Goal: Transaction & Acquisition: Purchase product/service

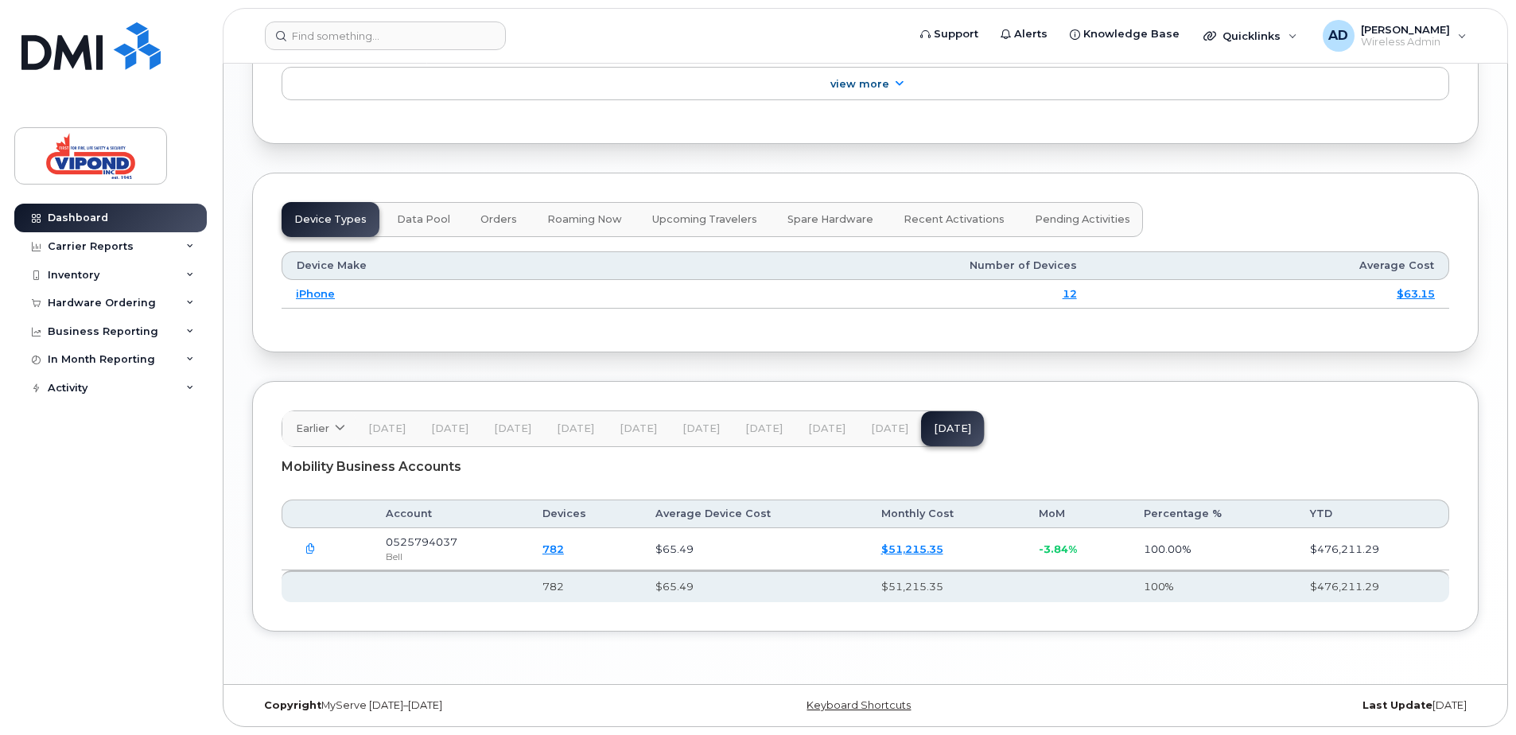
scroll to position [1526, 0]
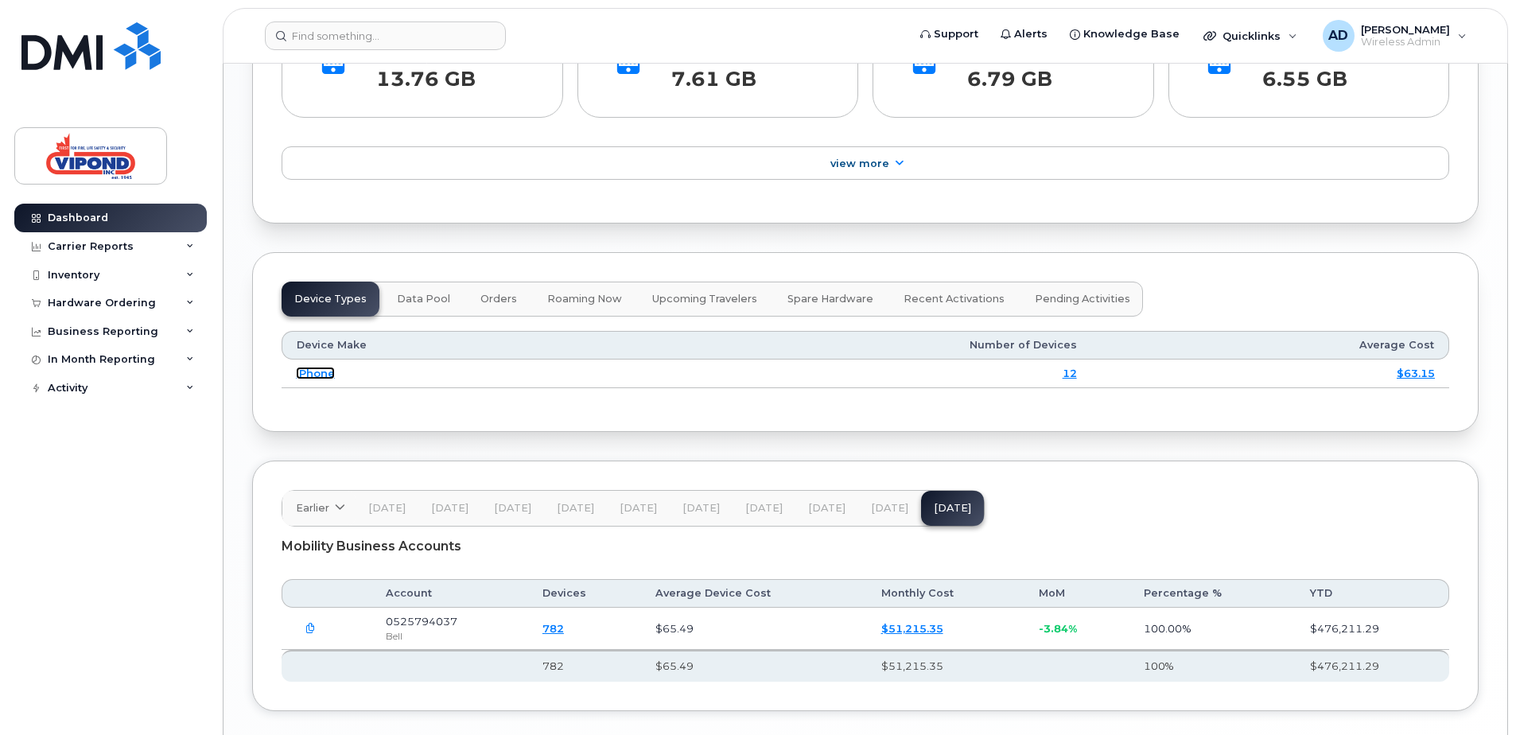
click at [316, 377] on link "iPhone" at bounding box center [315, 373] width 39 height 13
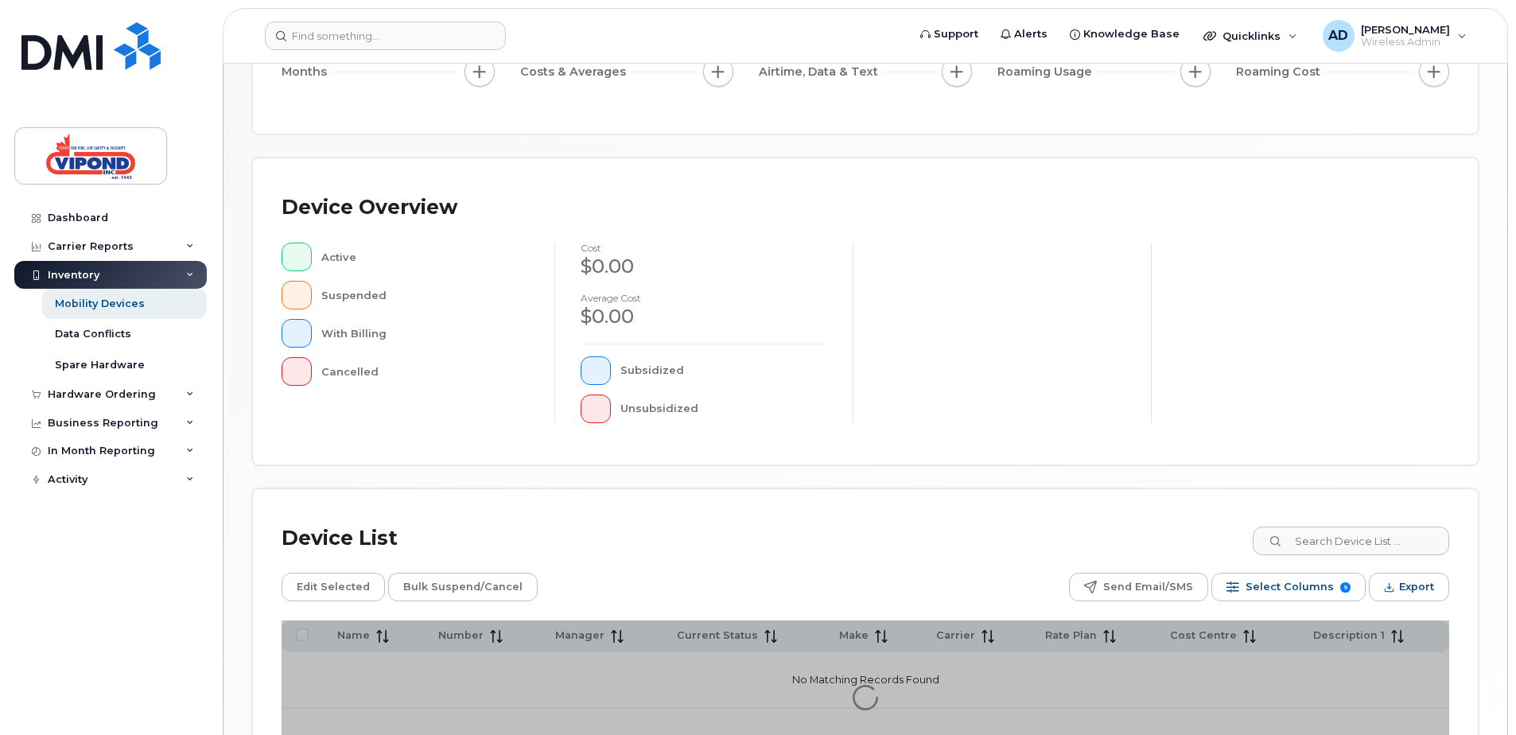
scroll to position [359, 0]
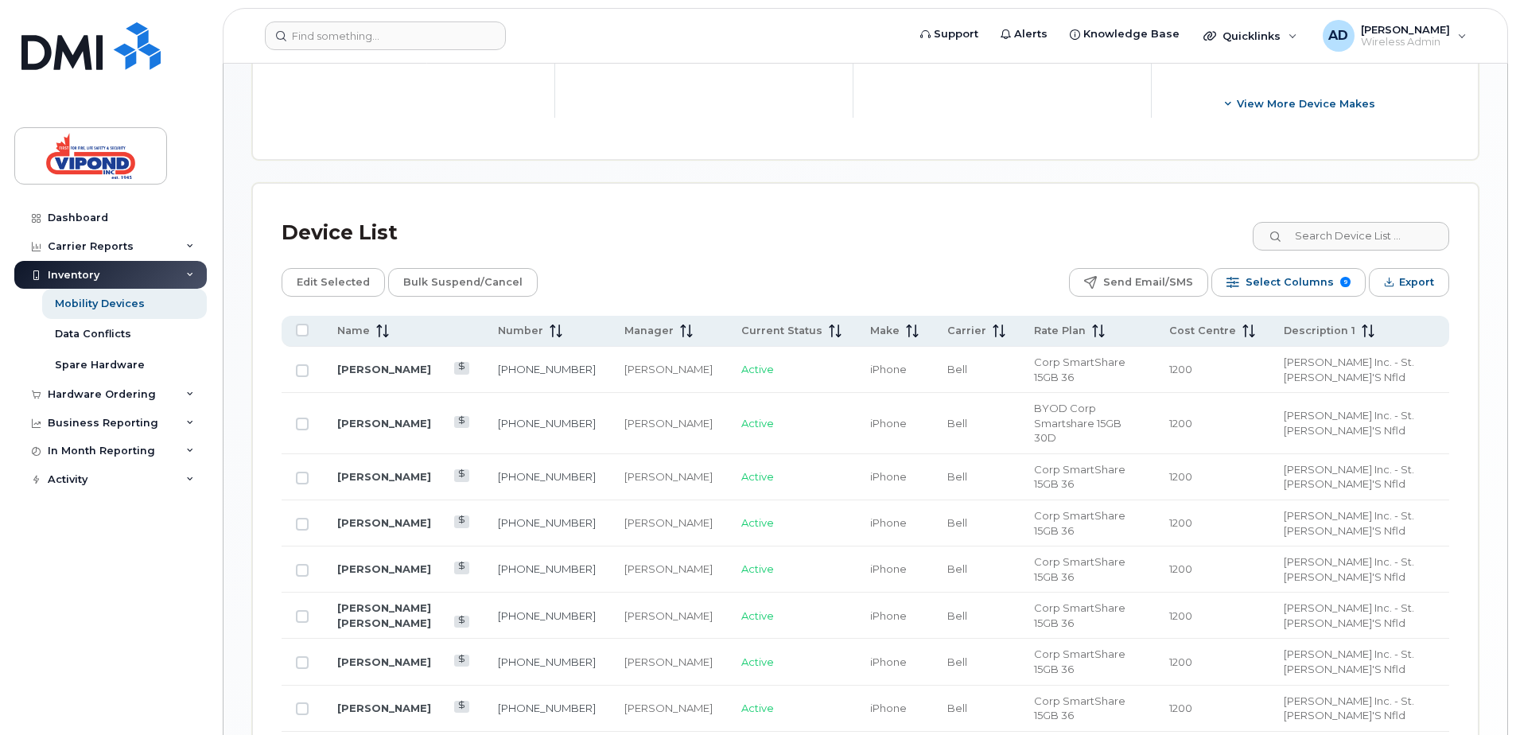
scroll to position [677, 0]
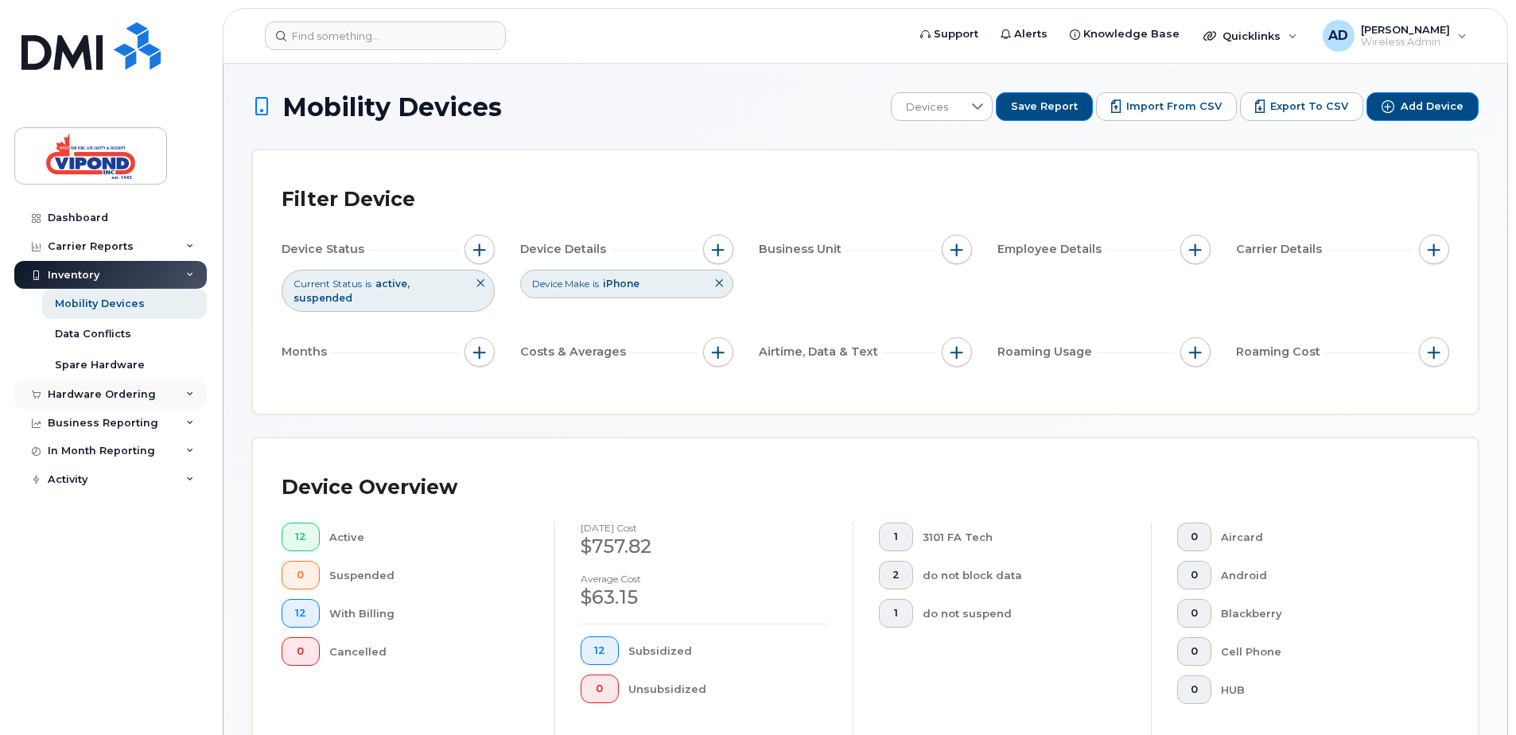
click at [106, 400] on div "Hardware Ordering" at bounding box center [102, 394] width 108 height 13
click at [91, 421] on div "Overview" at bounding box center [81, 424] width 52 height 14
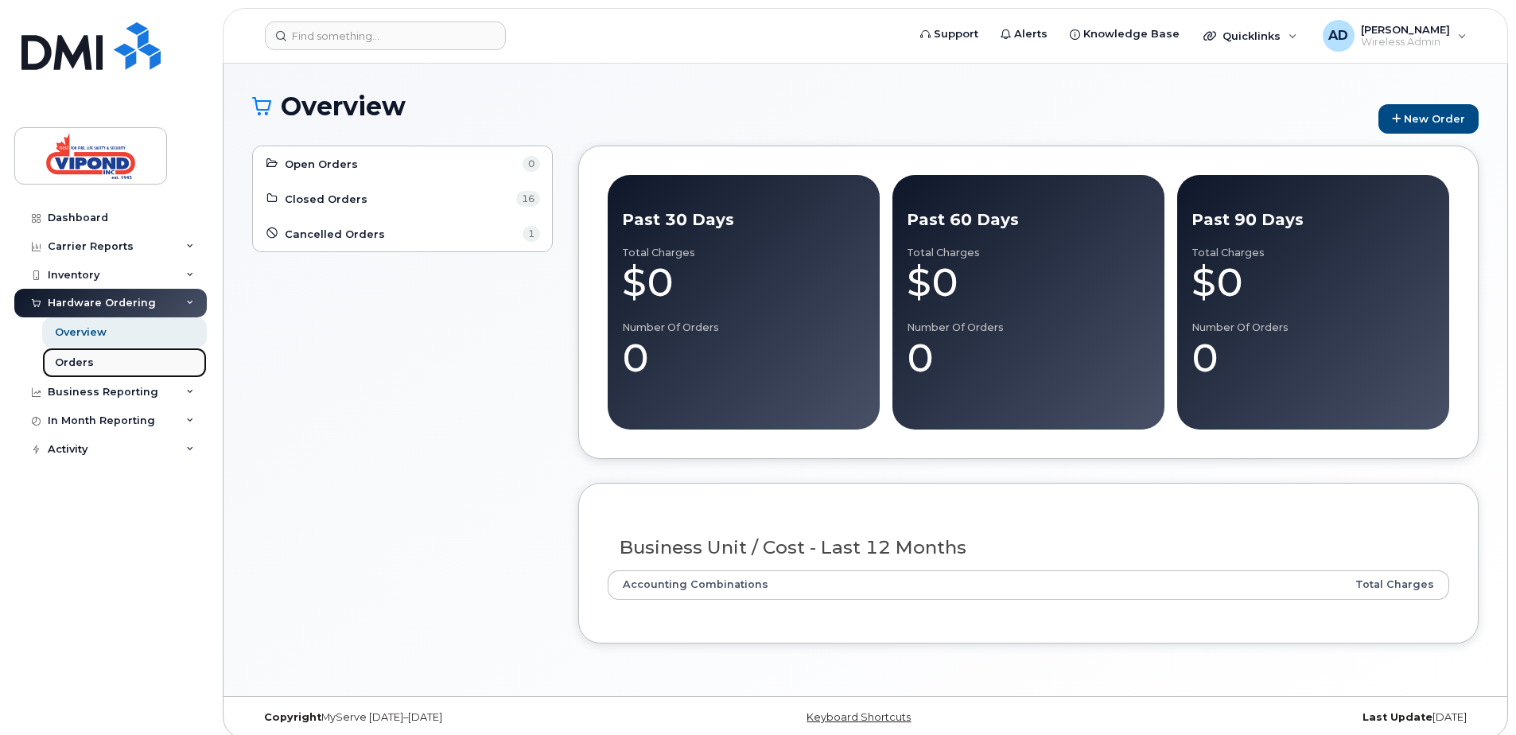
click at [110, 360] on link "Orders" at bounding box center [124, 363] width 165 height 30
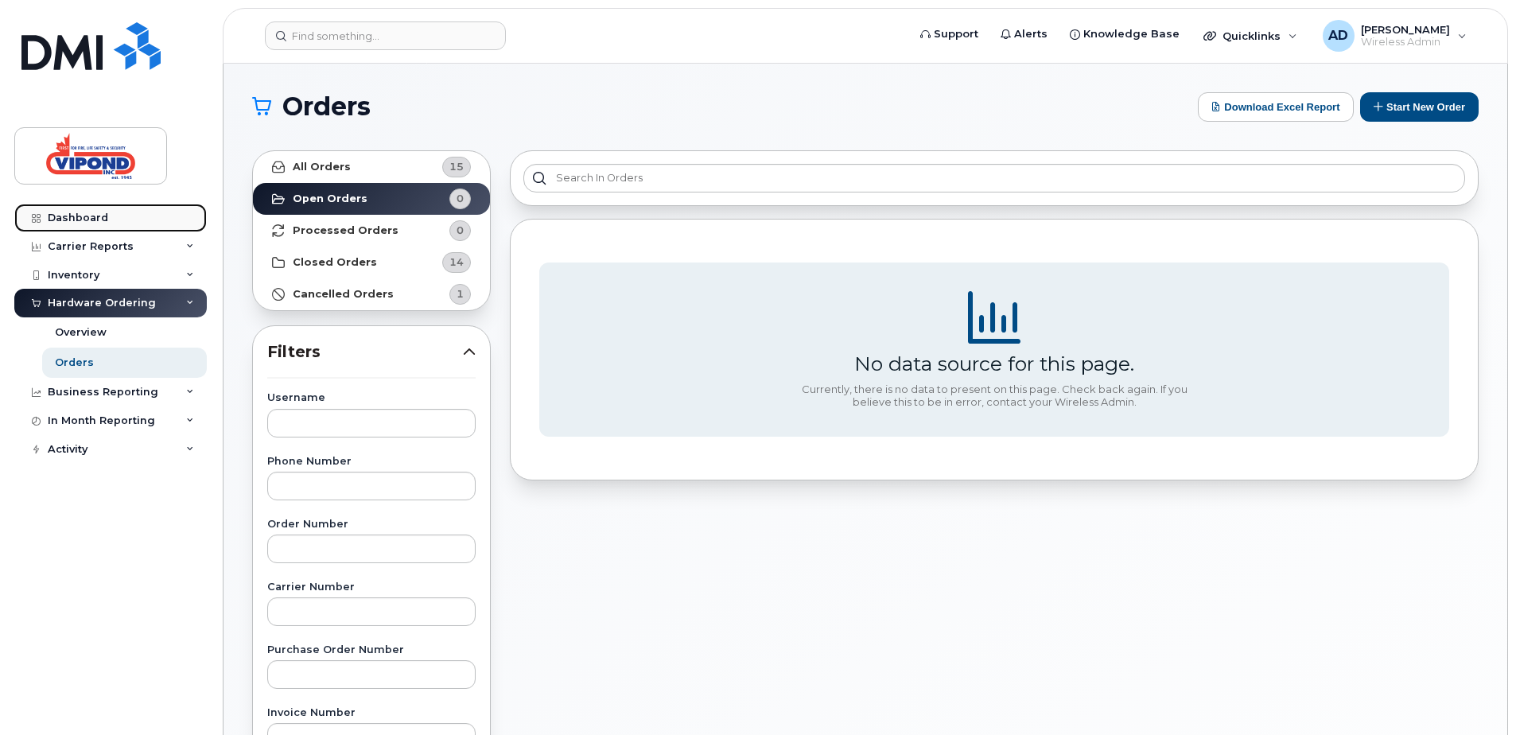
click at [89, 220] on div "Dashboard" at bounding box center [78, 218] width 60 height 13
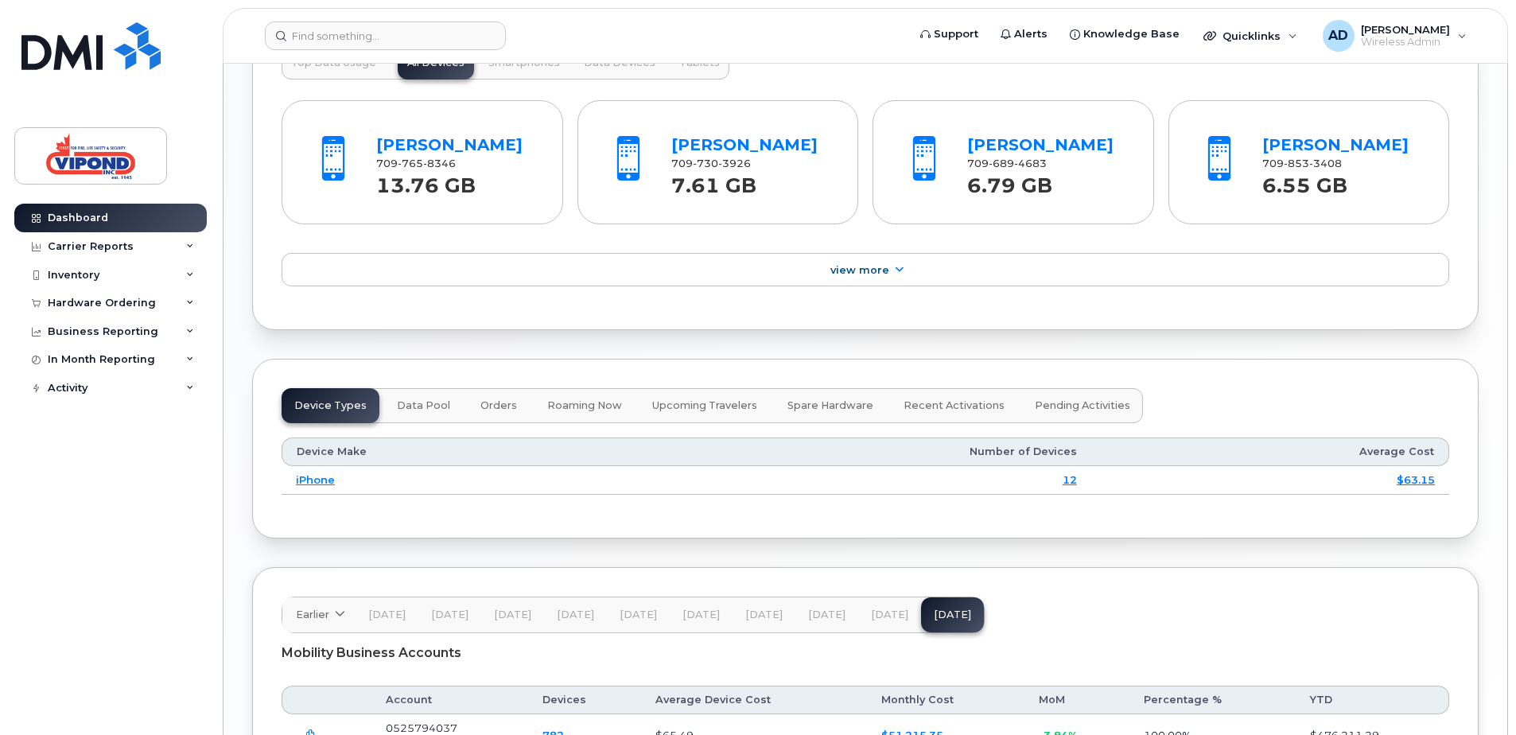
scroll to position [1432, 0]
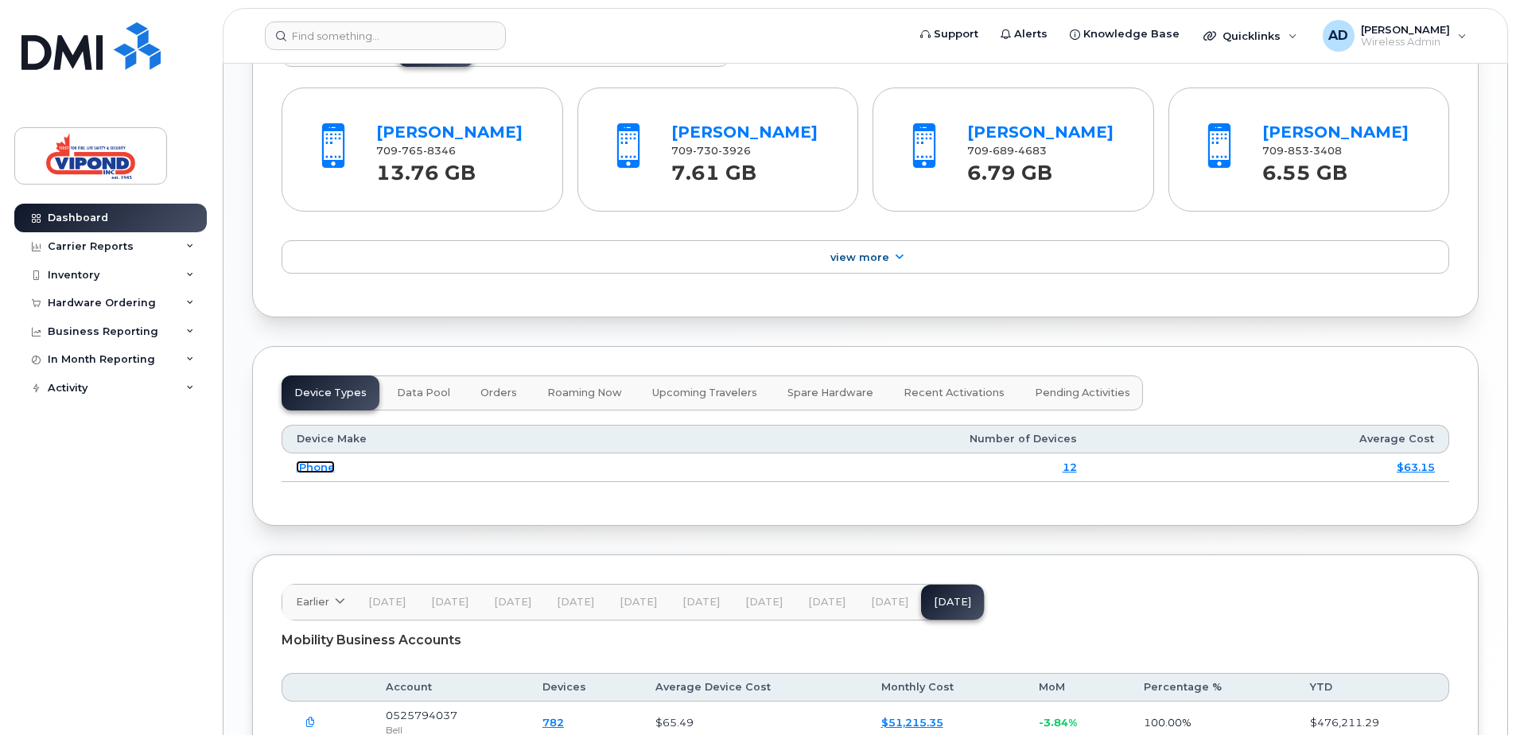
click at [316, 464] on link "iPhone" at bounding box center [315, 467] width 39 height 13
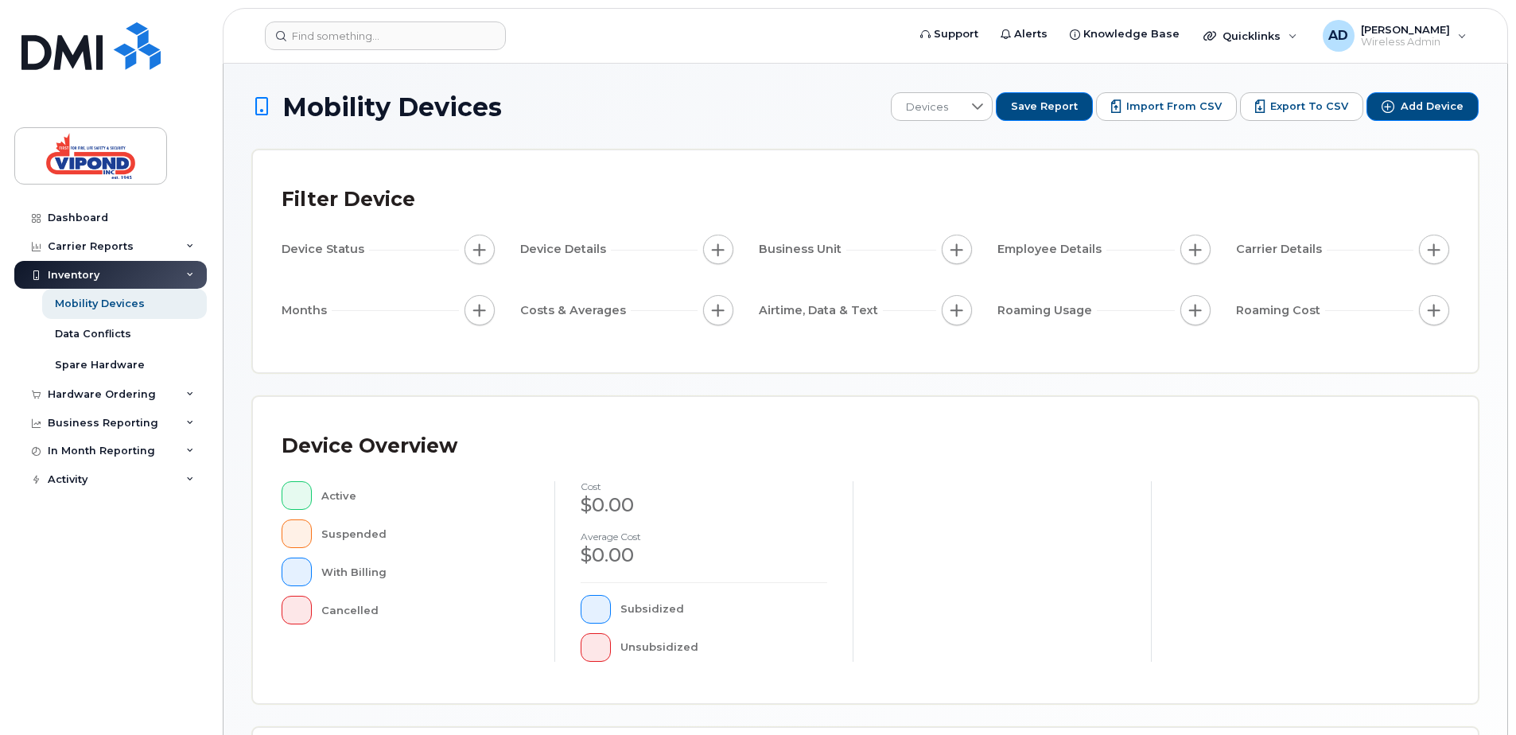
scroll to position [359, 0]
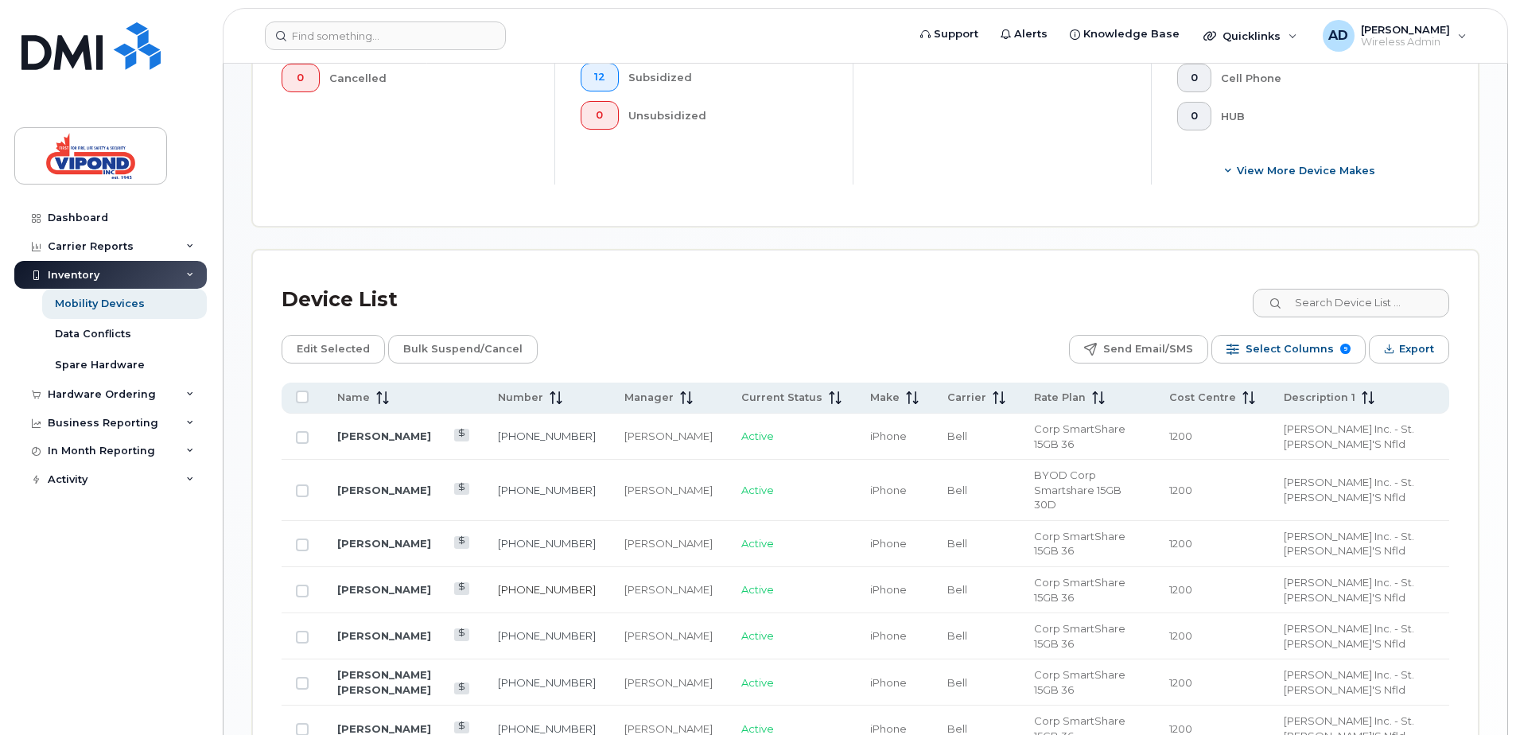
scroll to position [677, 0]
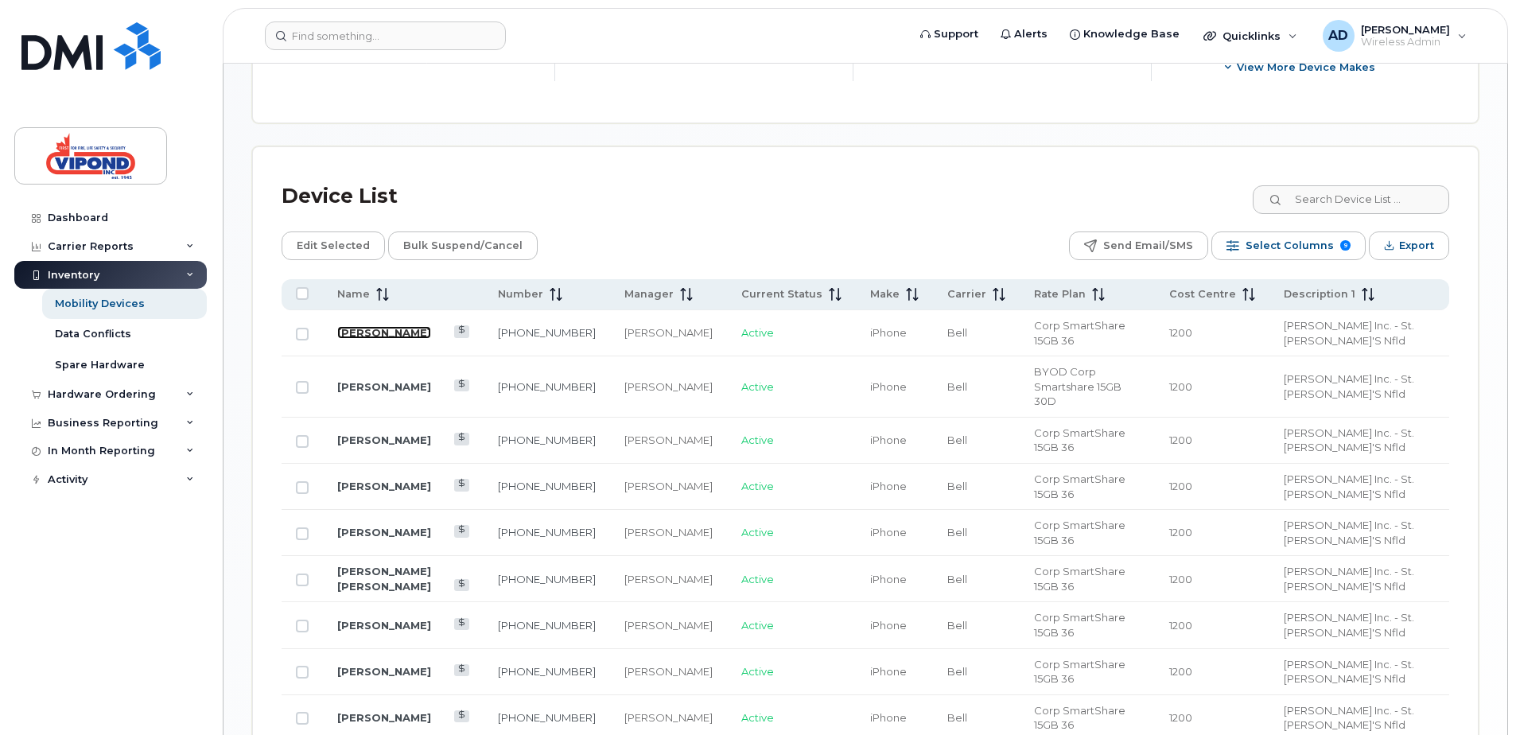
click at [377, 328] on link "Barry Hiscock" at bounding box center [384, 332] width 94 height 13
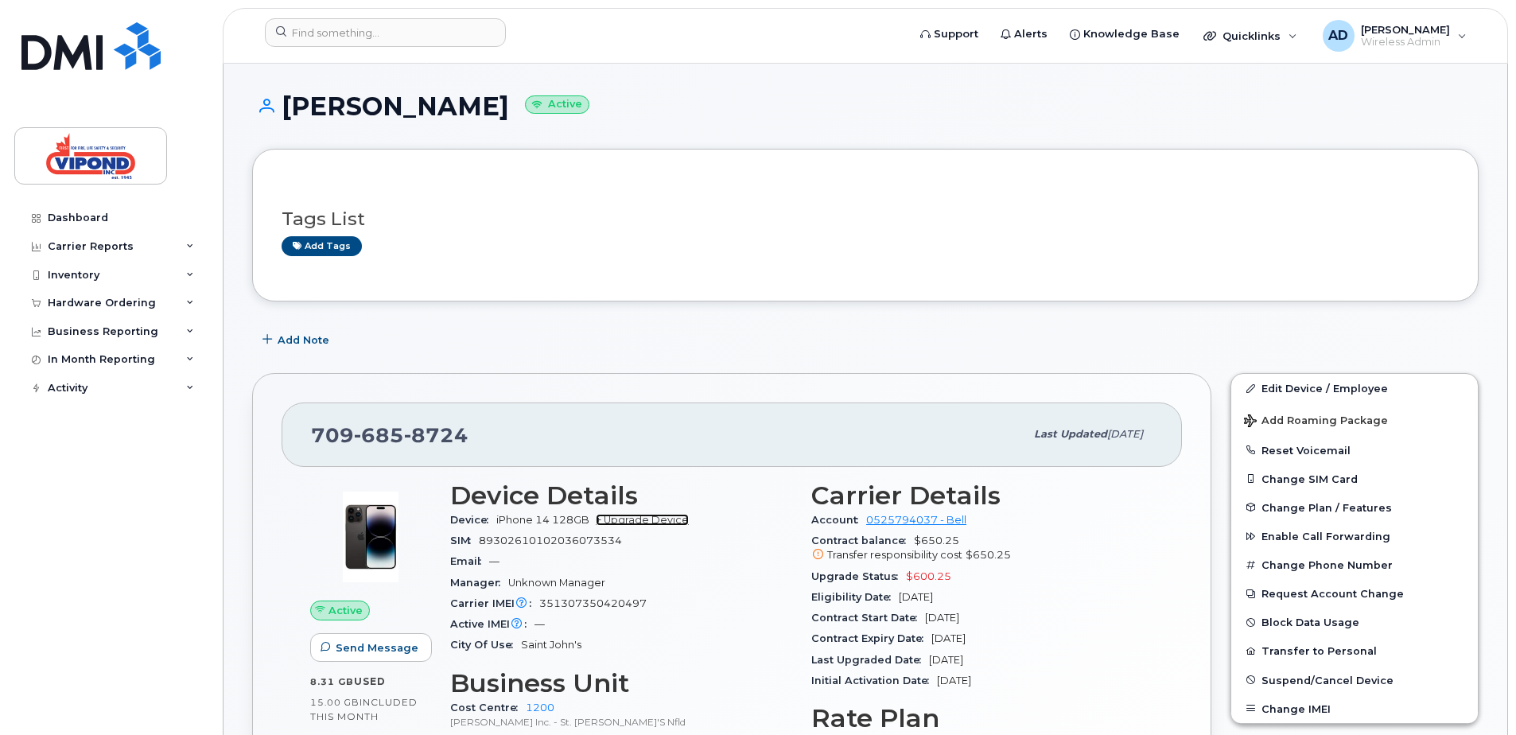
click at [625, 522] on link "+ Upgrade Device" at bounding box center [642, 520] width 93 height 12
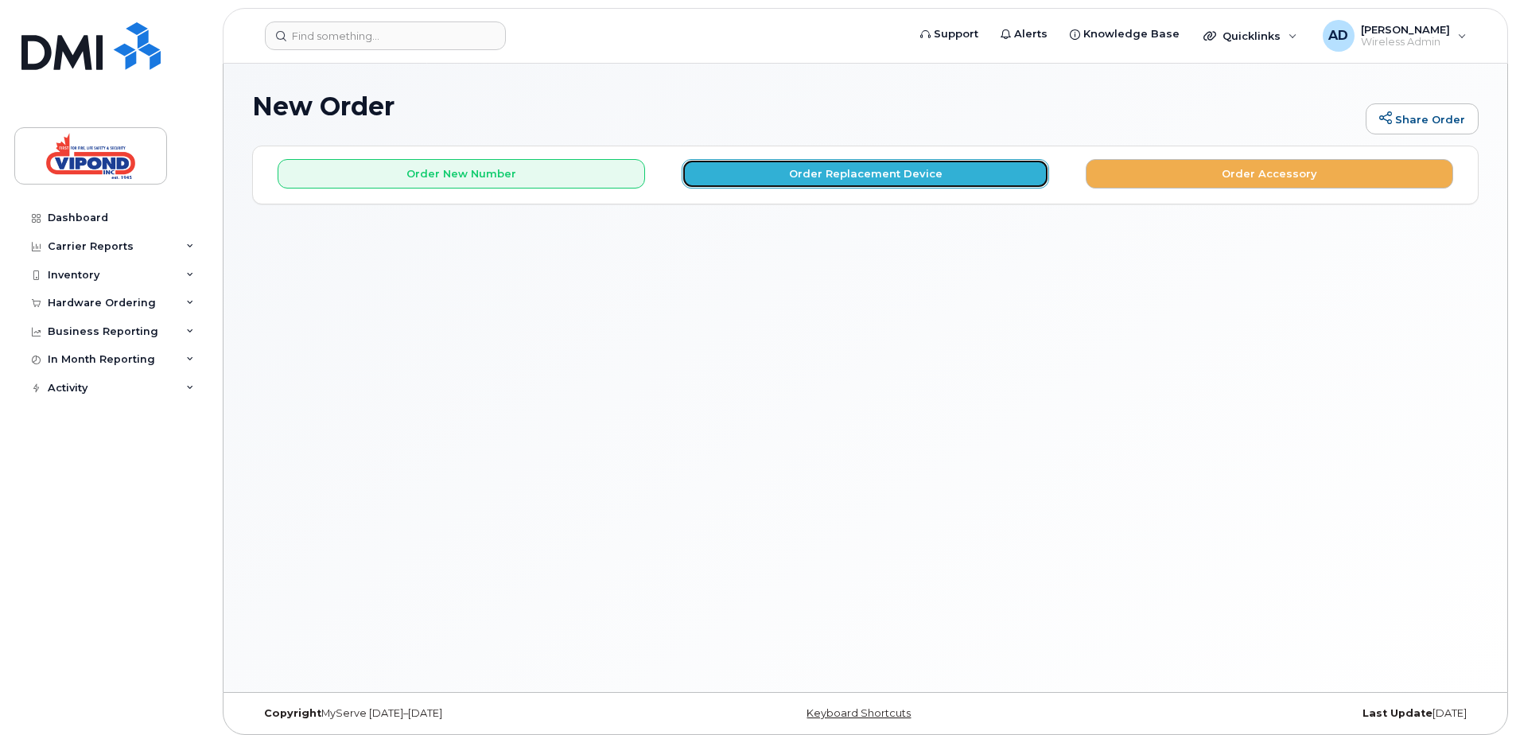
click at [810, 170] on button "Order Replacement Device" at bounding box center [866, 173] width 368 height 29
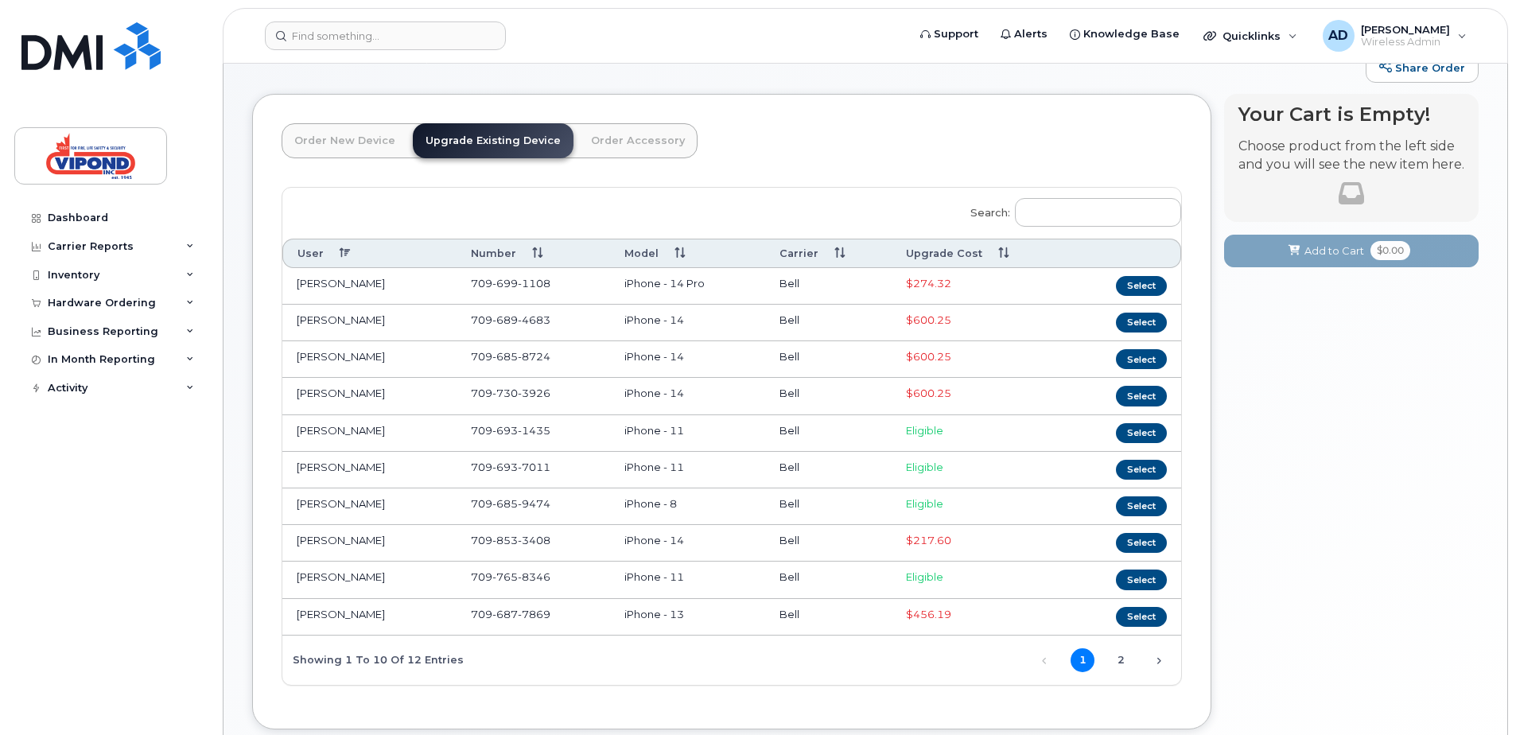
scroll to position [80, 0]
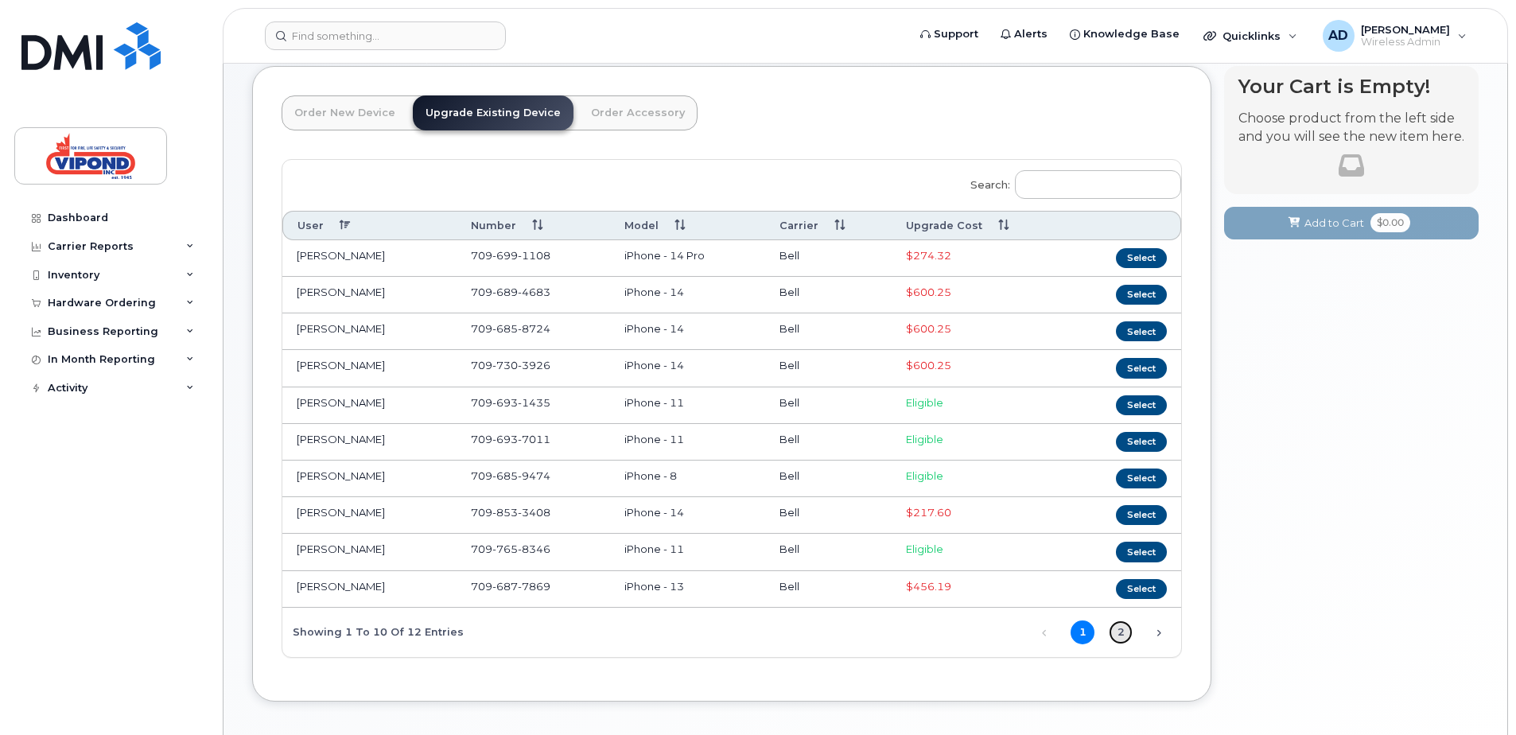
click at [1119, 632] on link "2" at bounding box center [1121, 633] width 24 height 24
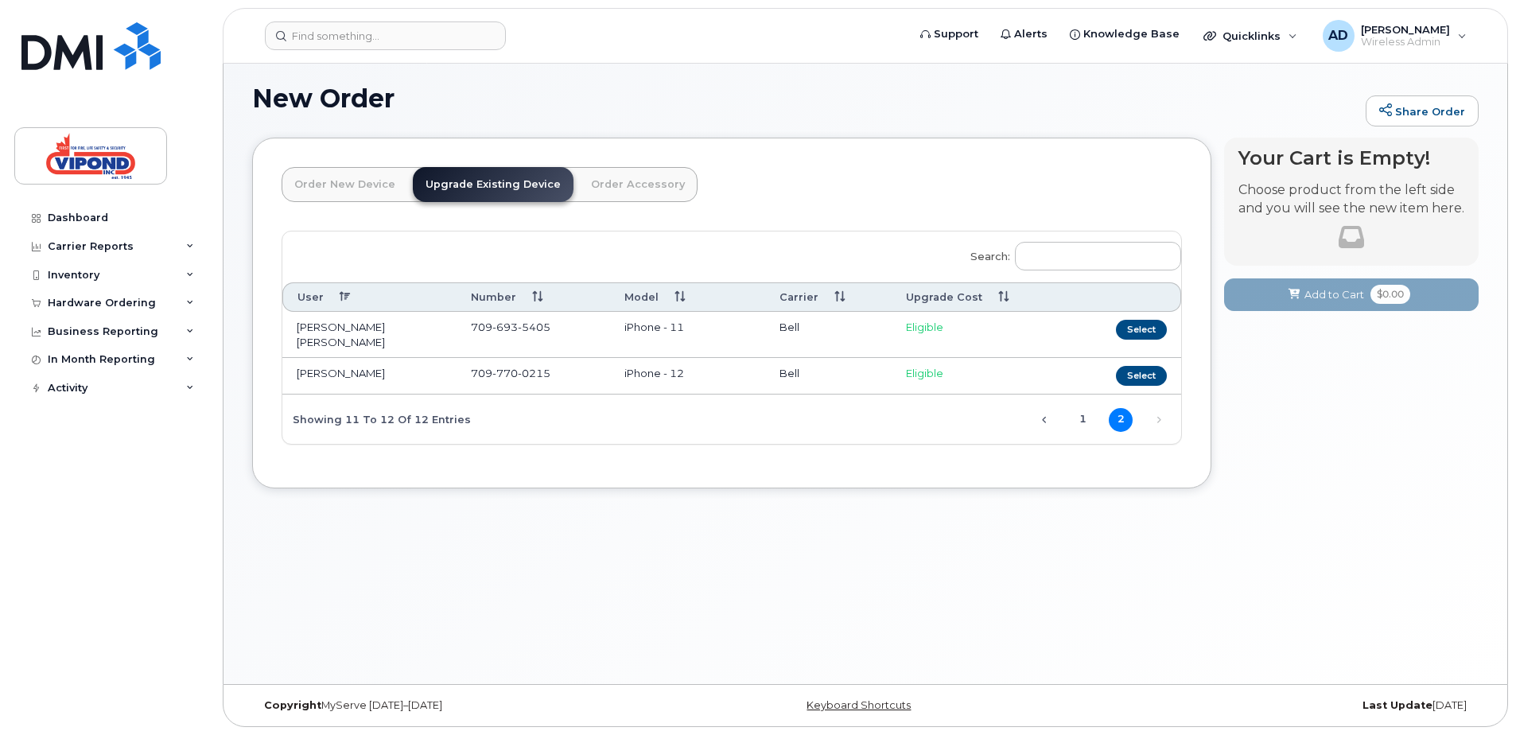
scroll to position [8, 0]
click at [1080, 411] on link "1" at bounding box center [1083, 420] width 24 height 24
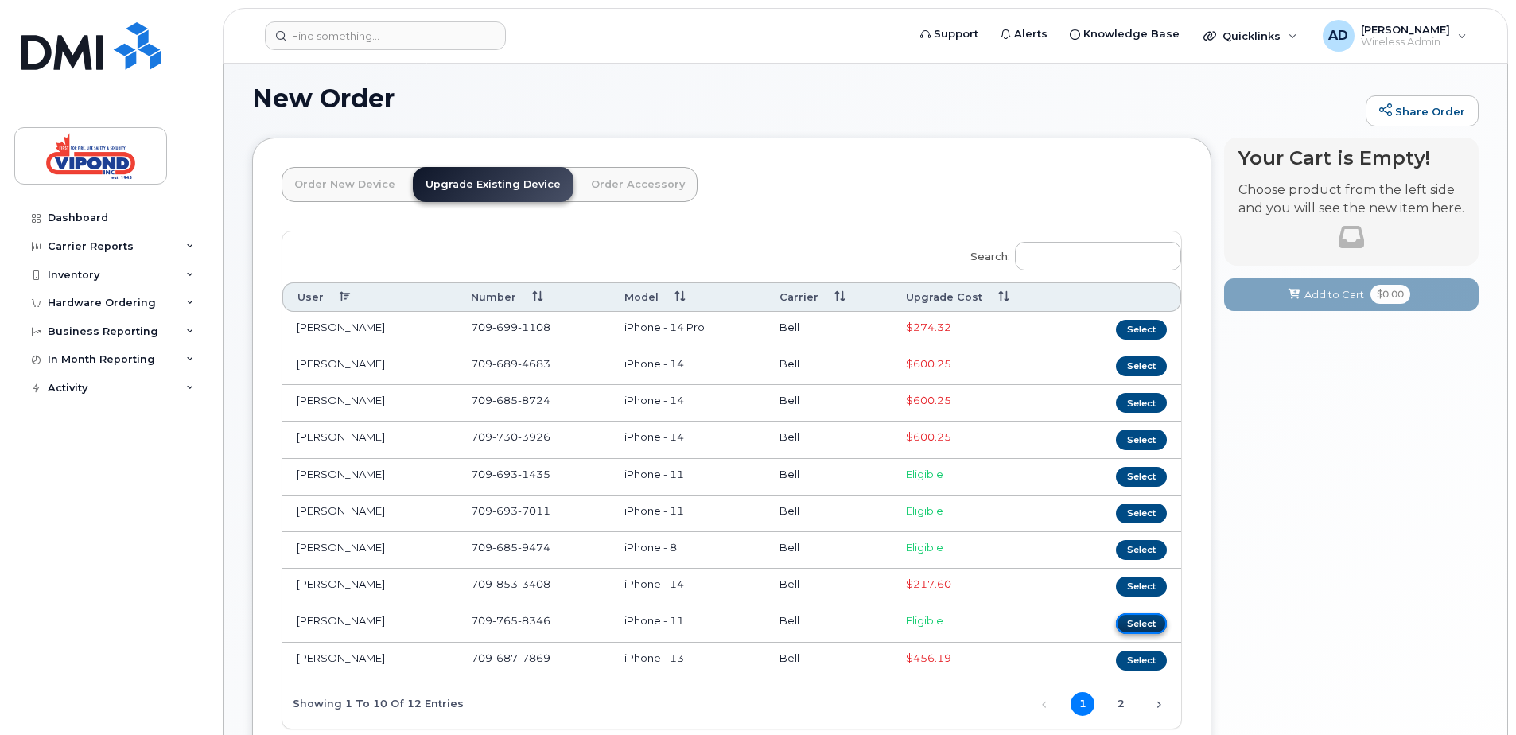
click at [1134, 624] on button "Select" at bounding box center [1141, 623] width 51 height 20
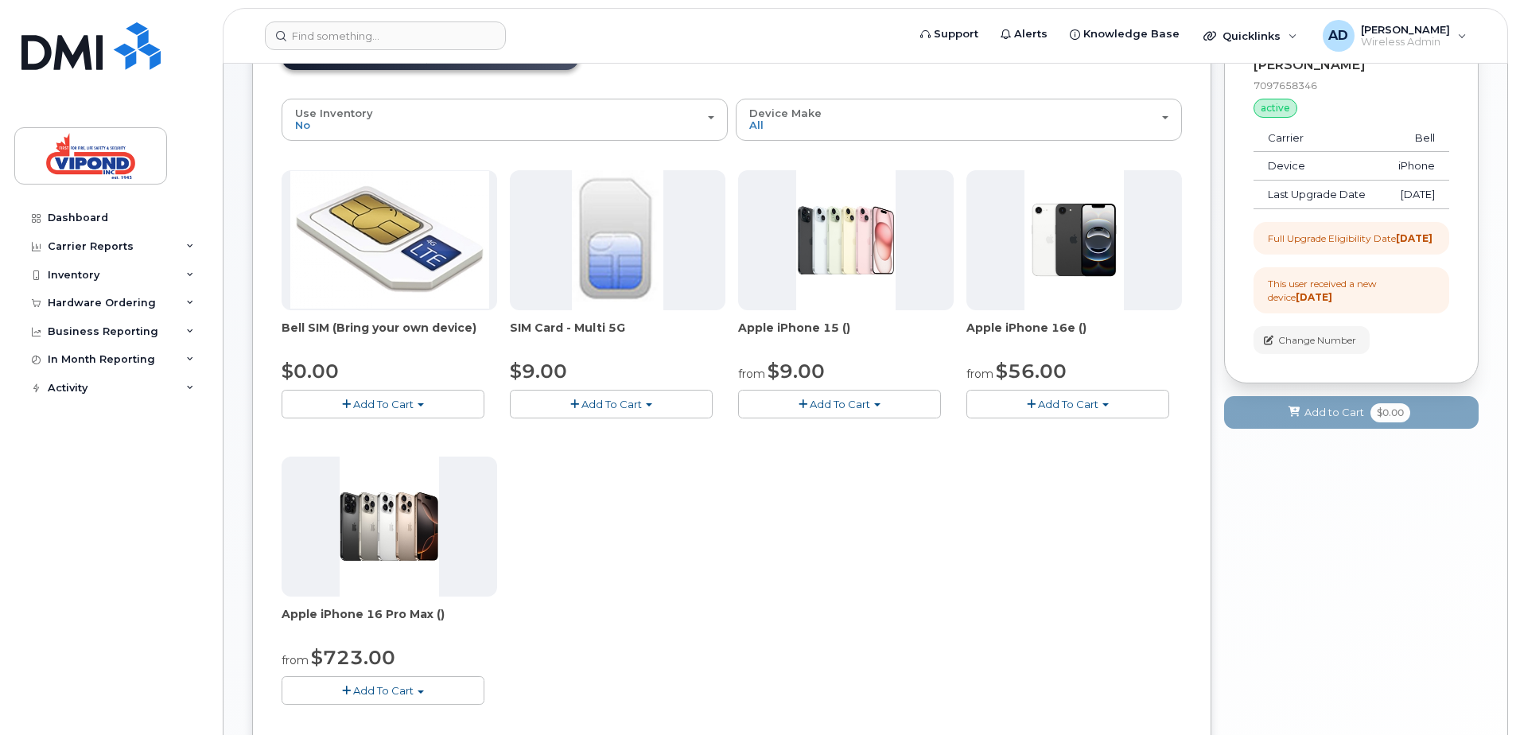
scroll to position [167, 0]
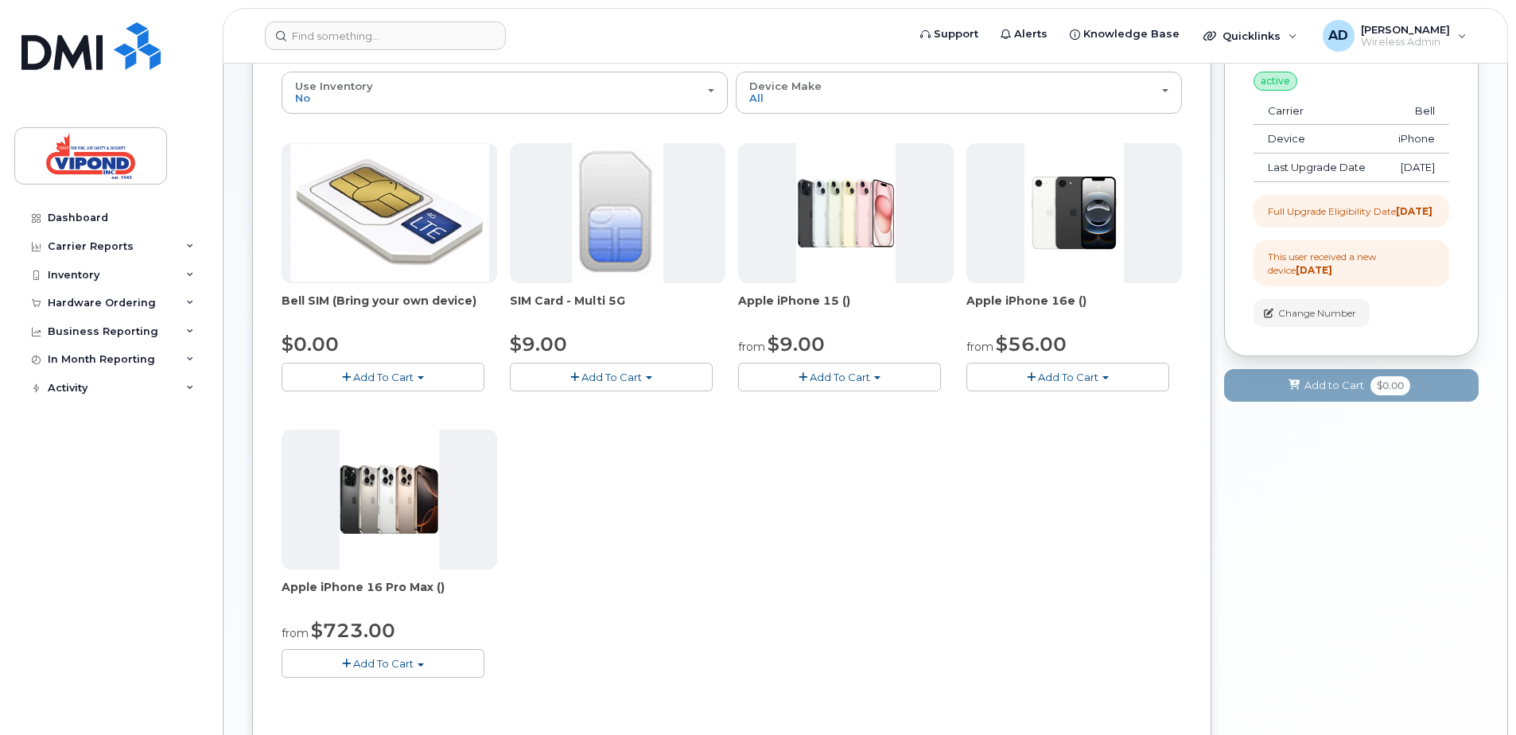
click at [830, 378] on span "Add To Cart" at bounding box center [840, 377] width 60 height 13
click at [695, 410] on div "Bell SIM (Bring your own device) $0.00 Add To Cart $0.00 - no contract SIM Card…" at bounding box center [732, 423] width 901 height 560
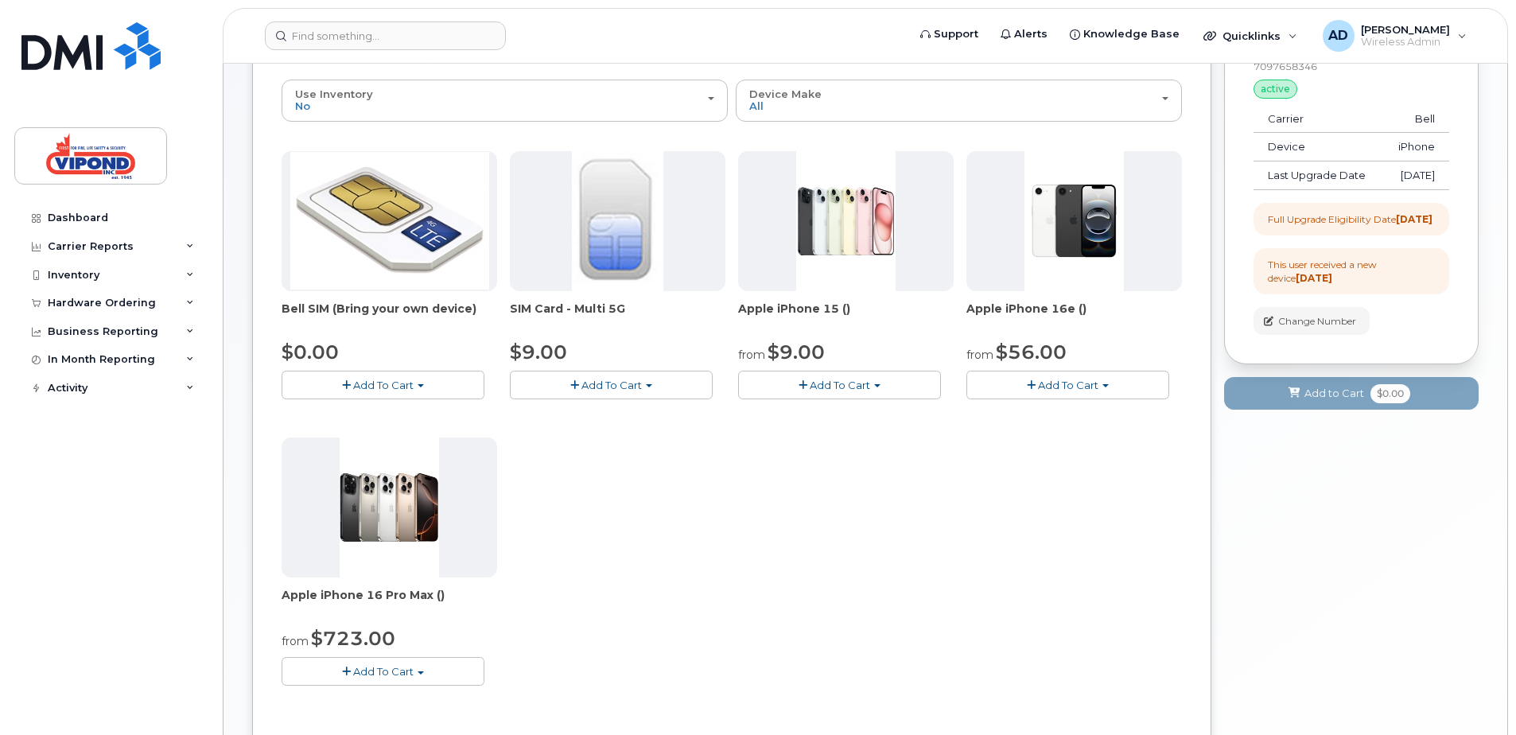
scroll to position [0, 0]
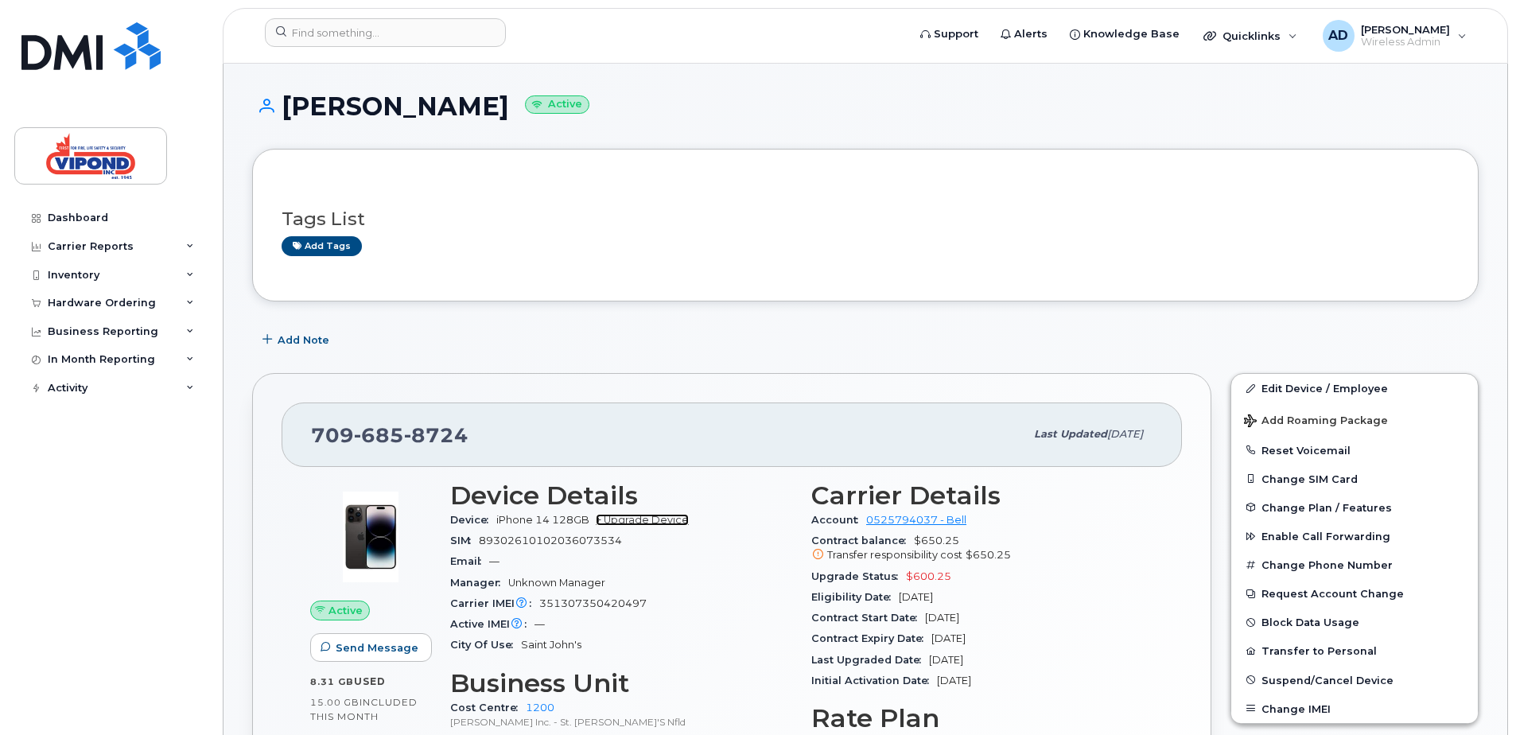
click at [639, 519] on link "+ Upgrade Device" at bounding box center [642, 520] width 93 height 12
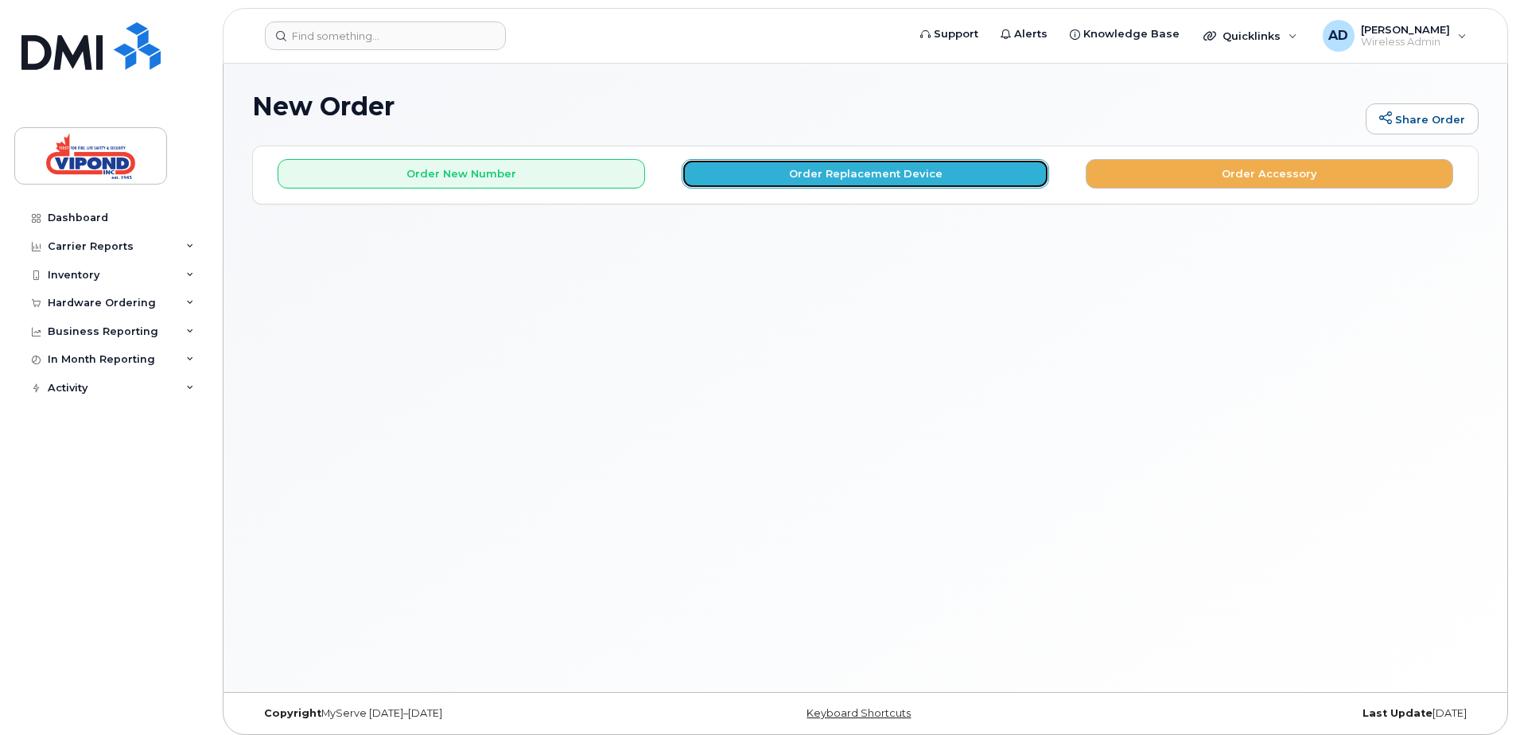
click at [858, 165] on button "Order Replacement Device" at bounding box center [866, 173] width 368 height 29
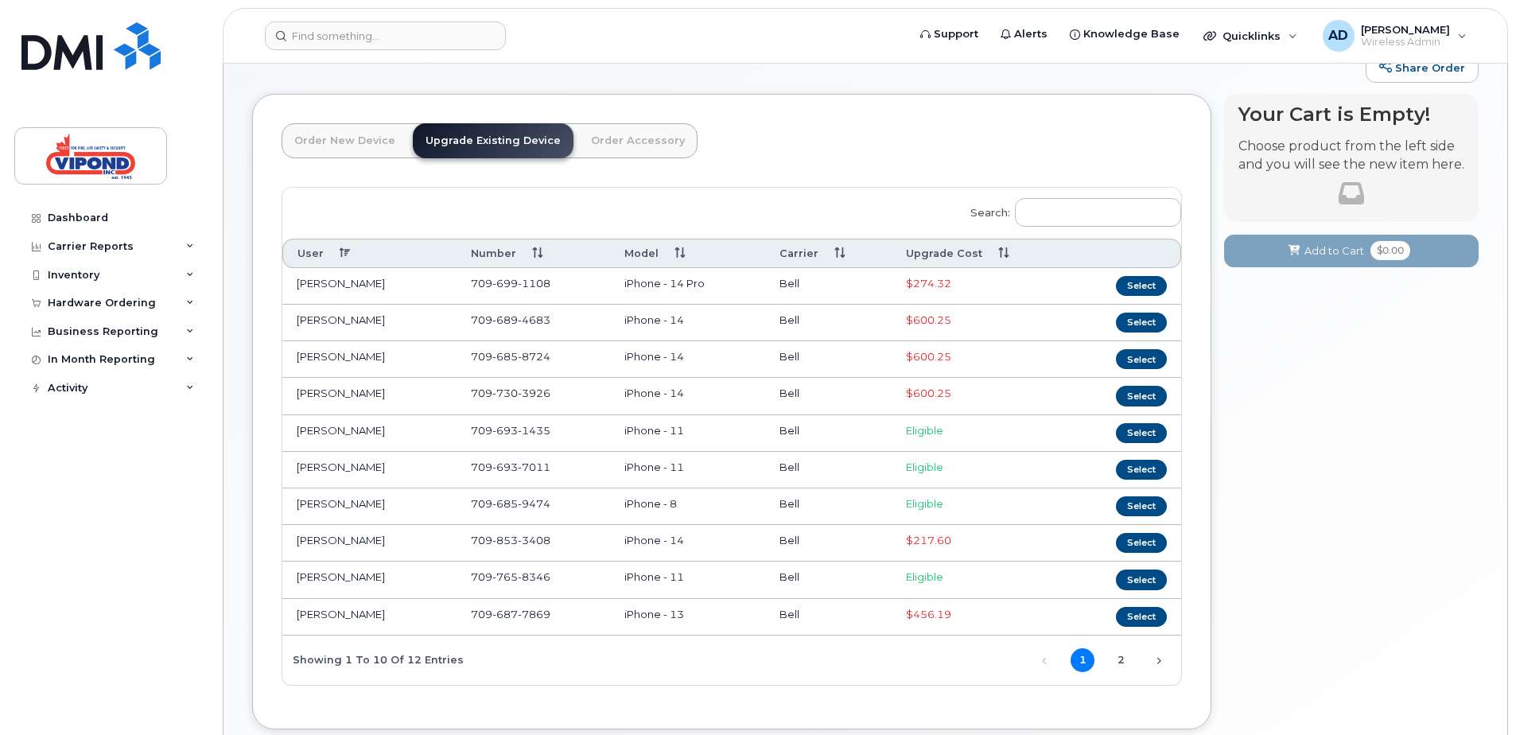
scroll to position [80, 0]
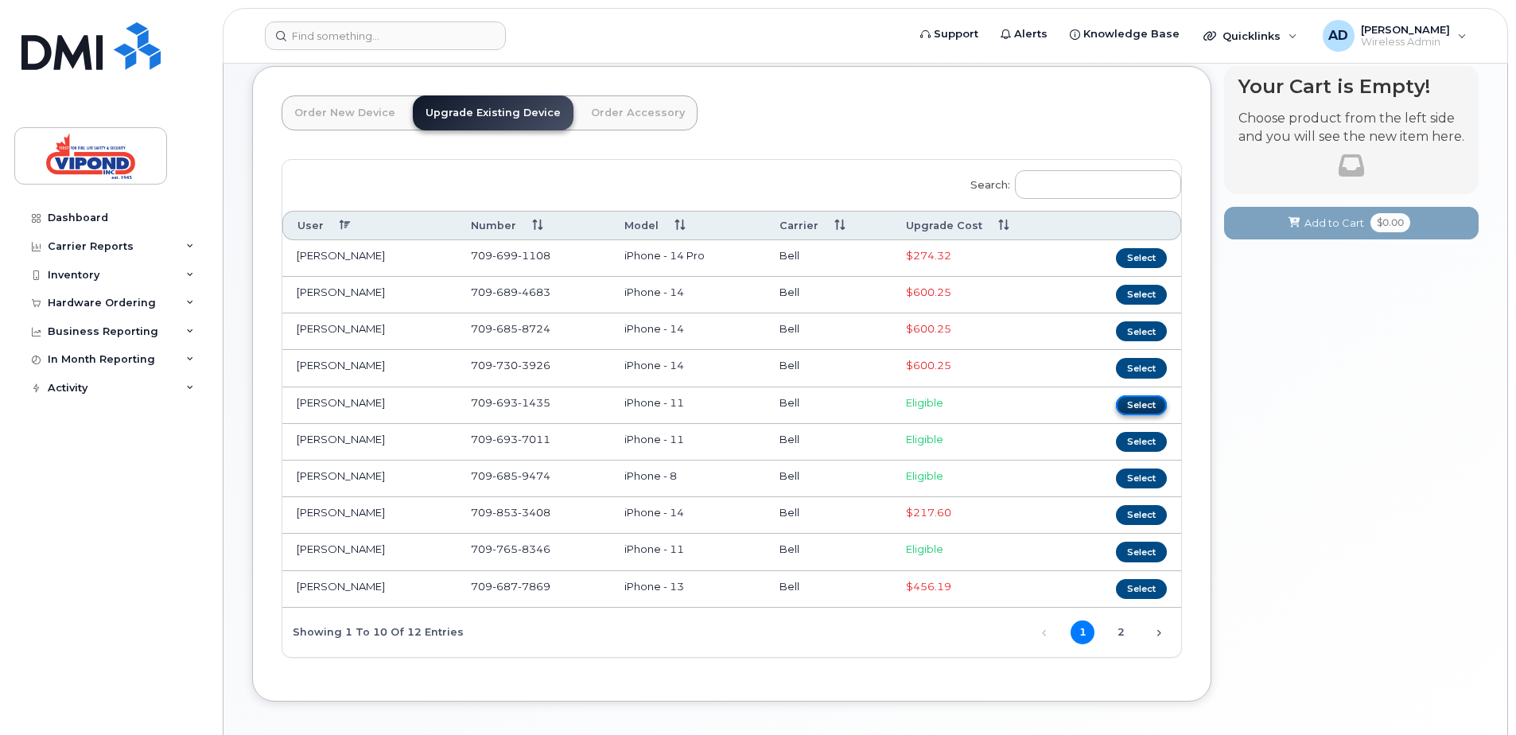
click at [1140, 405] on button "Select" at bounding box center [1141, 405] width 51 height 20
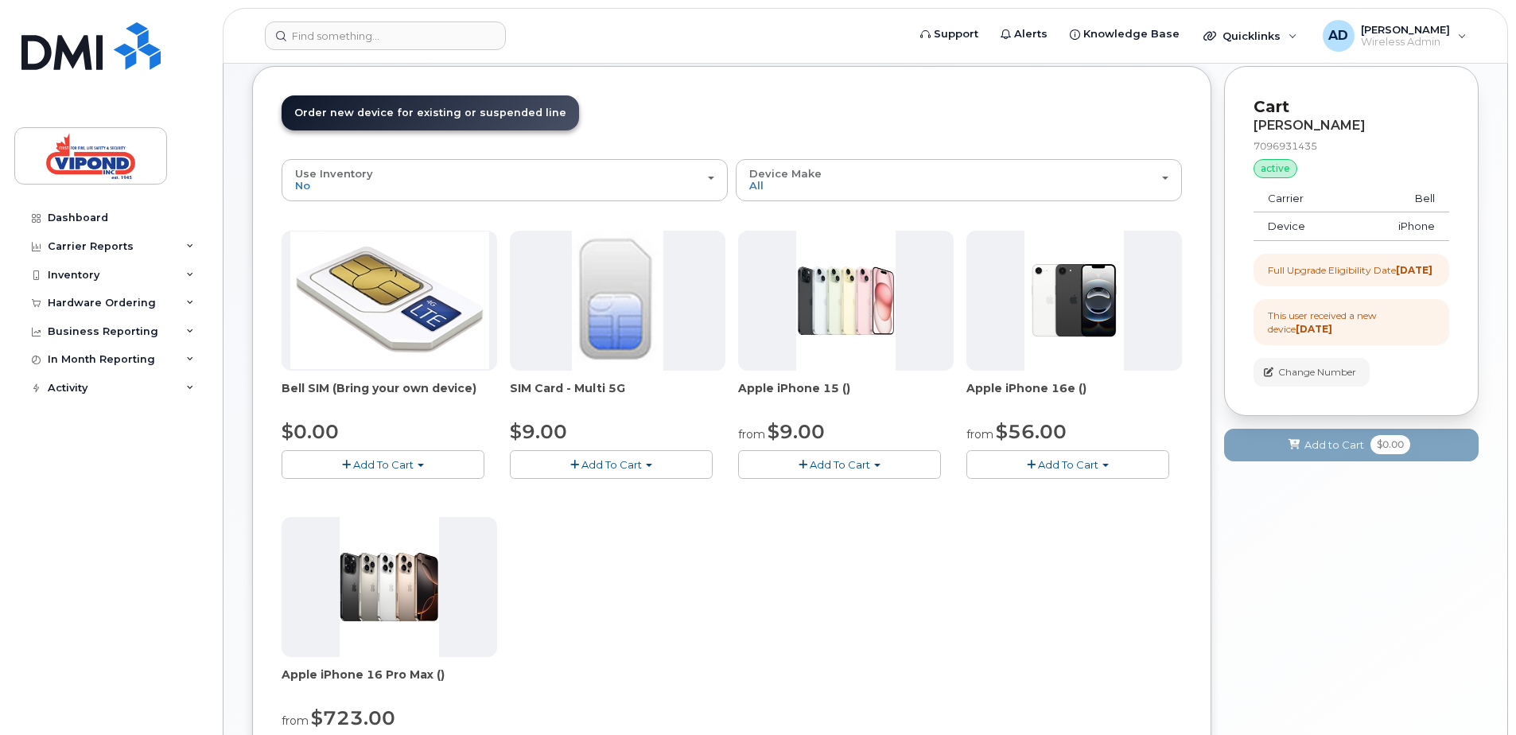
click at [816, 466] on span "Add To Cart" at bounding box center [840, 464] width 60 height 13
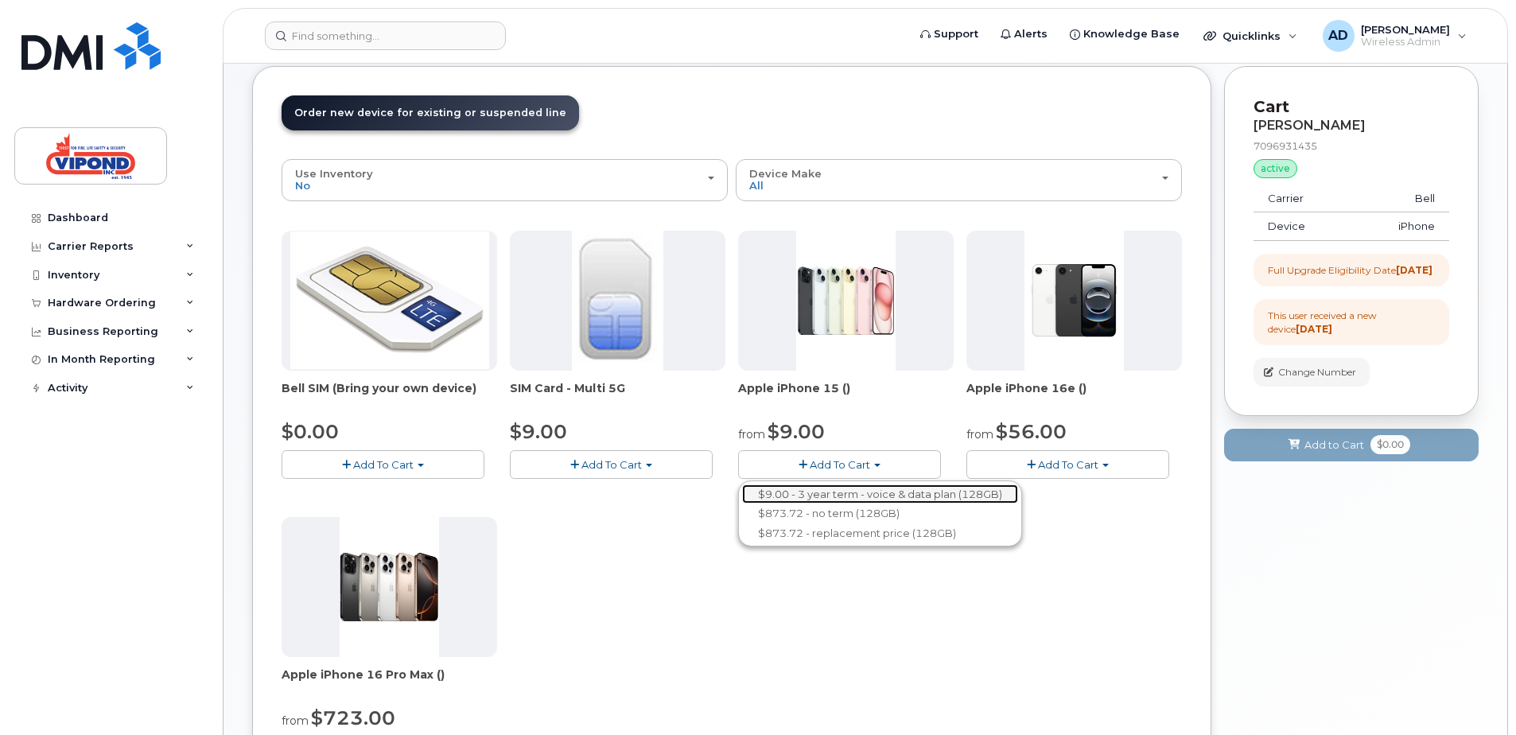
click at [816, 495] on link "$9.00 - 3 year term - voice & data plan (128GB)" at bounding box center [880, 494] width 276 height 20
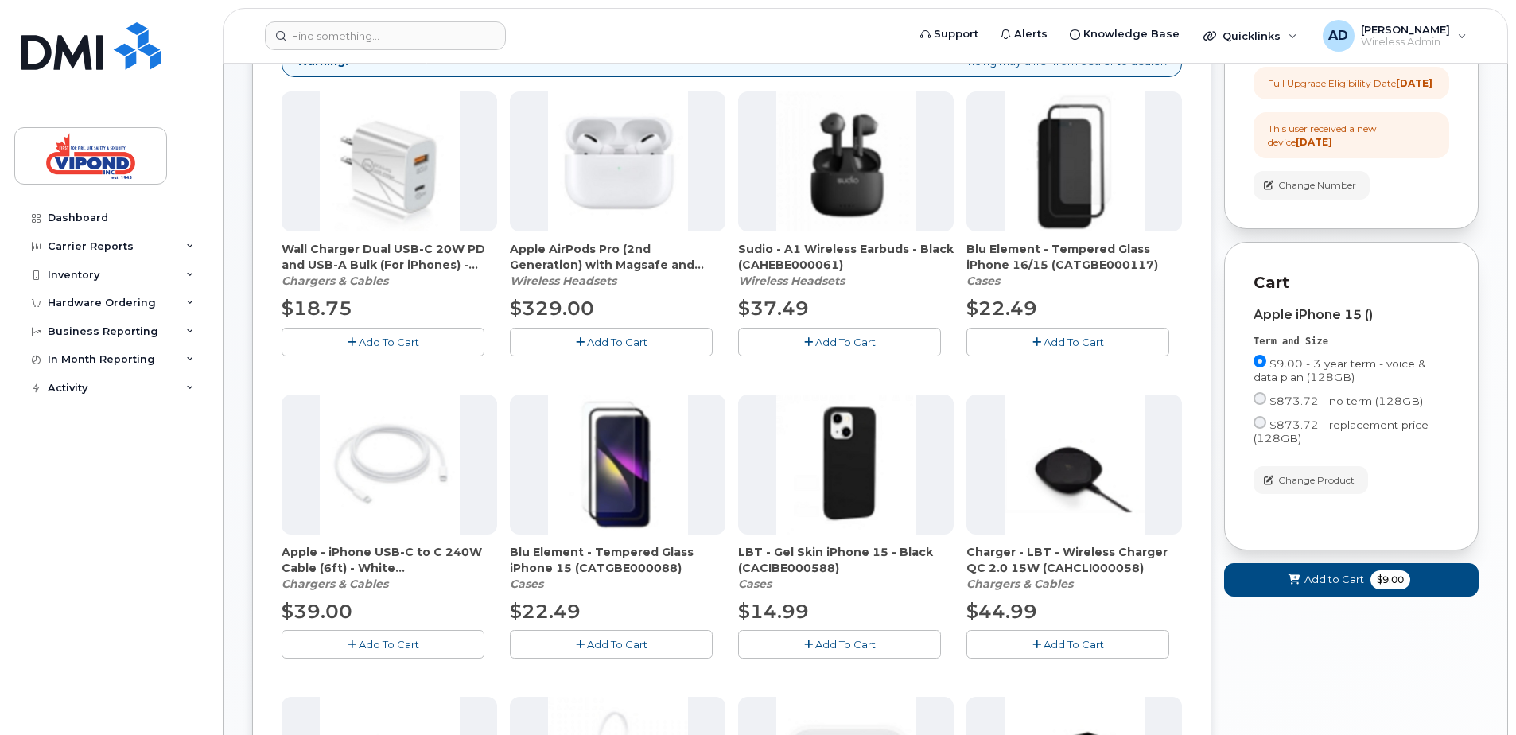
scroll to position [235, 0]
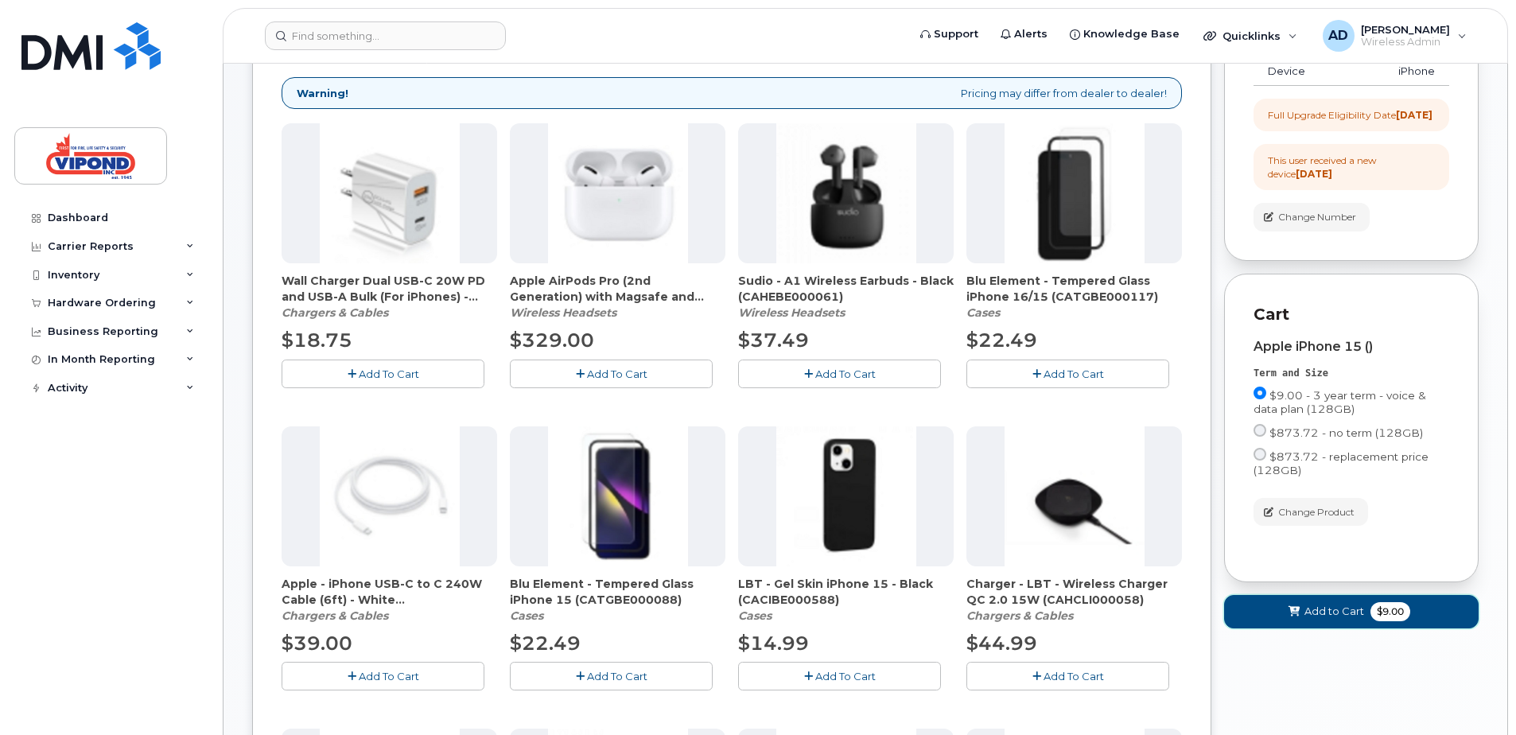
click at [1309, 619] on span "Add to Cart" at bounding box center [1335, 611] width 60 height 15
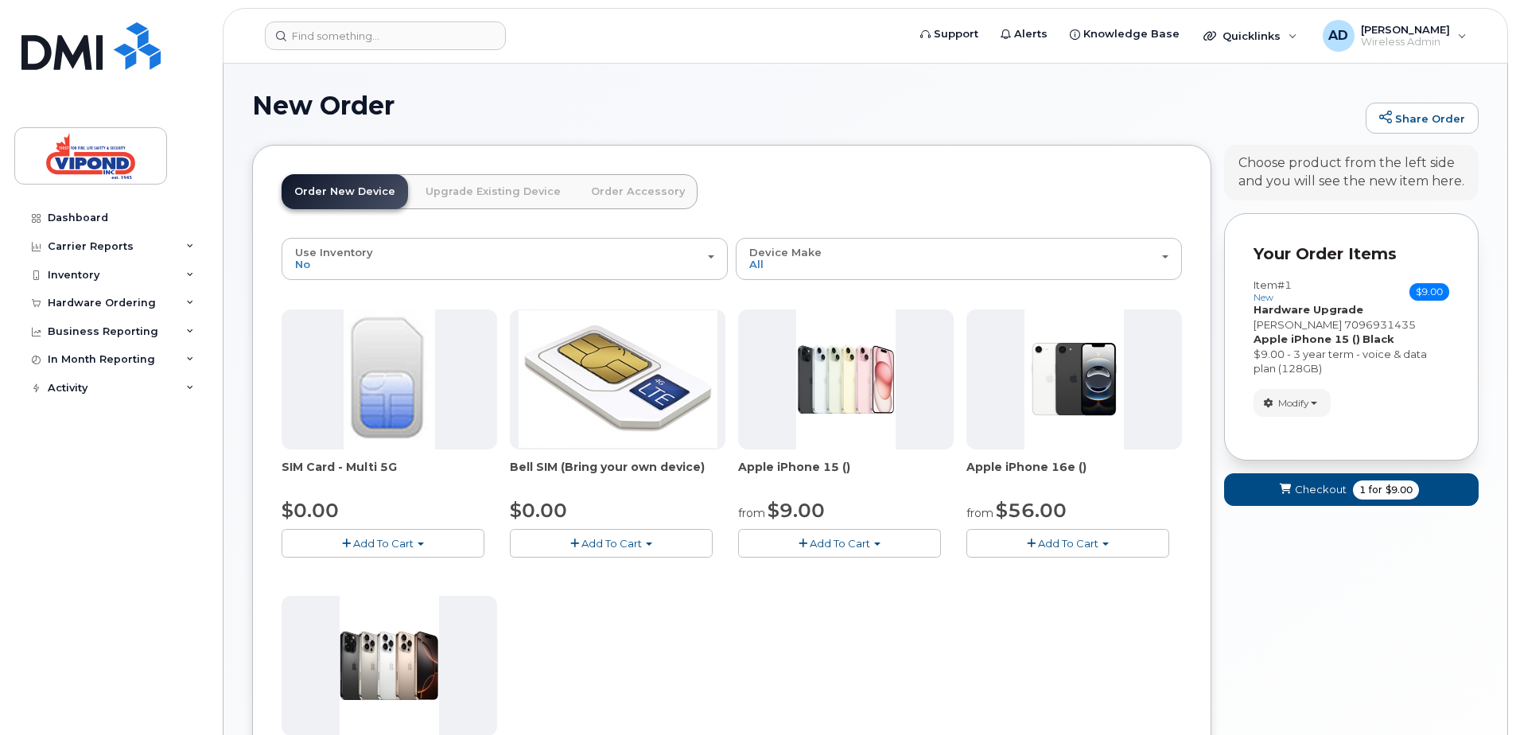
scroll to position [0, 0]
click at [493, 187] on link "Upgrade Existing Device" at bounding box center [493, 192] width 161 height 35
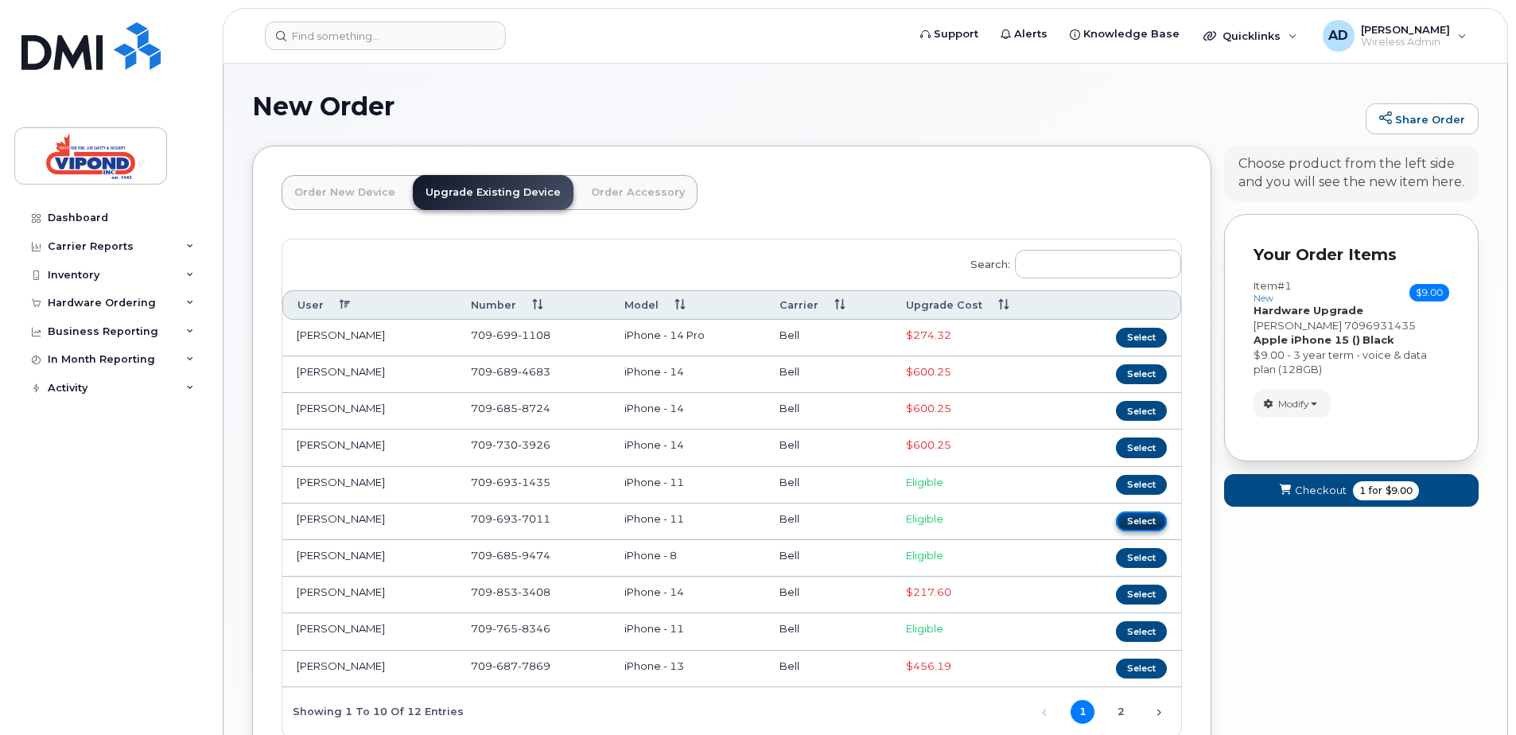
click at [1138, 521] on button "Select" at bounding box center [1141, 522] width 51 height 20
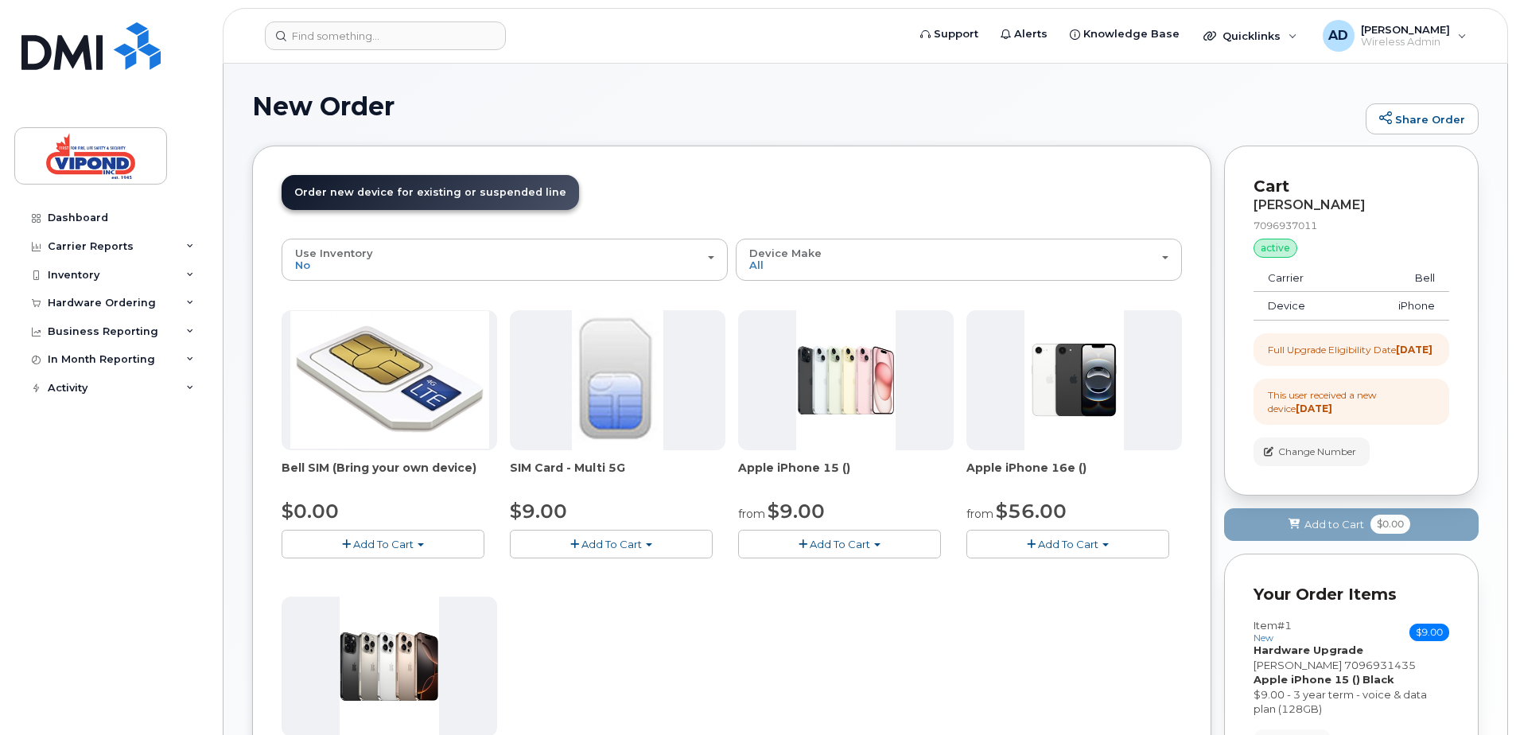
click at [843, 547] on span "Add To Cart" at bounding box center [840, 544] width 60 height 13
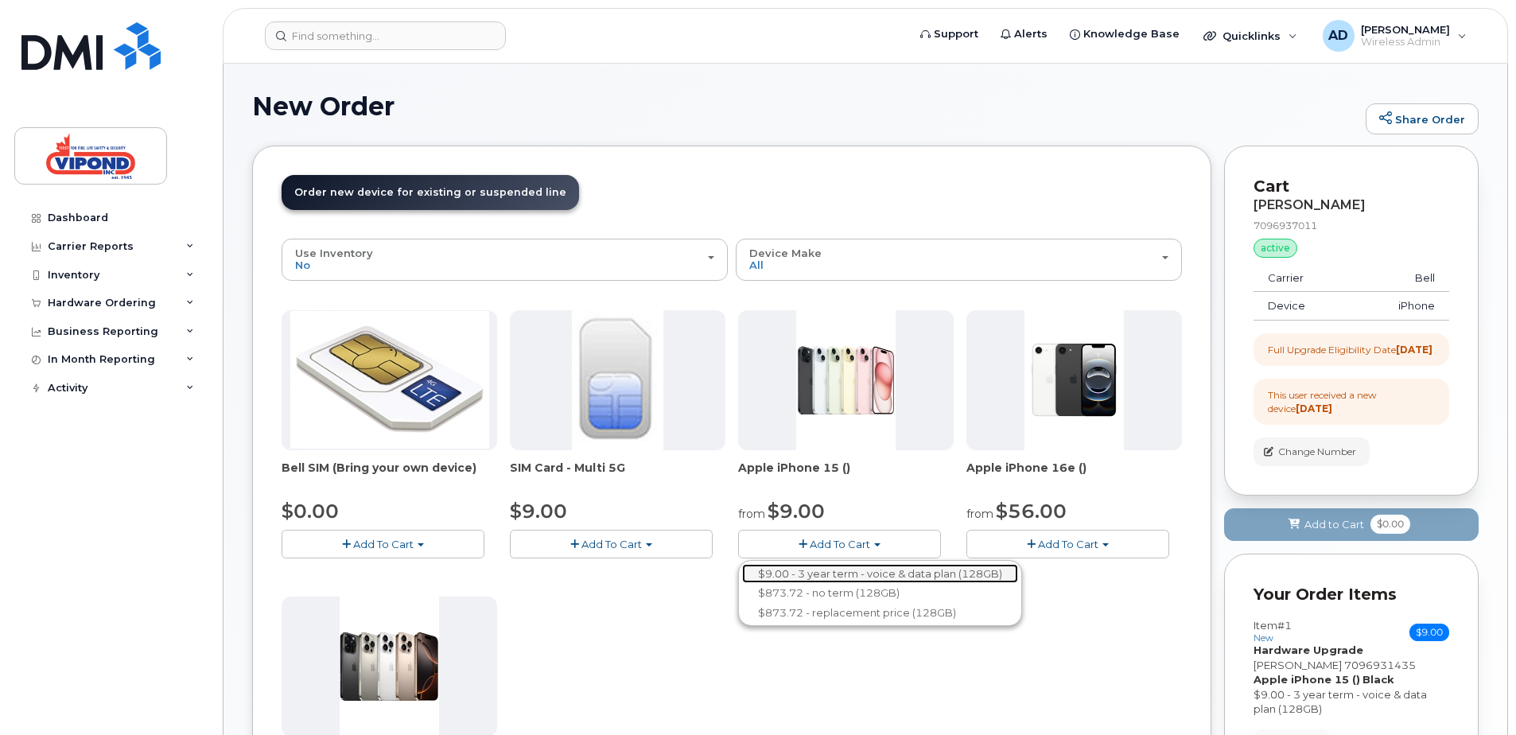
click at [810, 574] on link "$9.00 - 3 year term - voice & data plan (128GB)" at bounding box center [880, 574] width 276 height 20
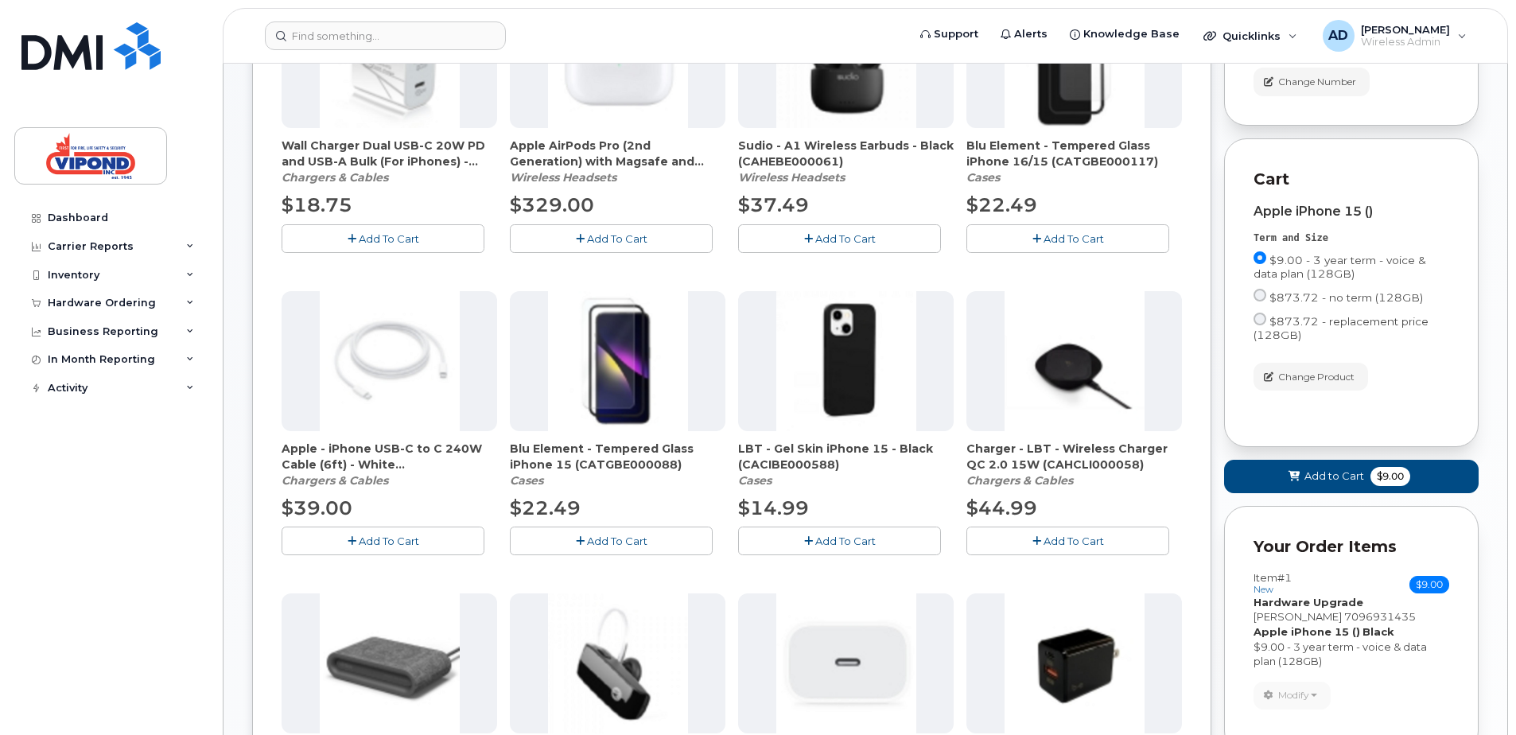
scroll to position [398, 0]
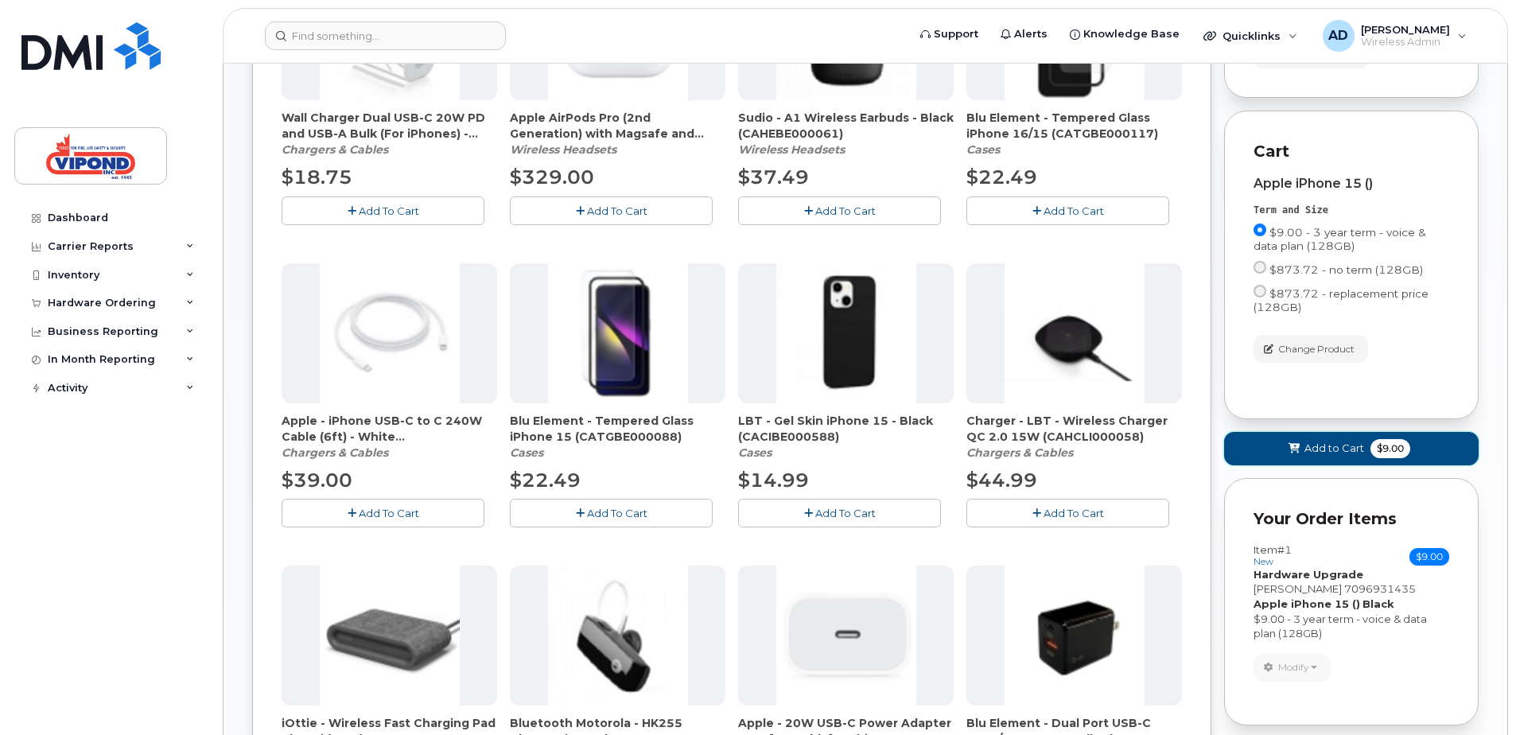
click at [1309, 456] on span "Add to Cart" at bounding box center [1335, 448] width 60 height 15
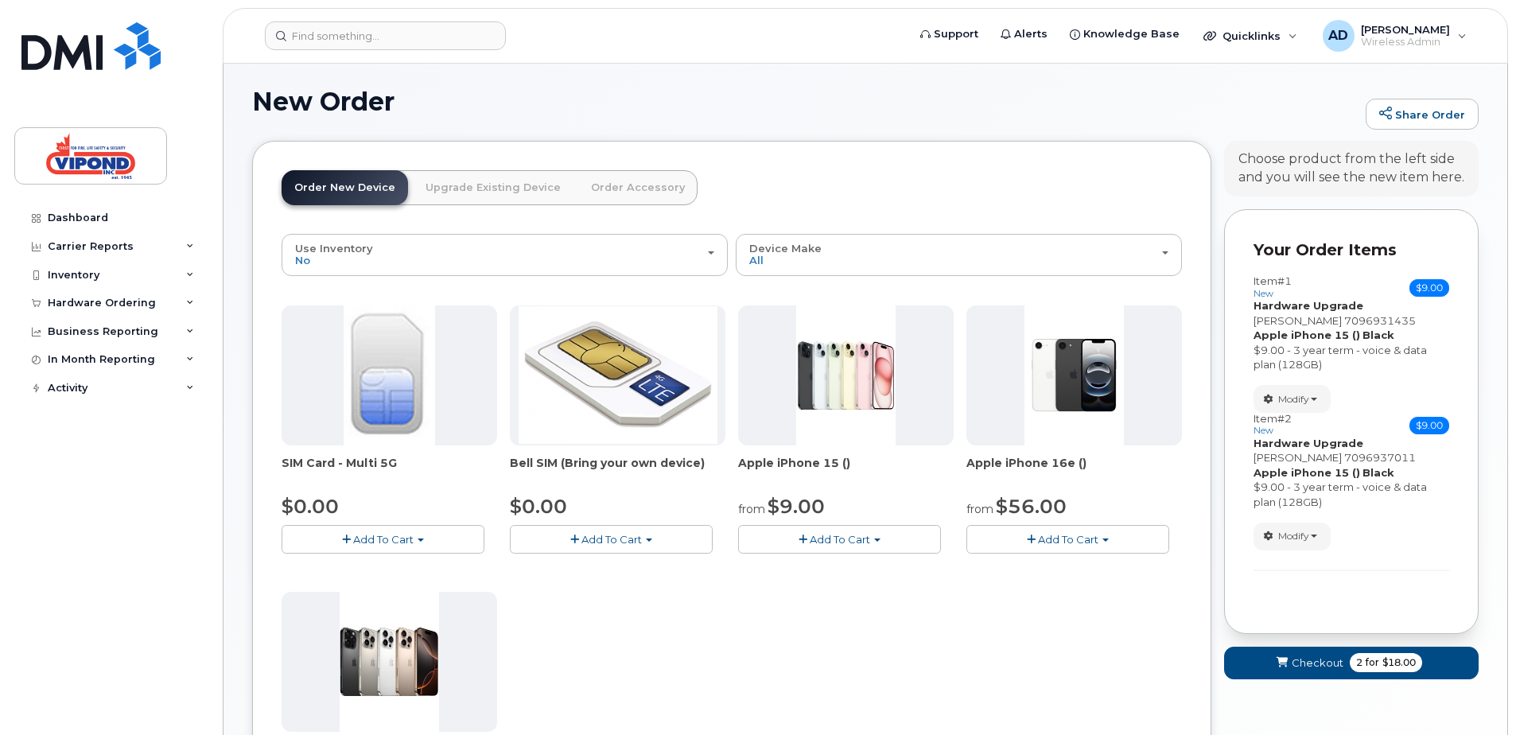
scroll to position [0, 0]
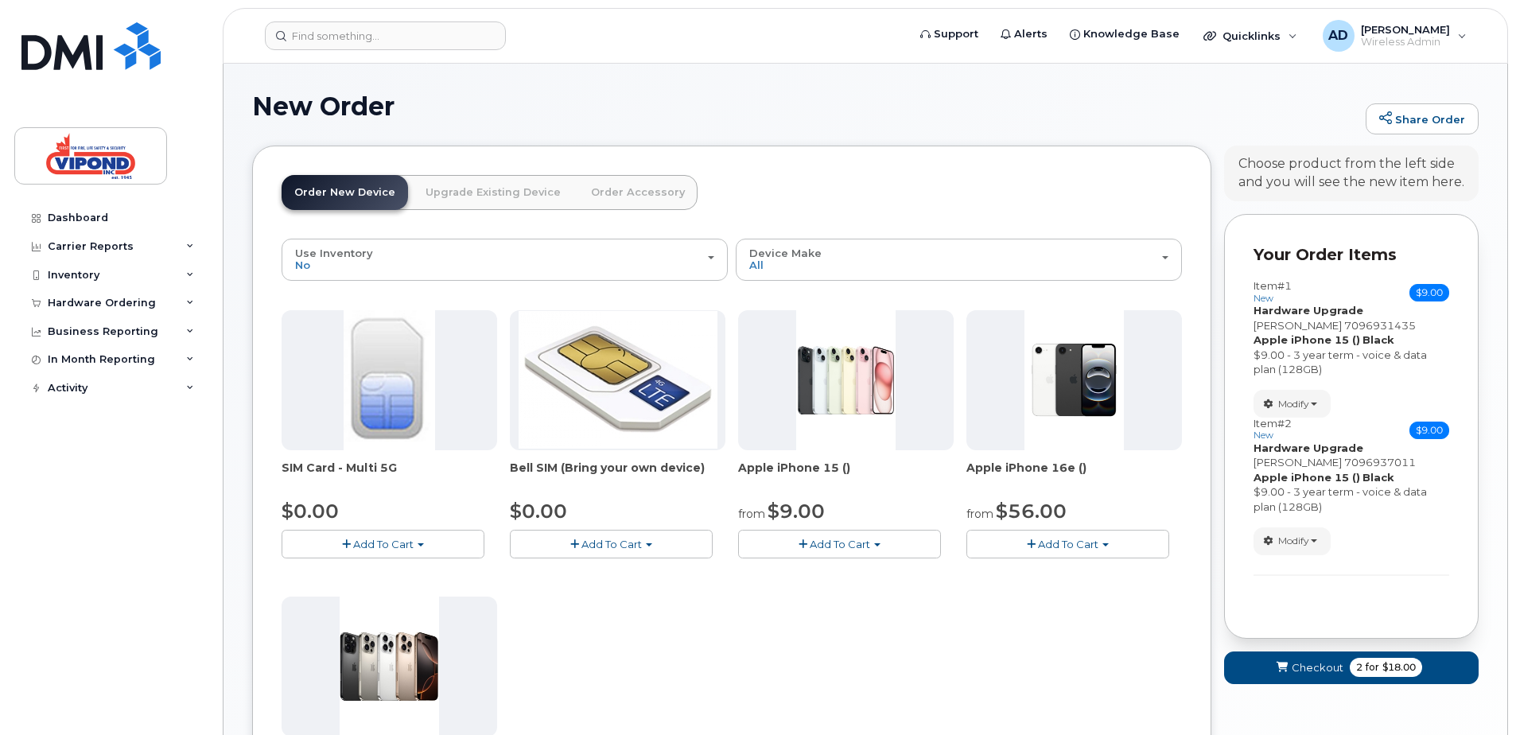
click at [503, 198] on link "Upgrade Existing Device" at bounding box center [493, 192] width 161 height 35
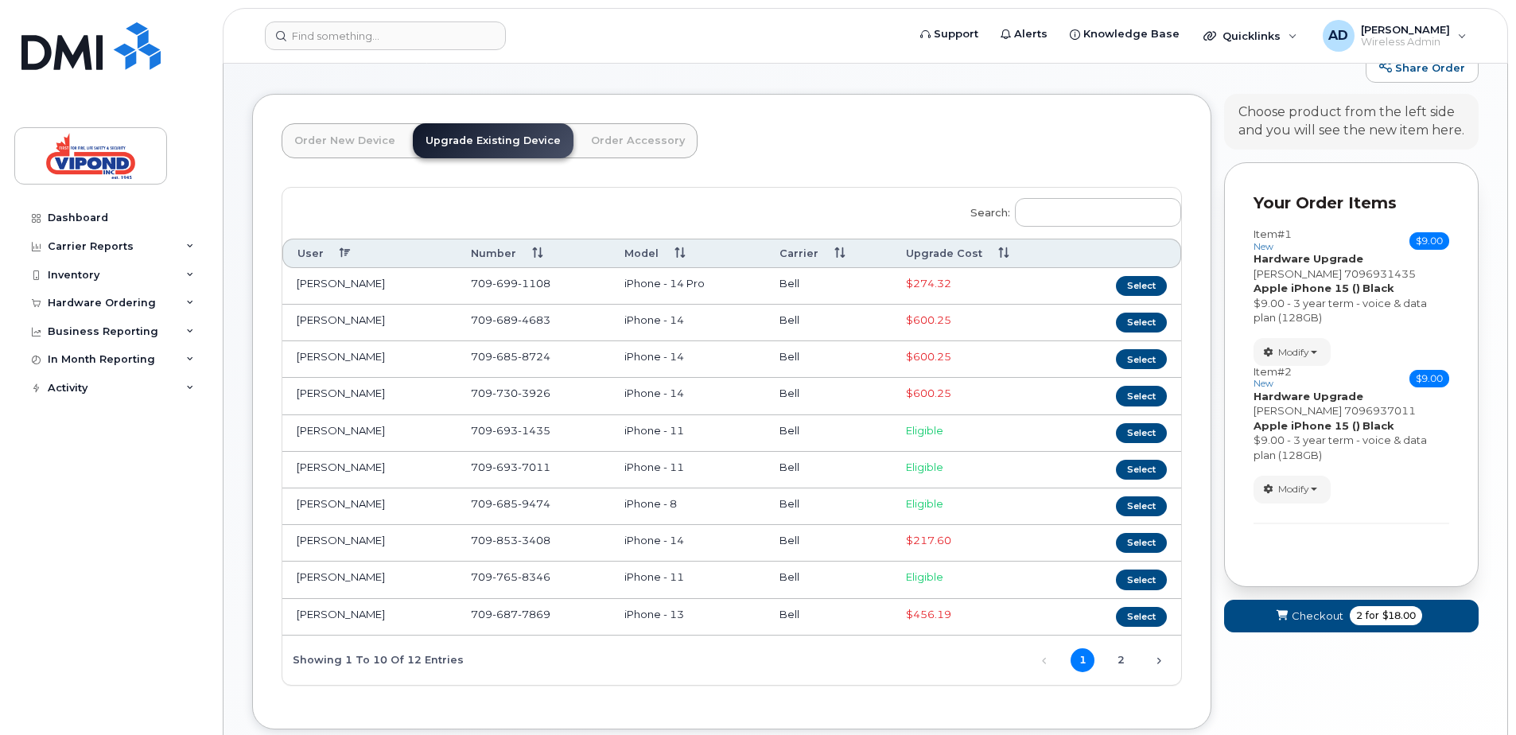
scroll to position [80, 0]
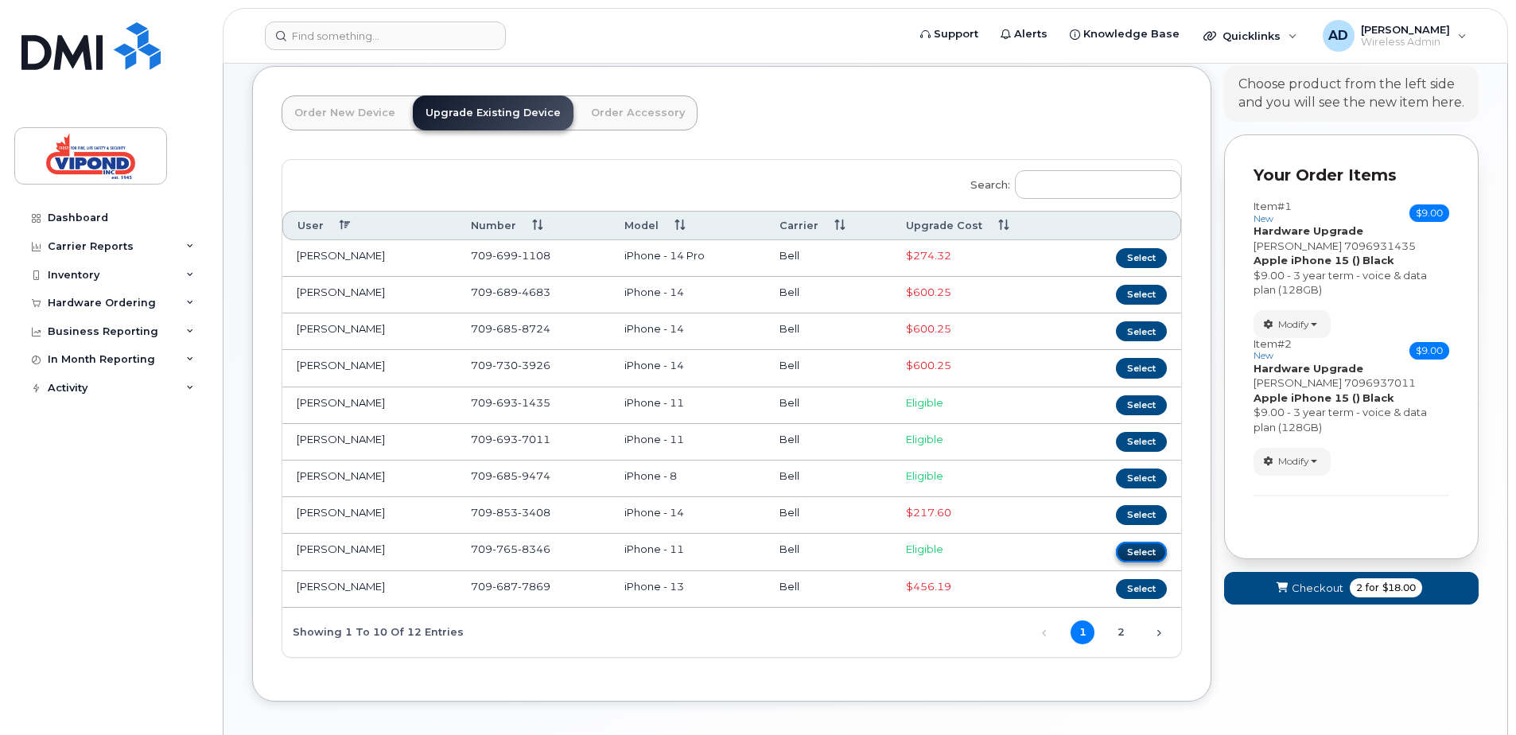
click at [1133, 553] on button "Select" at bounding box center [1141, 552] width 51 height 20
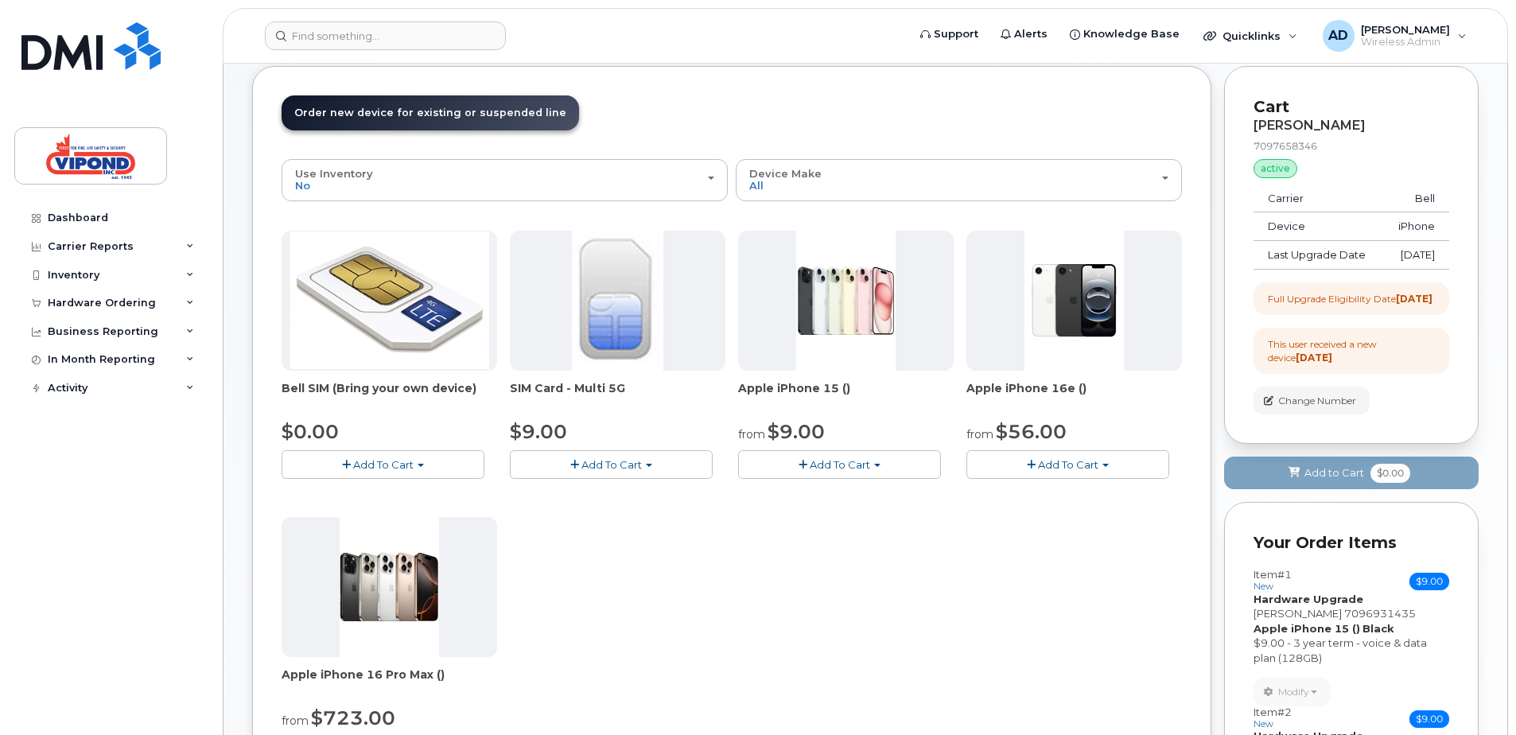
click at [813, 465] on span "Add To Cart" at bounding box center [840, 464] width 60 height 13
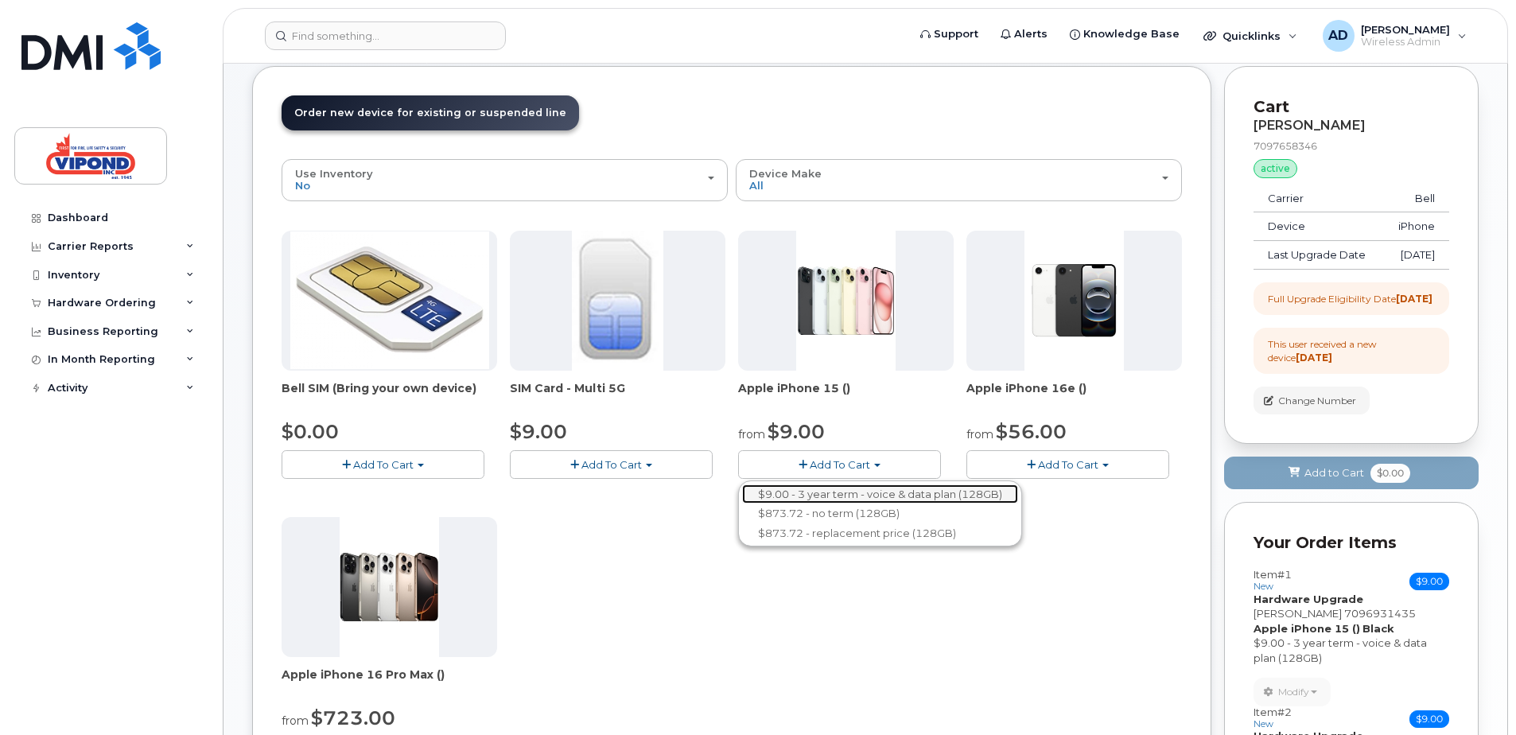
click at [811, 493] on link "$9.00 - 3 year term - voice & data plan (128GB)" at bounding box center [880, 494] width 276 height 20
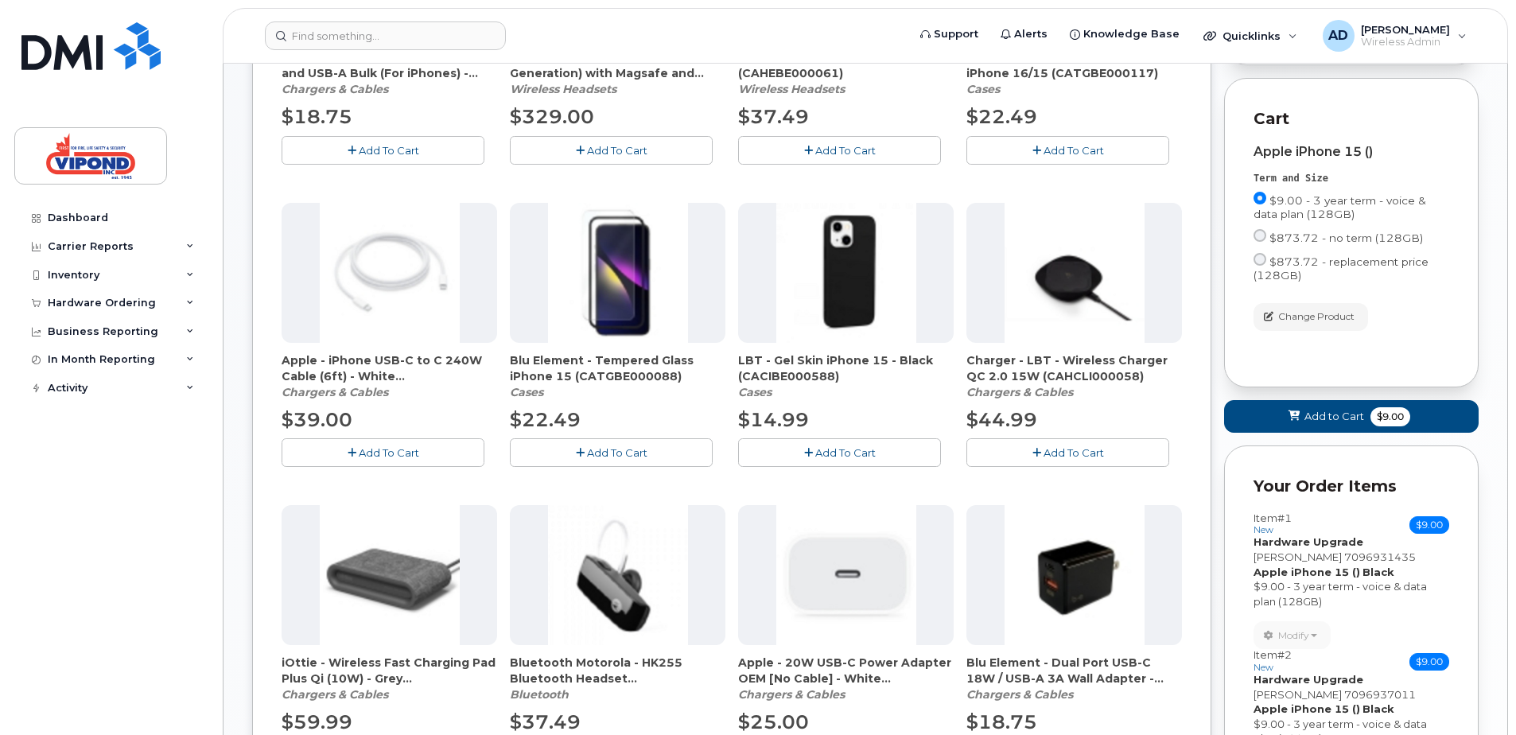
scroll to position [398, 0]
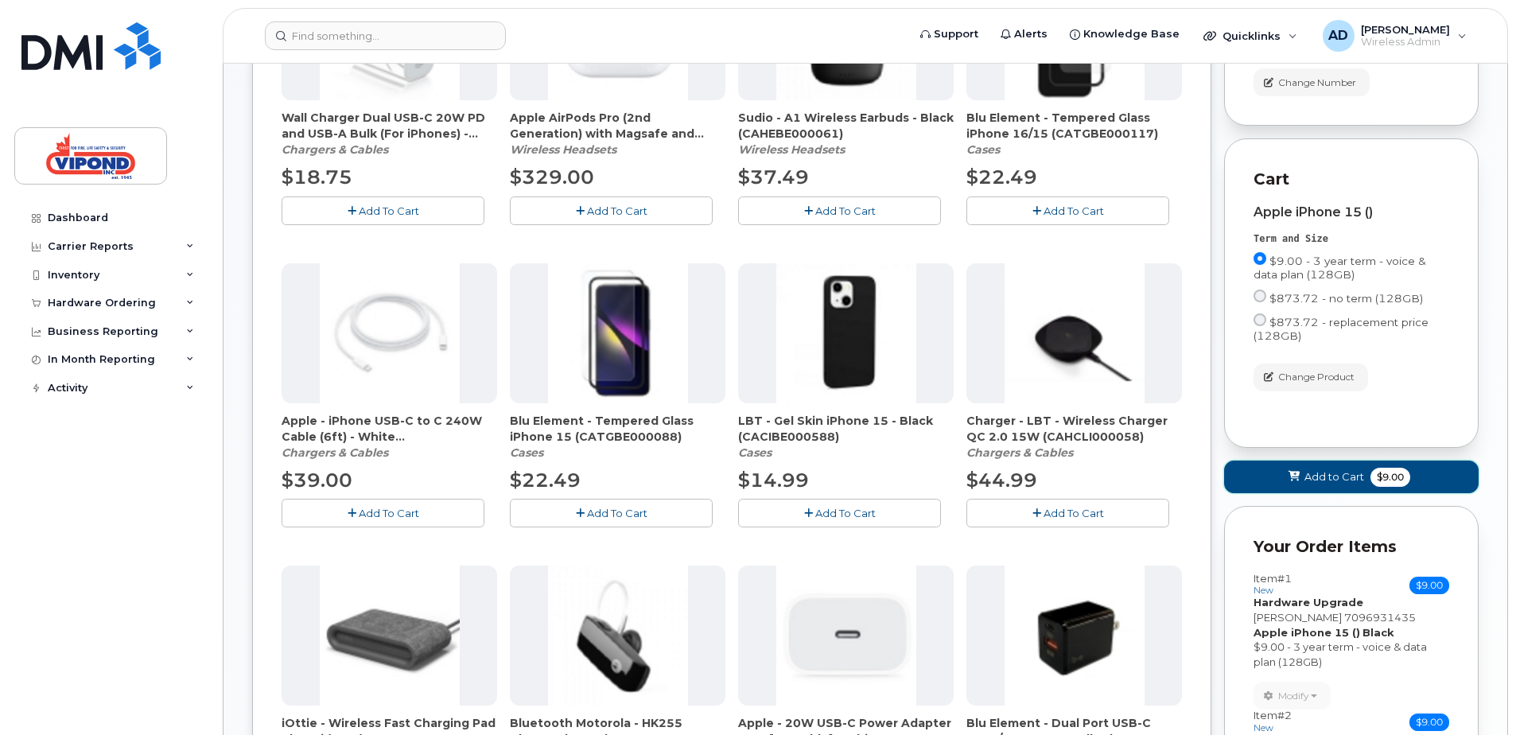
click at [1309, 484] on span "Add to Cart" at bounding box center [1335, 476] width 60 height 15
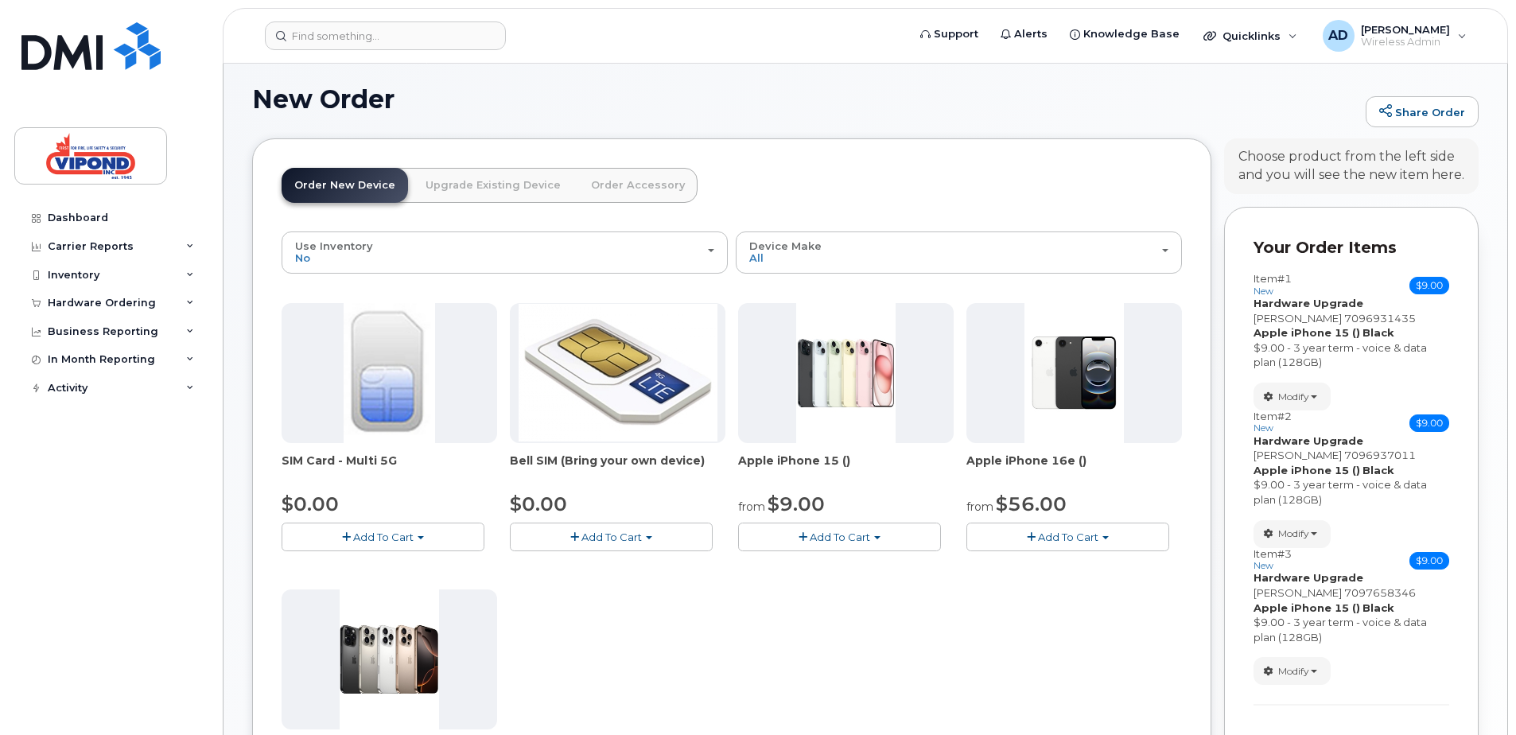
scroll to position [0, 0]
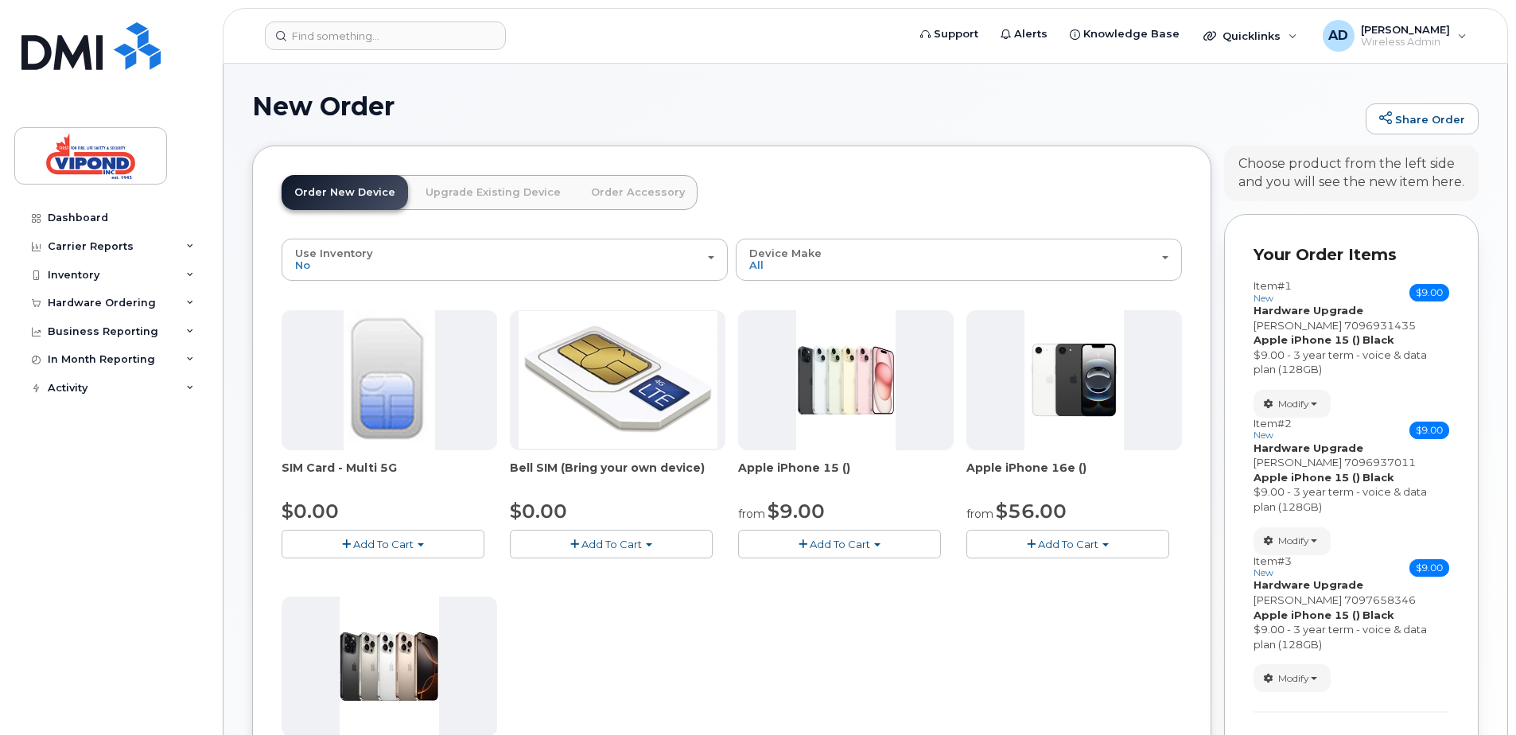
click at [465, 184] on link "Upgrade Existing Device" at bounding box center [493, 192] width 161 height 35
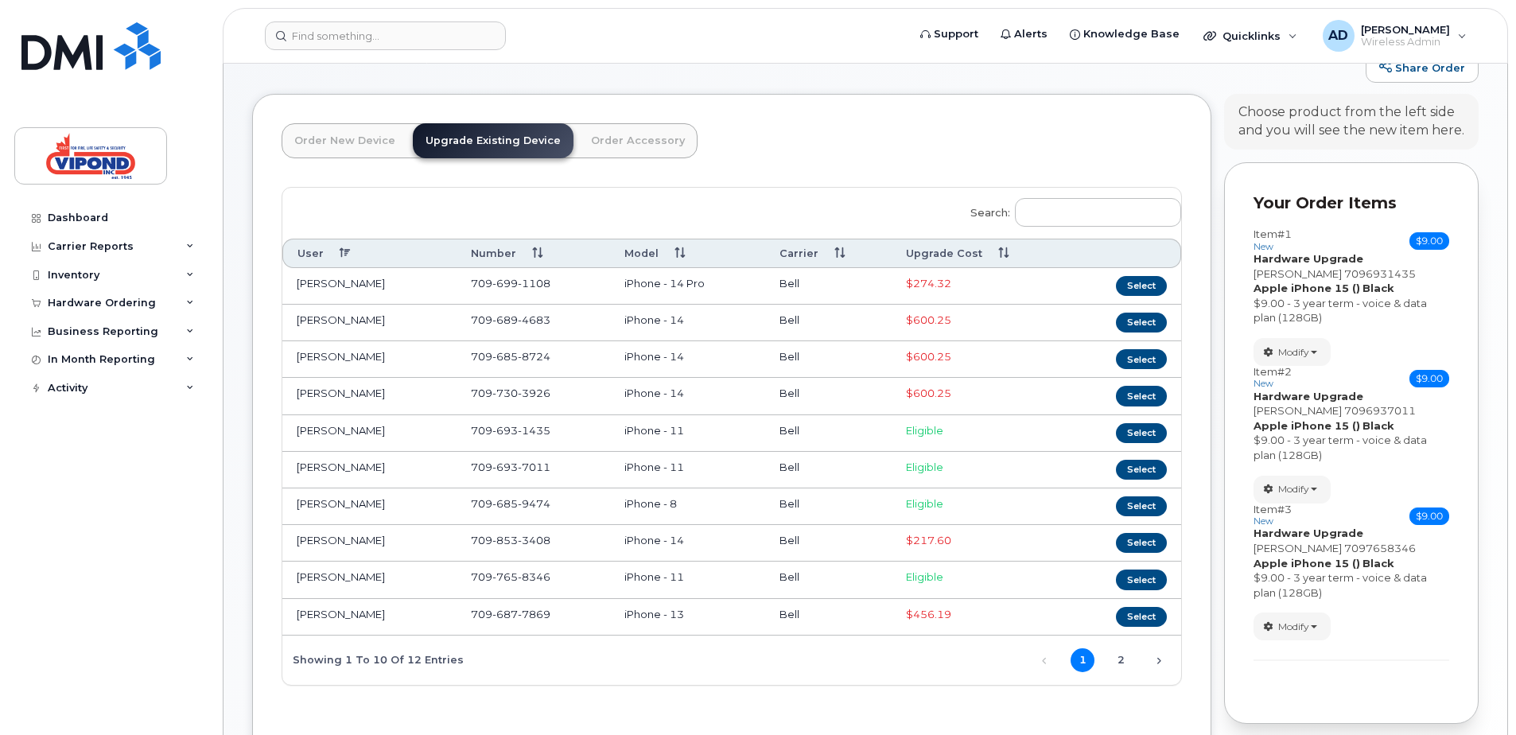
scroll to position [80, 0]
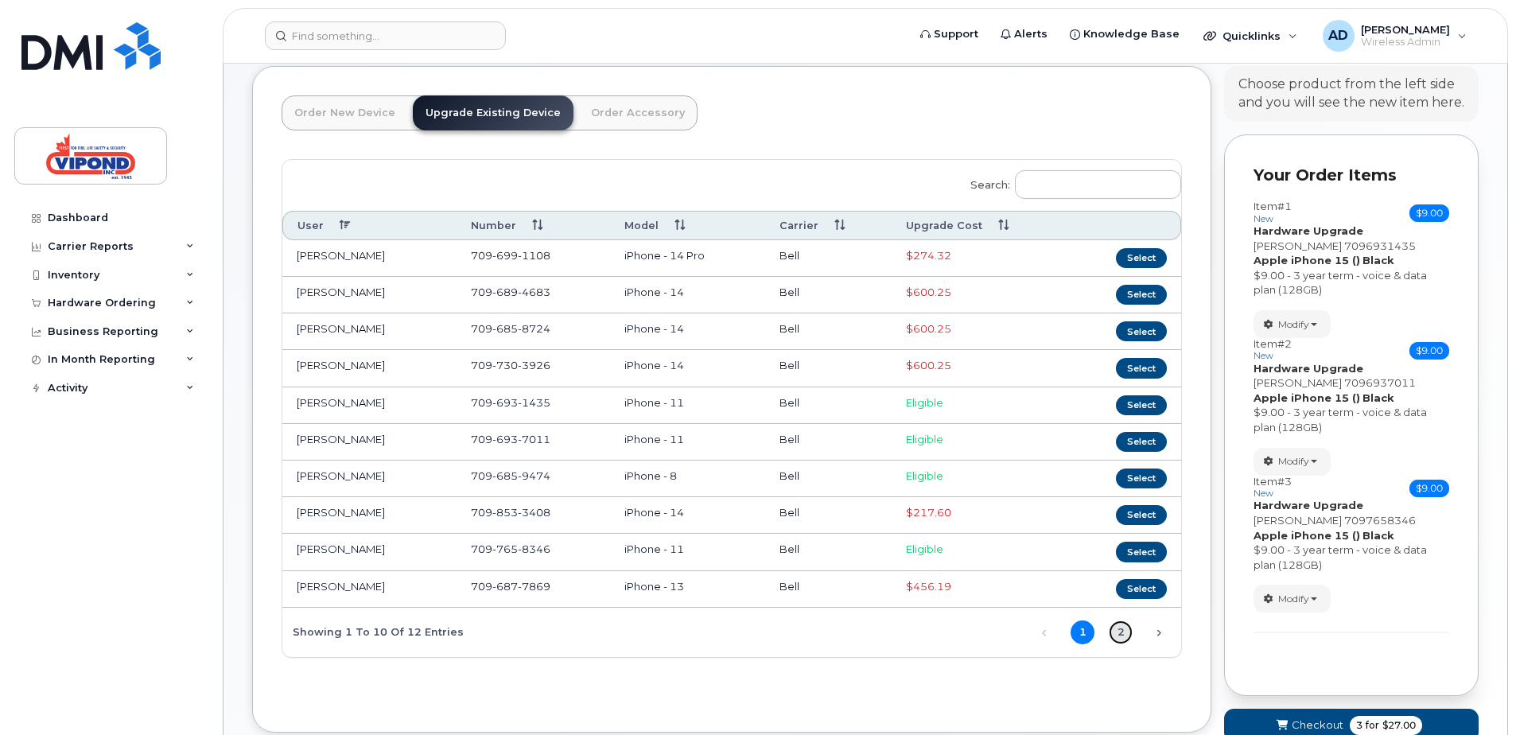
click at [1123, 638] on link "2" at bounding box center [1121, 633] width 24 height 24
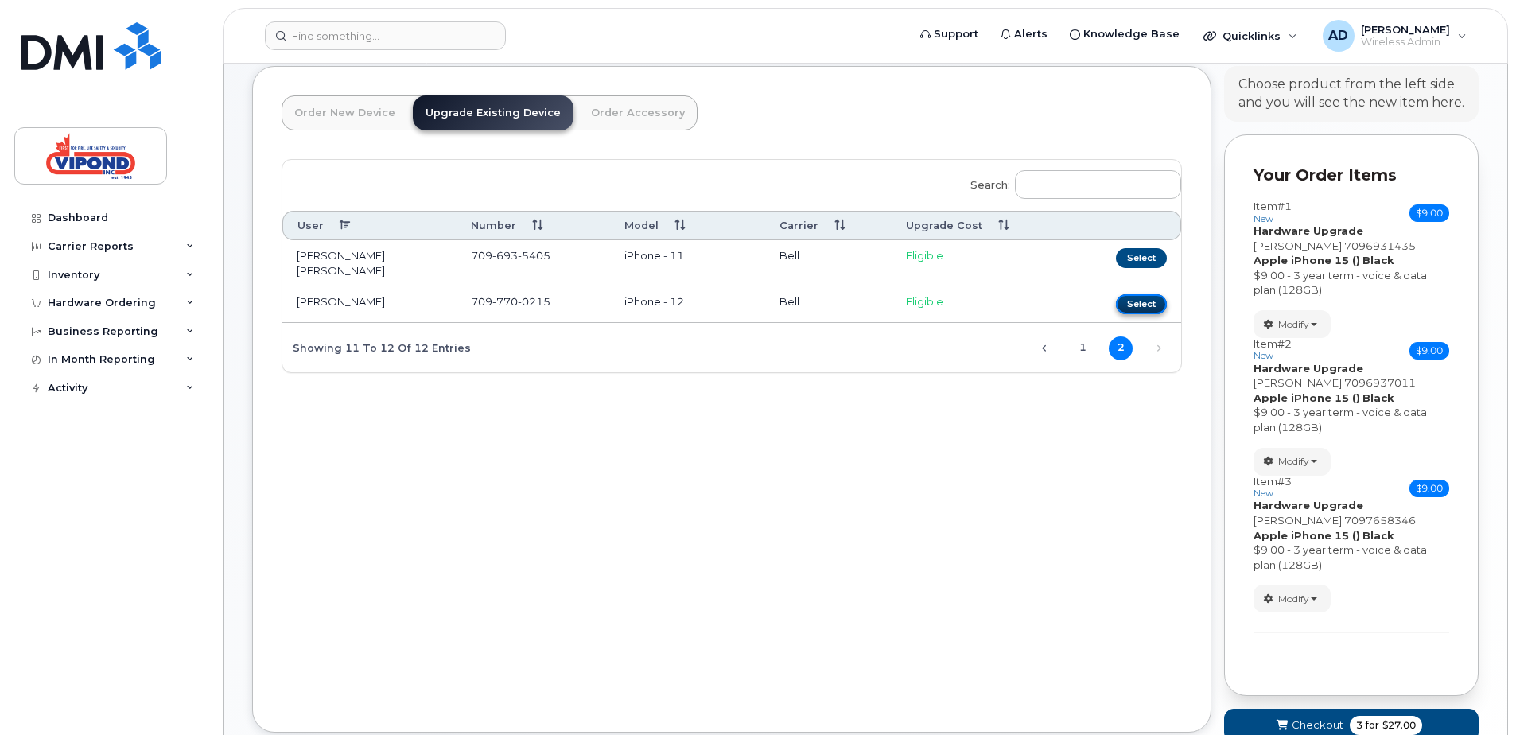
click at [1134, 294] on button "Select" at bounding box center [1141, 304] width 51 height 20
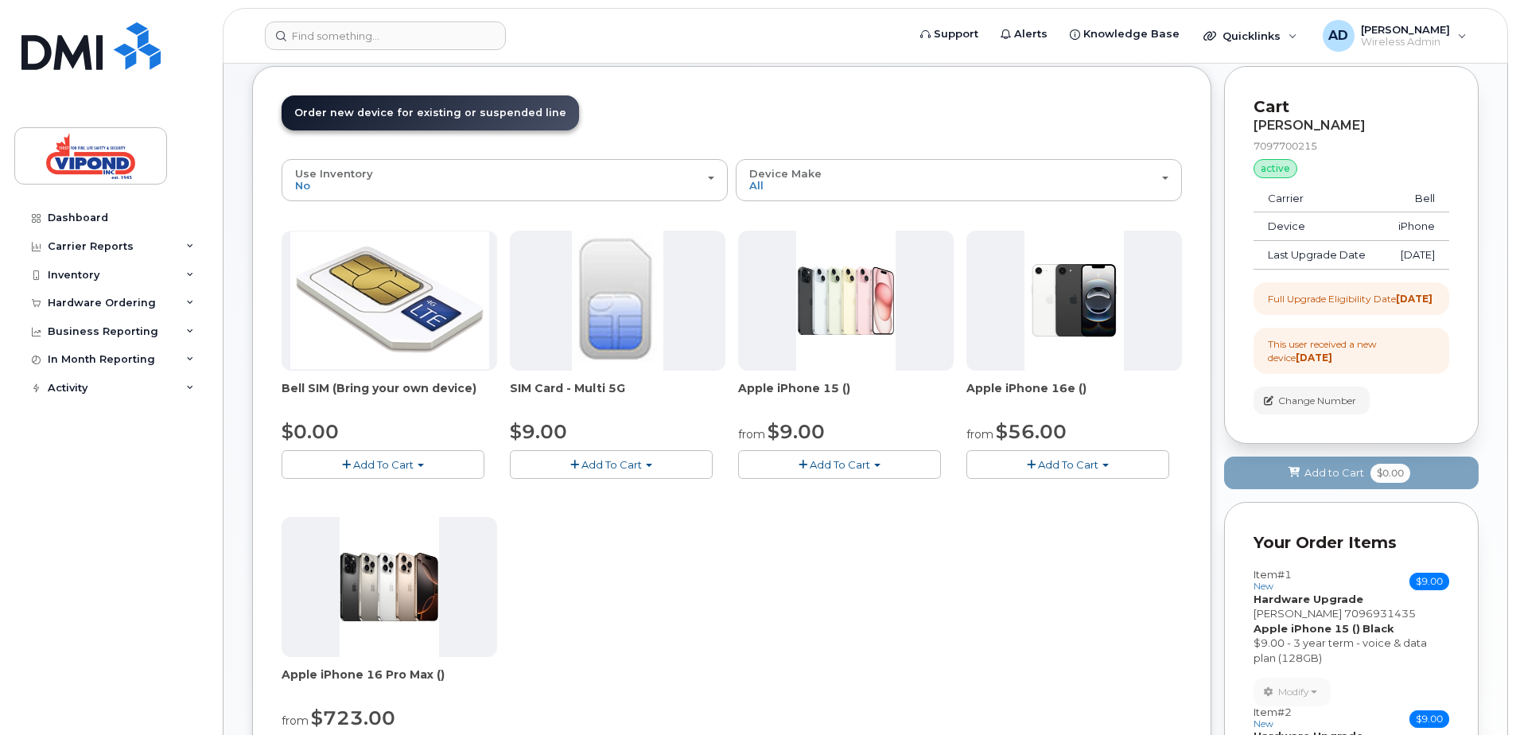
click at [811, 464] on span "Add To Cart" at bounding box center [840, 464] width 60 height 13
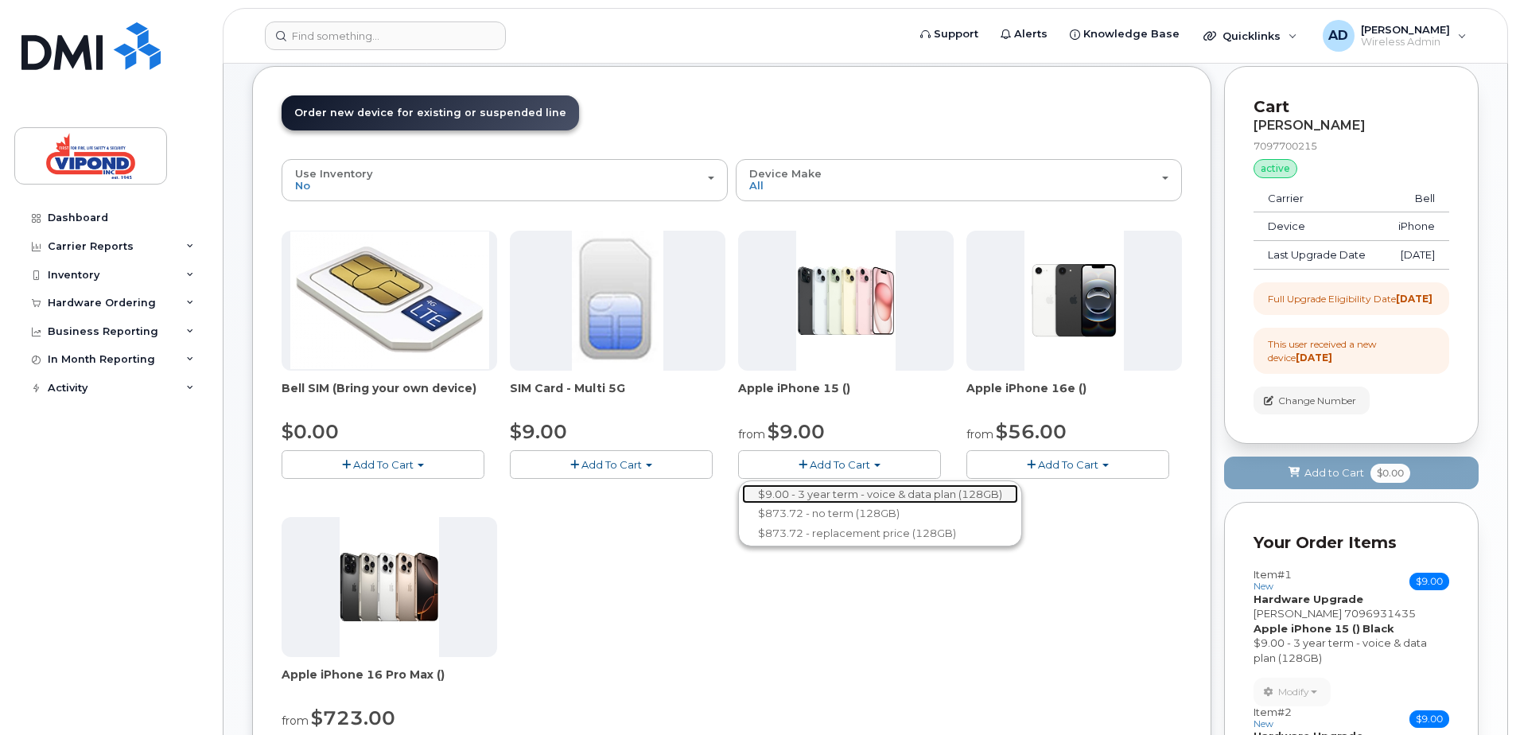
click at [811, 493] on link "$9.00 - 3 year term - voice & data plan (128GB)" at bounding box center [880, 494] width 276 height 20
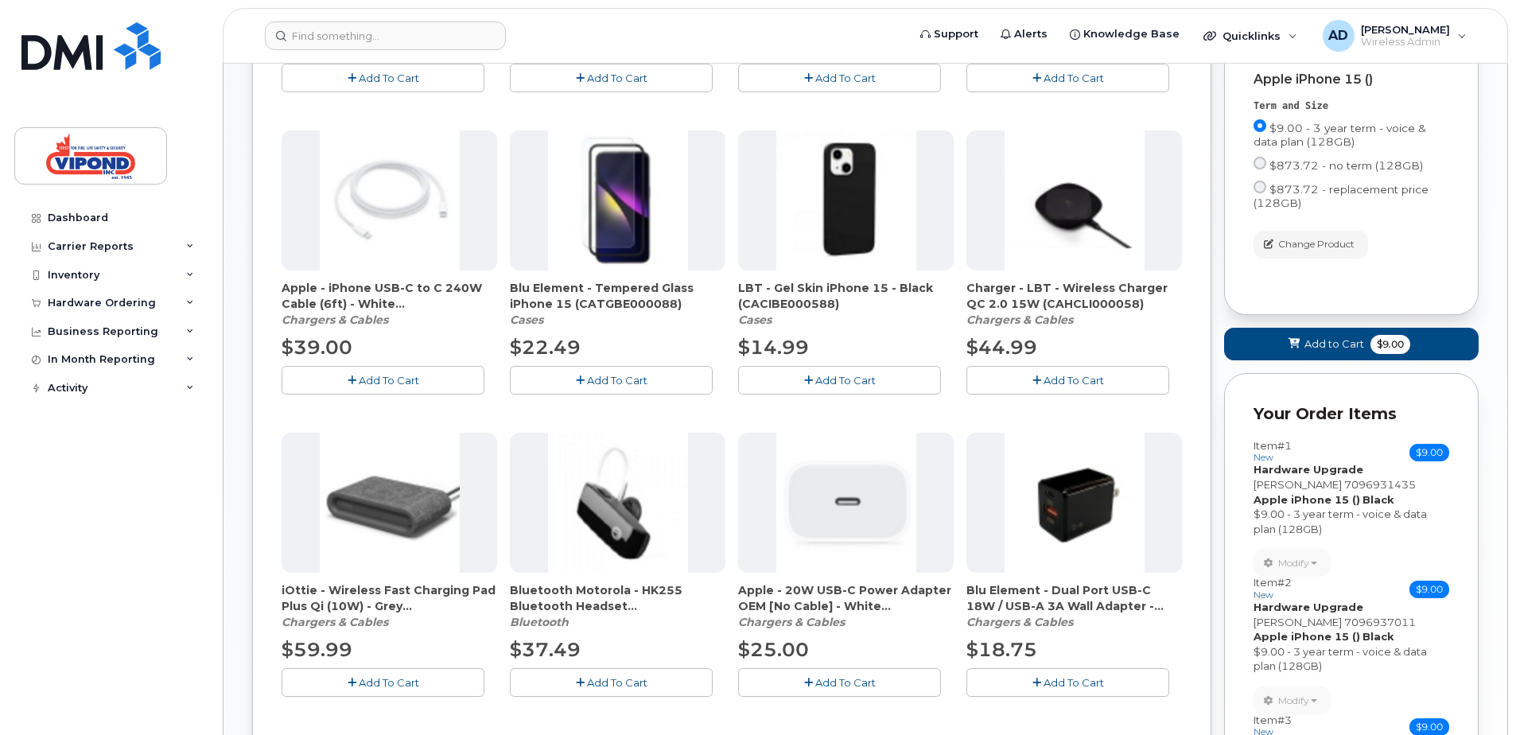
scroll to position [557, 0]
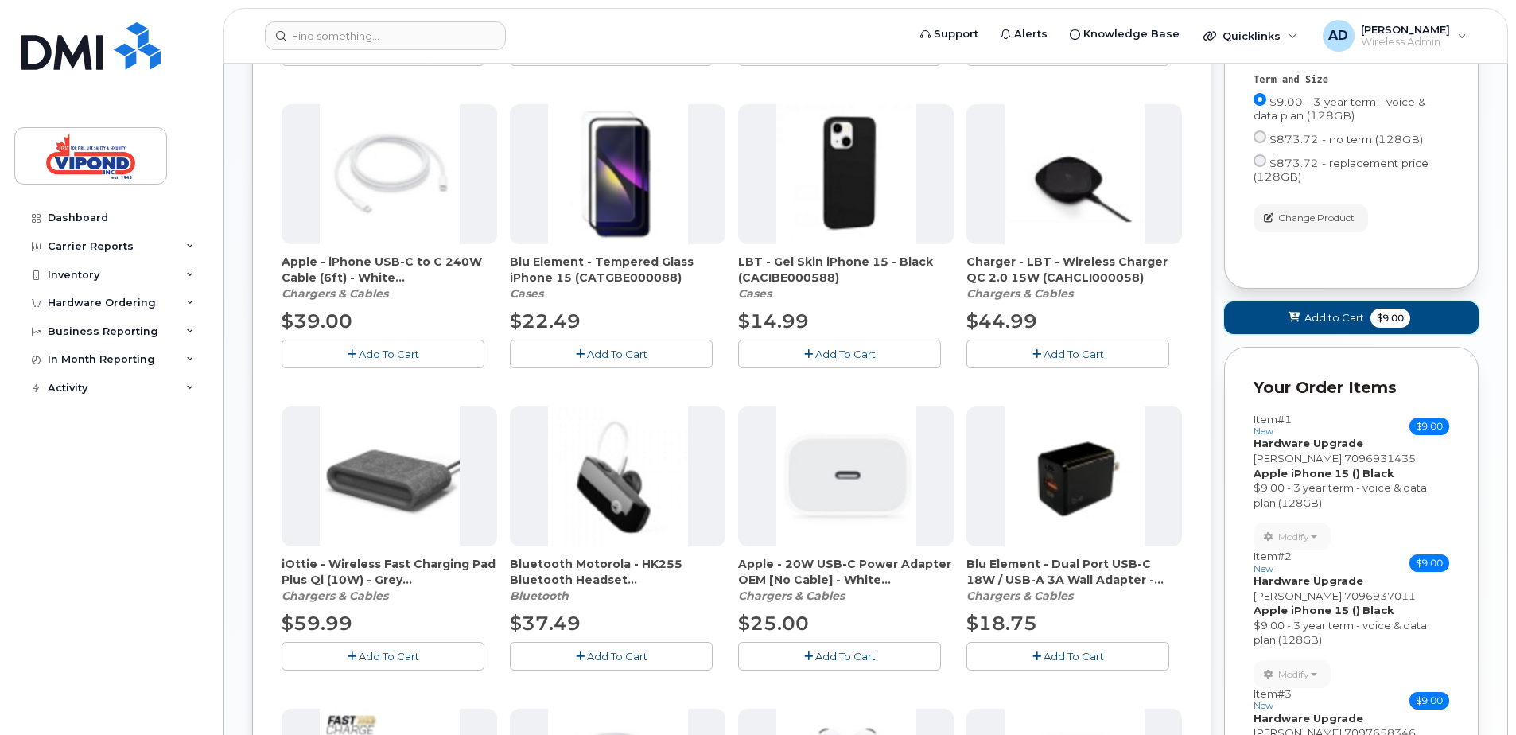
click at [1308, 325] on span "Add to Cart" at bounding box center [1335, 317] width 60 height 15
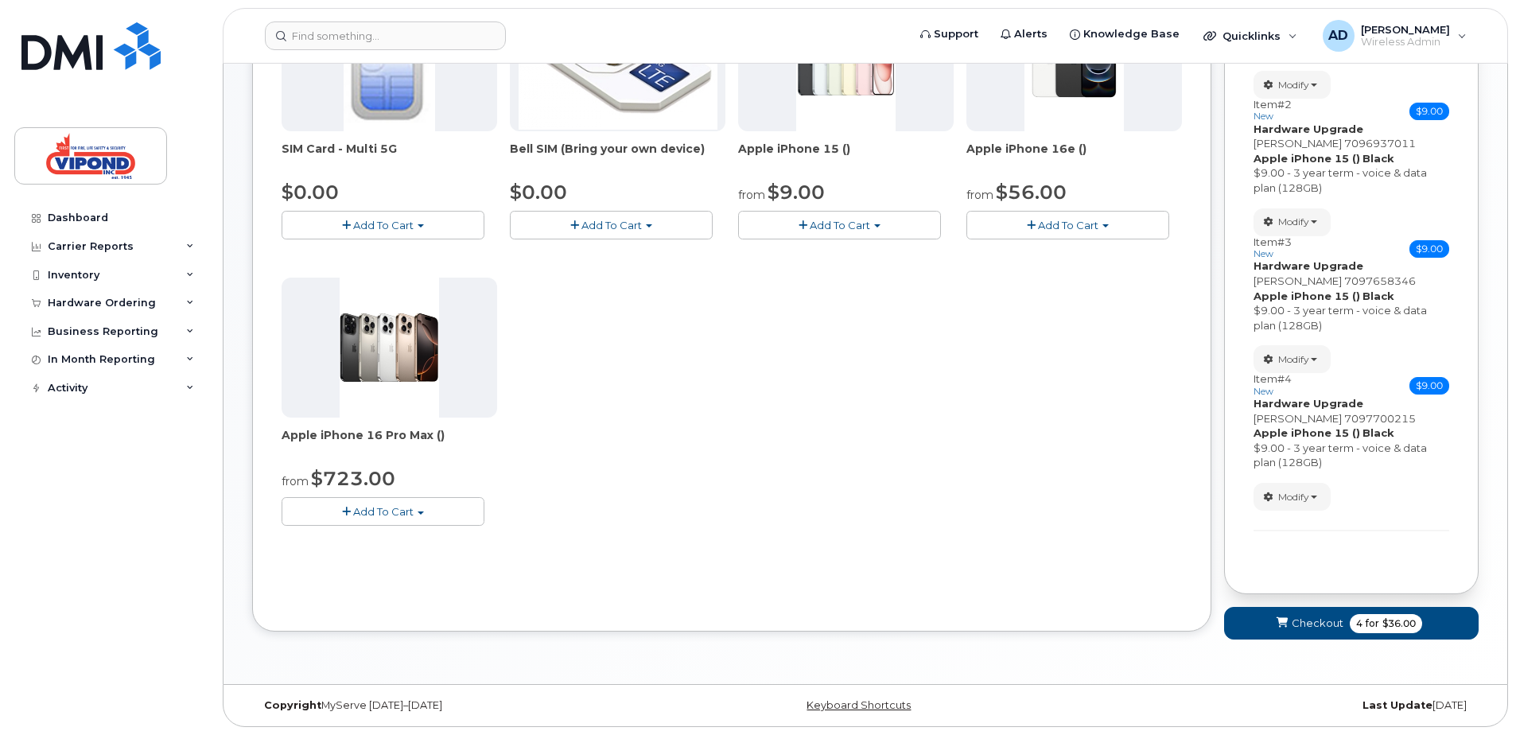
scroll to position [0, 0]
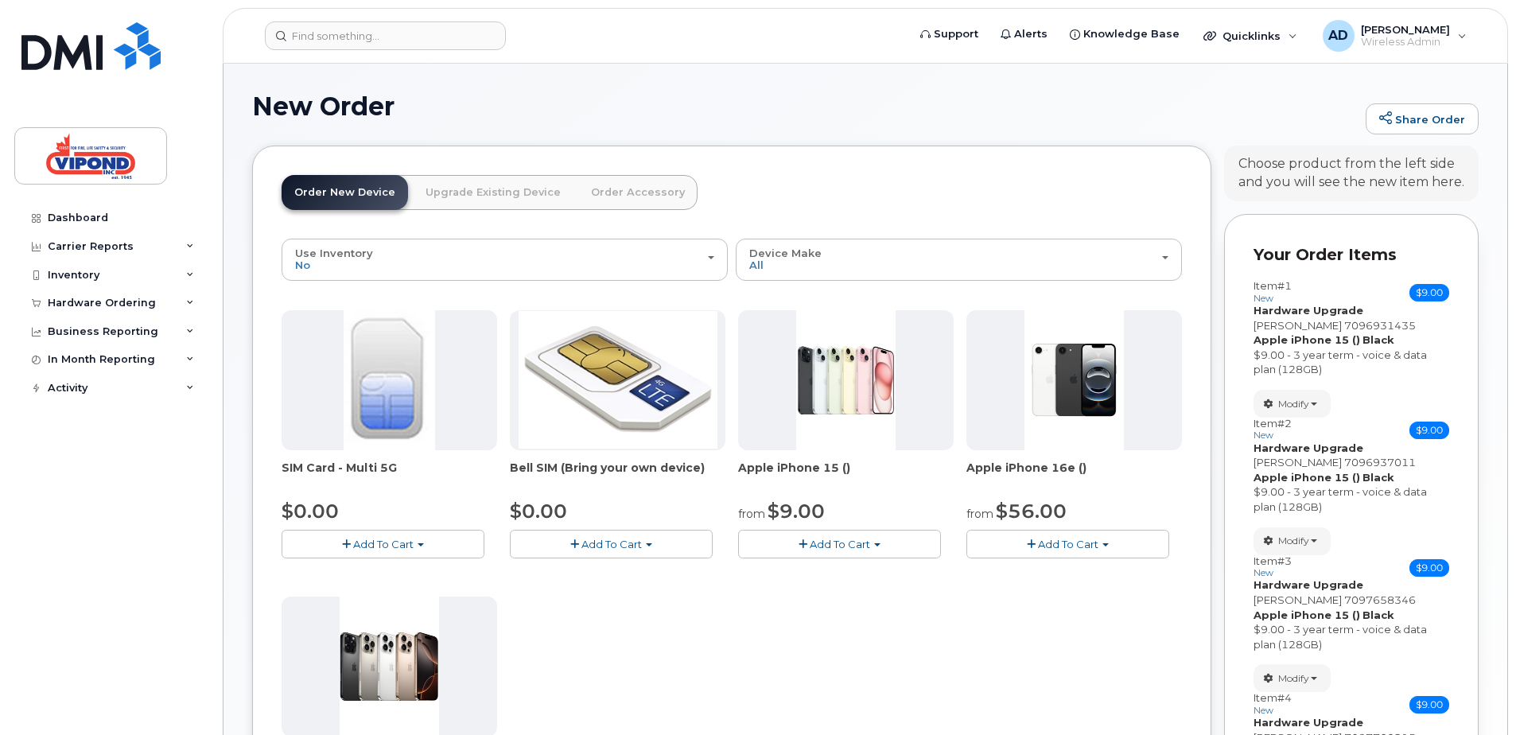
click at [463, 194] on link "Upgrade Existing Device" at bounding box center [493, 192] width 161 height 35
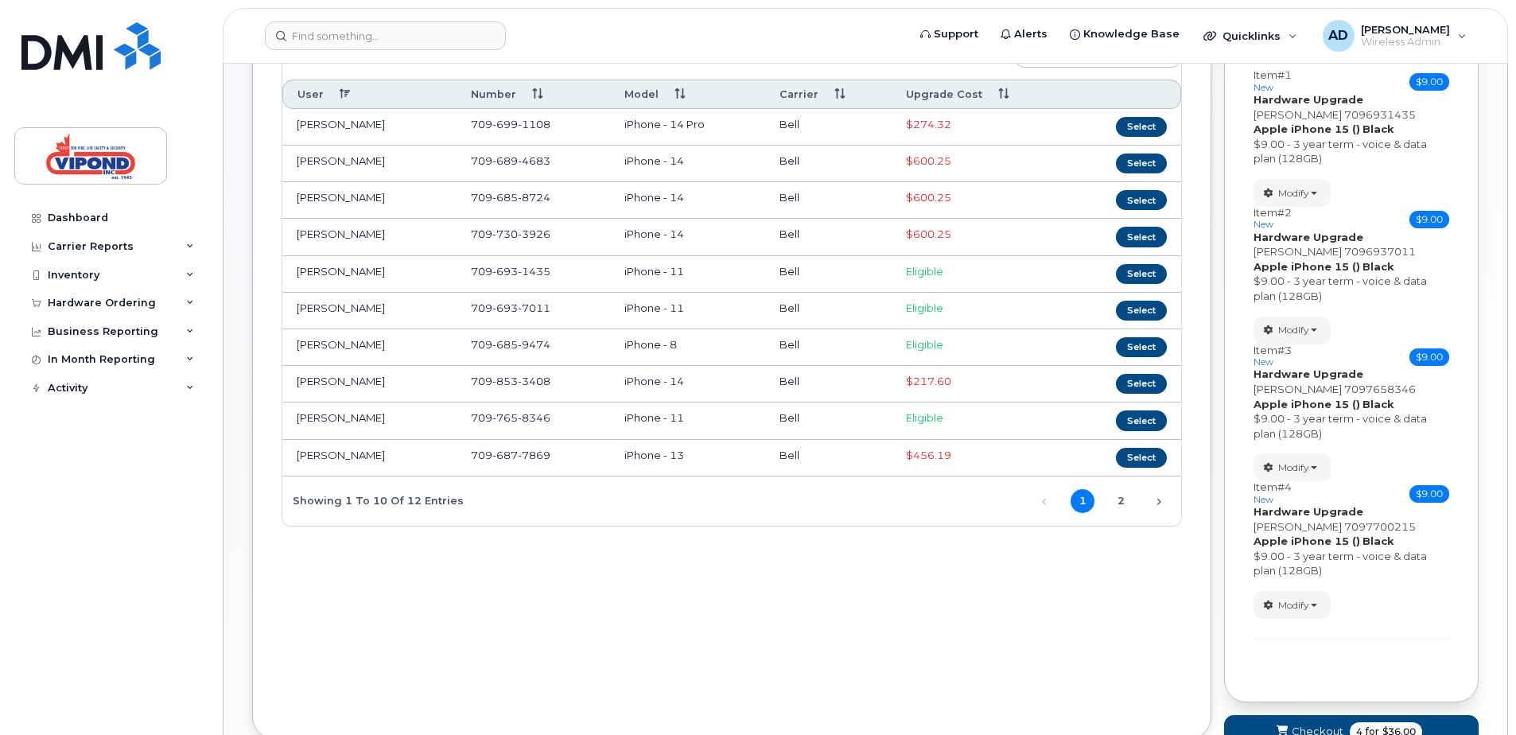
scroll to position [239, 0]
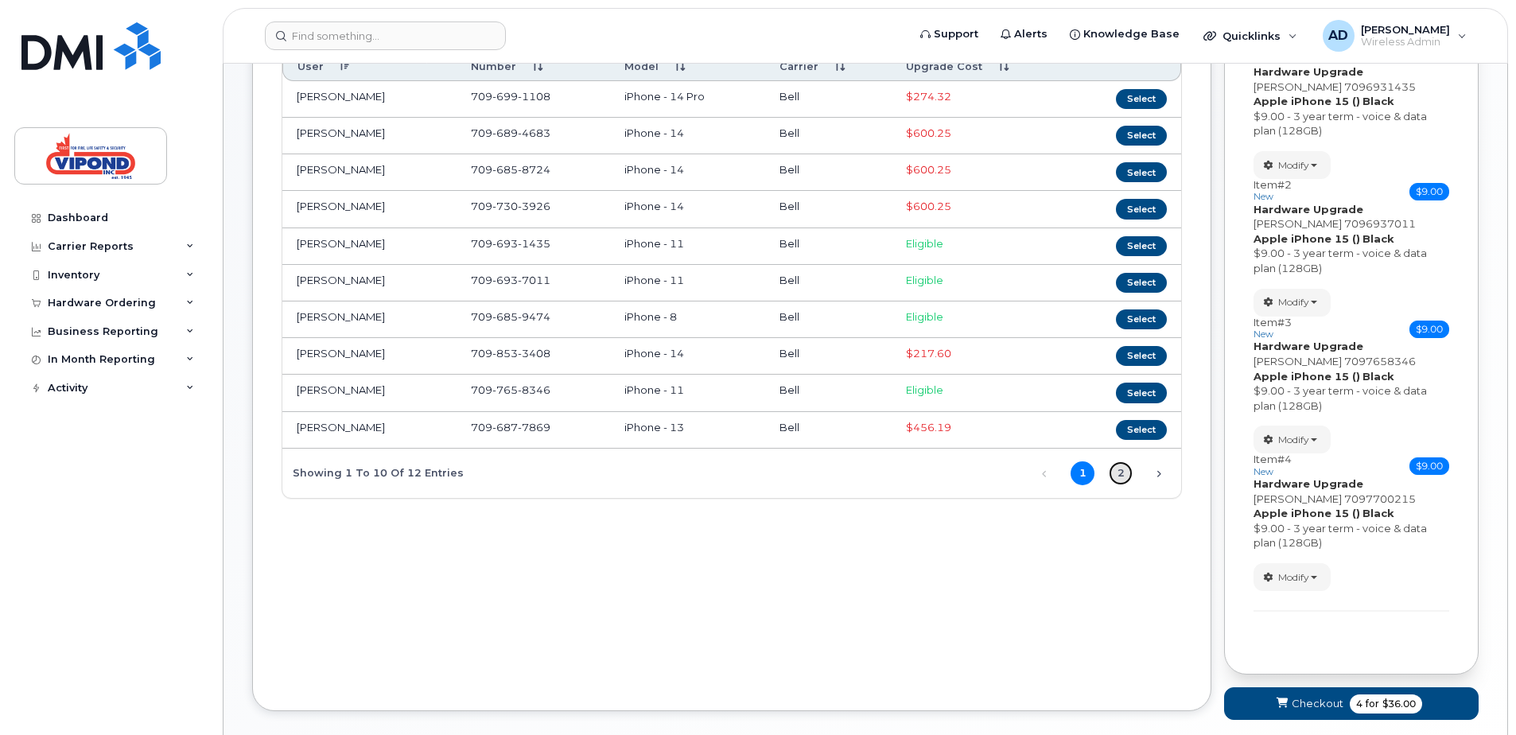
click at [1115, 472] on link "2" at bounding box center [1121, 473] width 24 height 24
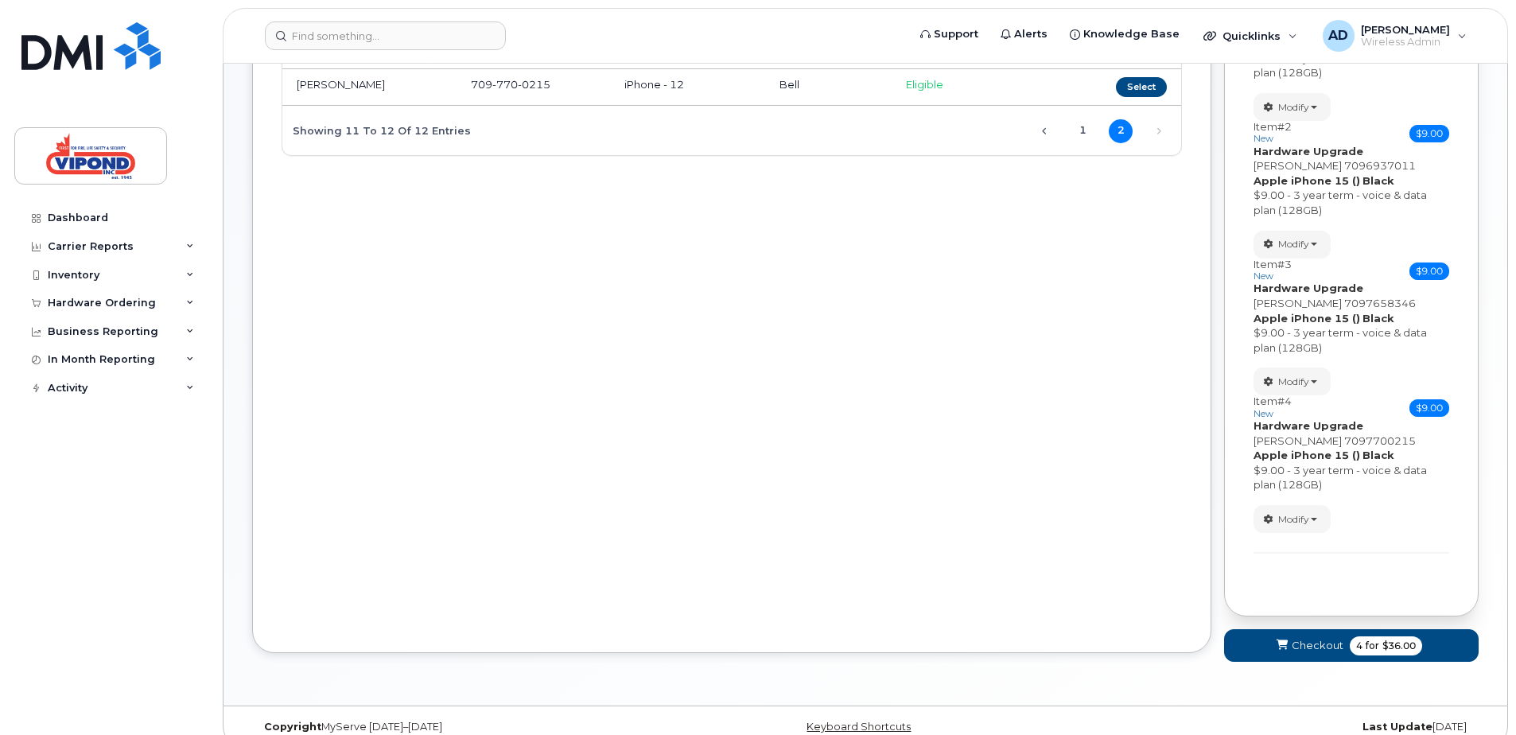
scroll to position [318, 0]
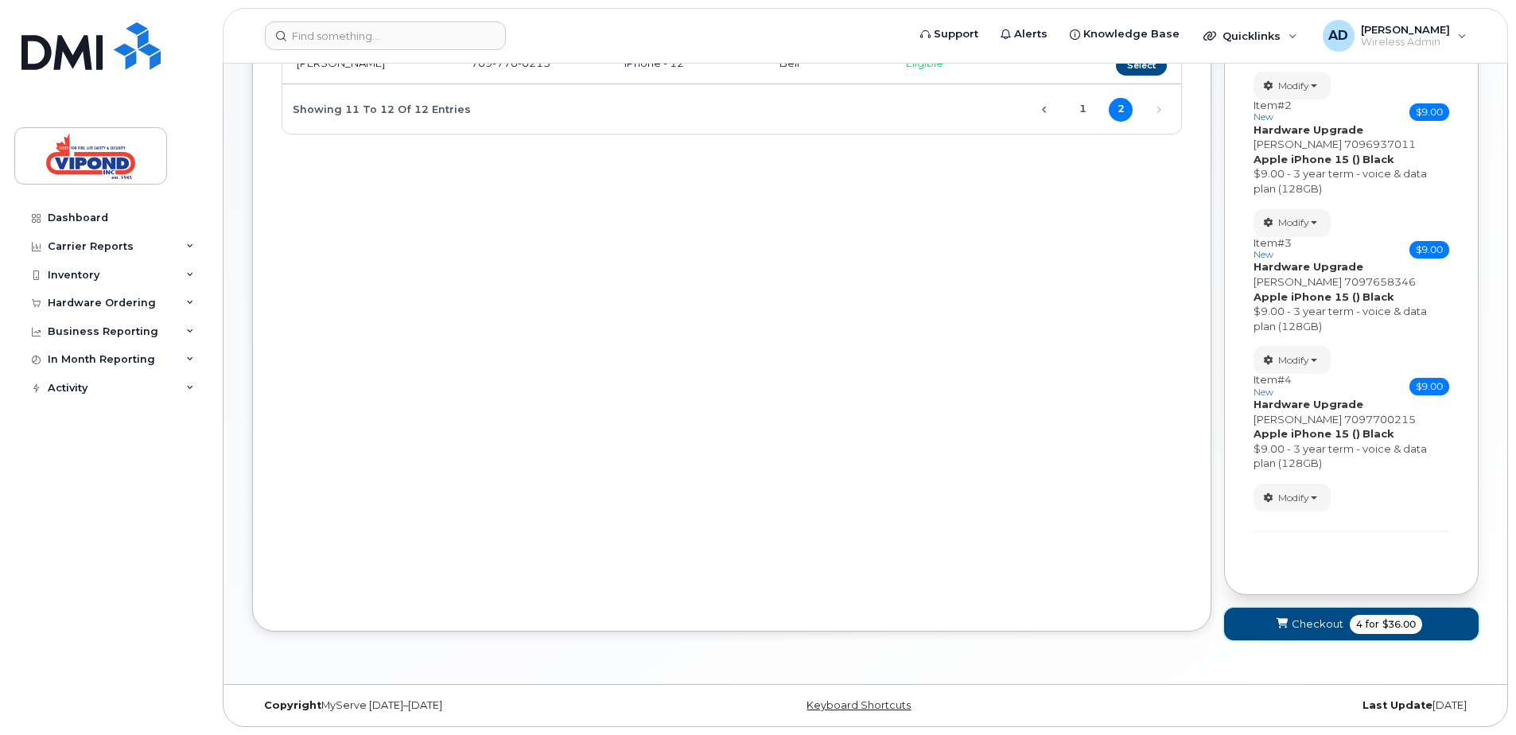
click at [1303, 624] on span "Checkout" at bounding box center [1318, 624] width 52 height 15
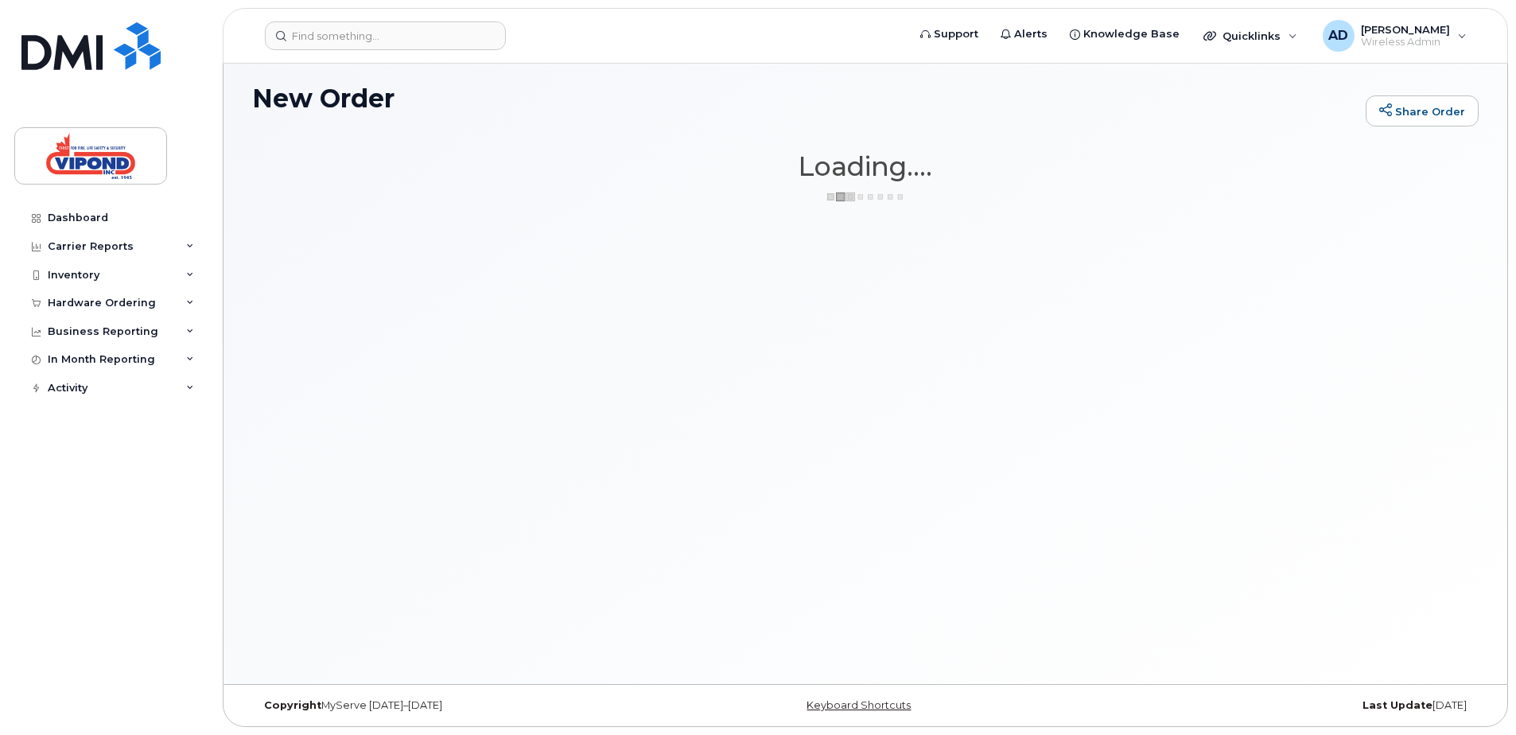
scroll to position [8, 0]
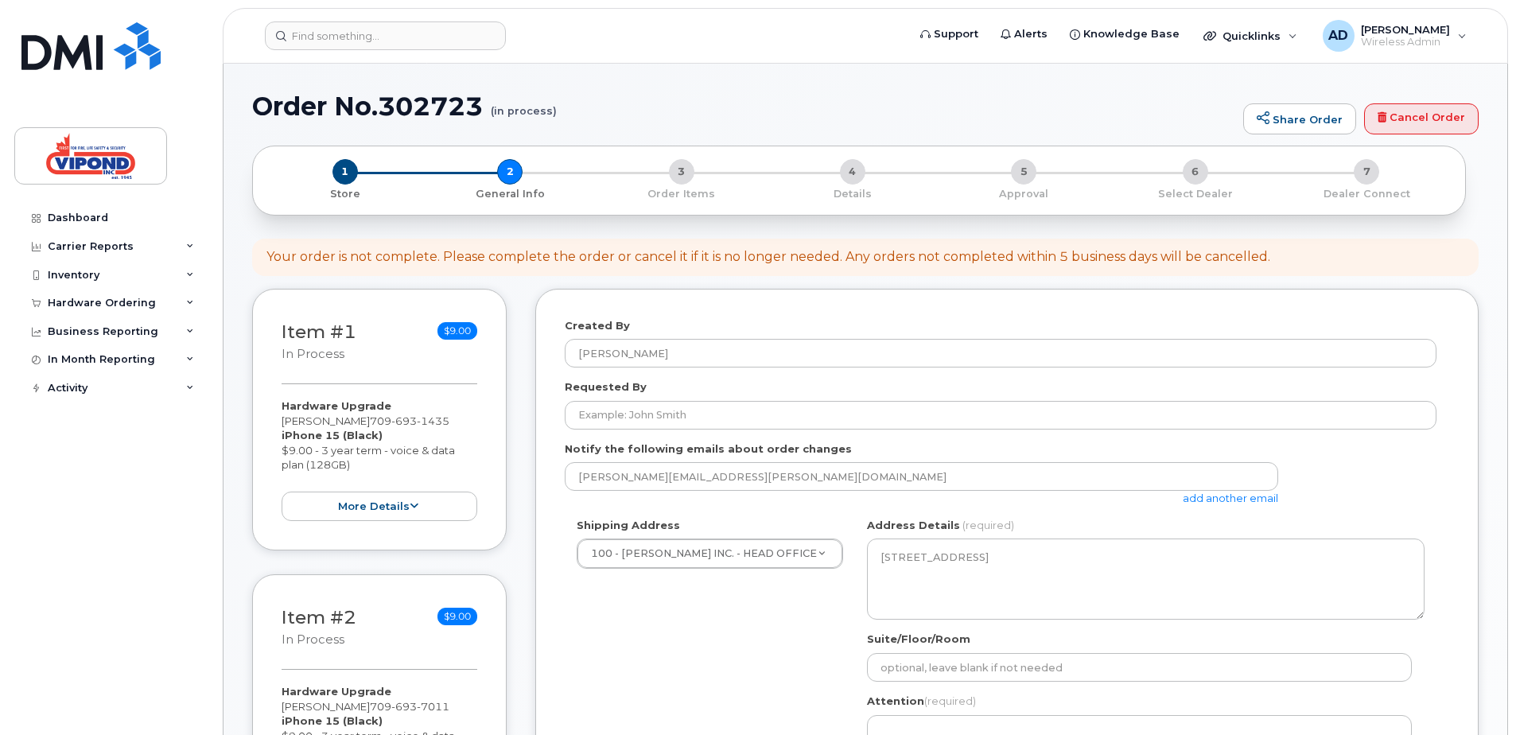
select select
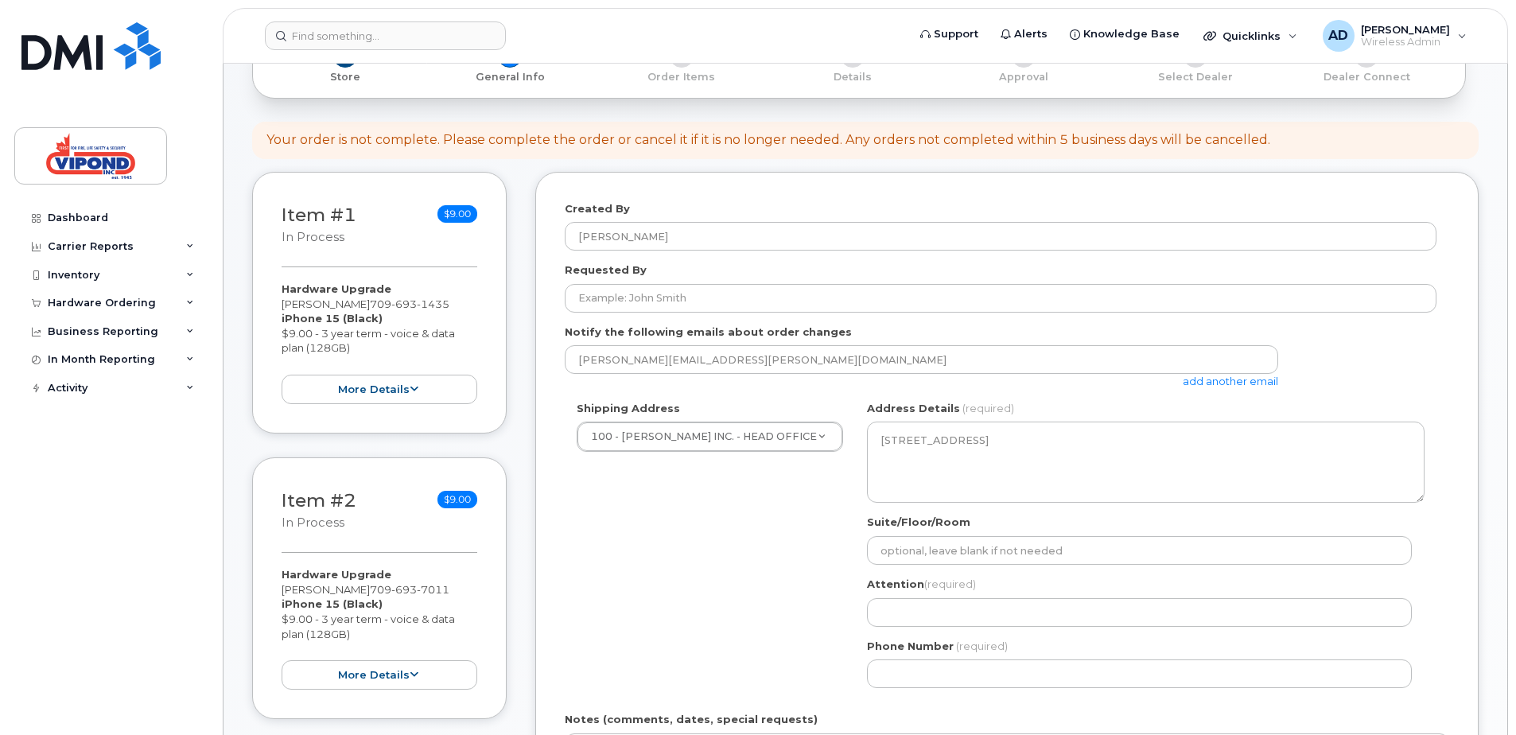
scroll to position [80, 0]
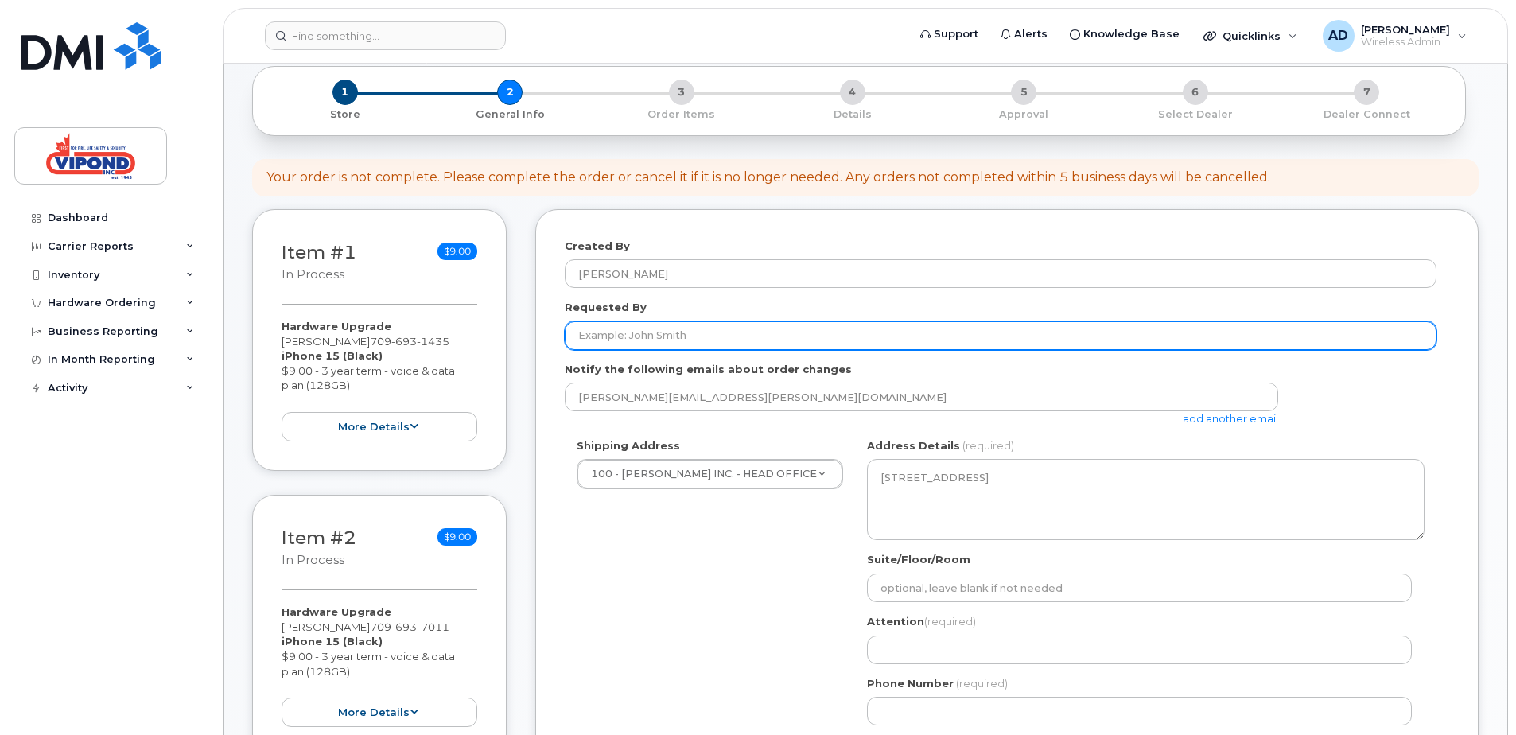
click at [683, 334] on input "Requested By" at bounding box center [1001, 335] width 872 height 29
type input "[PERSON_NAME]"
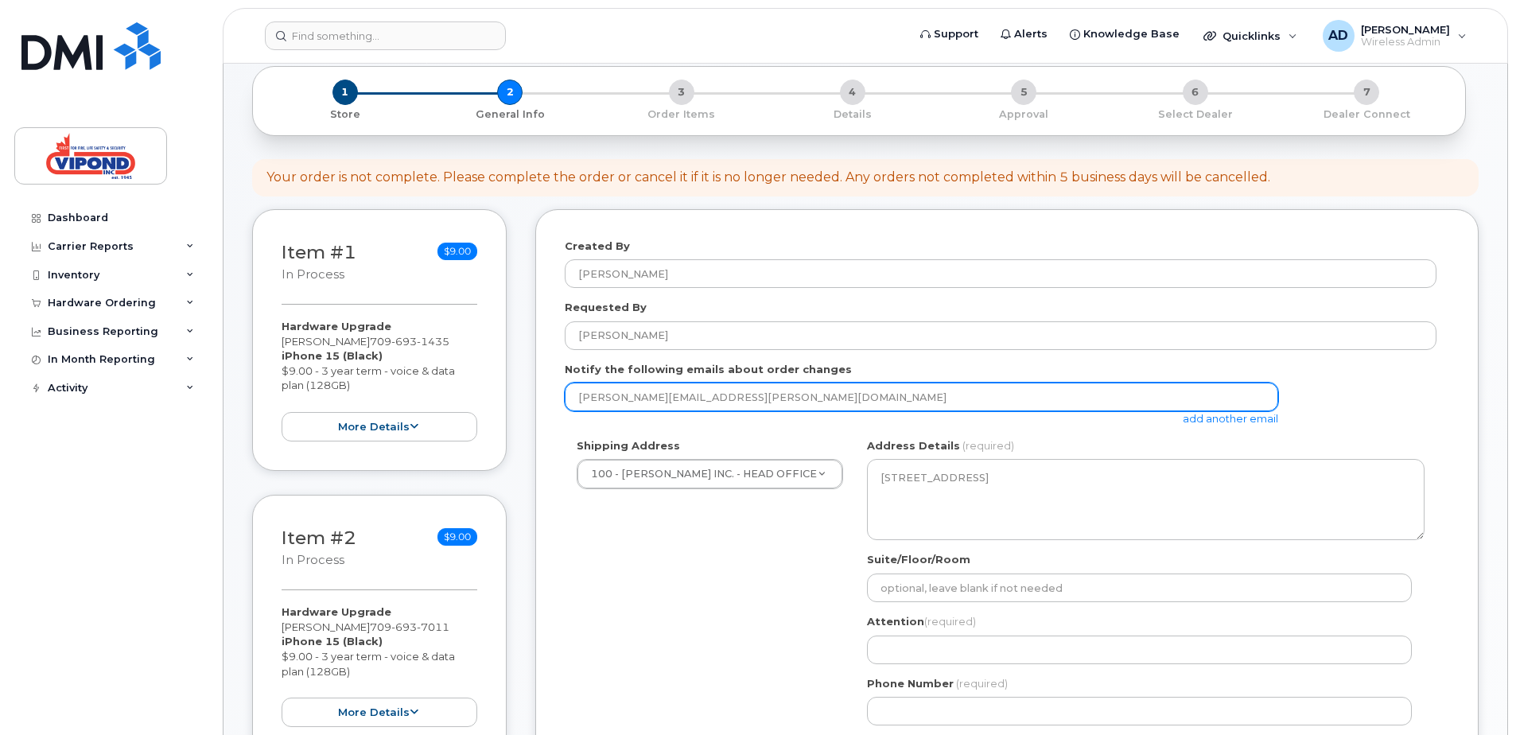
click at [777, 400] on input "[PERSON_NAME][EMAIL_ADDRESS][PERSON_NAME][DOMAIN_NAME]" at bounding box center [922, 397] width 714 height 29
click at [738, 395] on input "andrew.dawe@firetechsystems.ca" at bounding box center [922, 397] width 714 height 29
click at [772, 396] on input "andrew.dawe@vipond.ca" at bounding box center [922, 397] width 714 height 29
type input "andrew.dawe@vipond.ca"
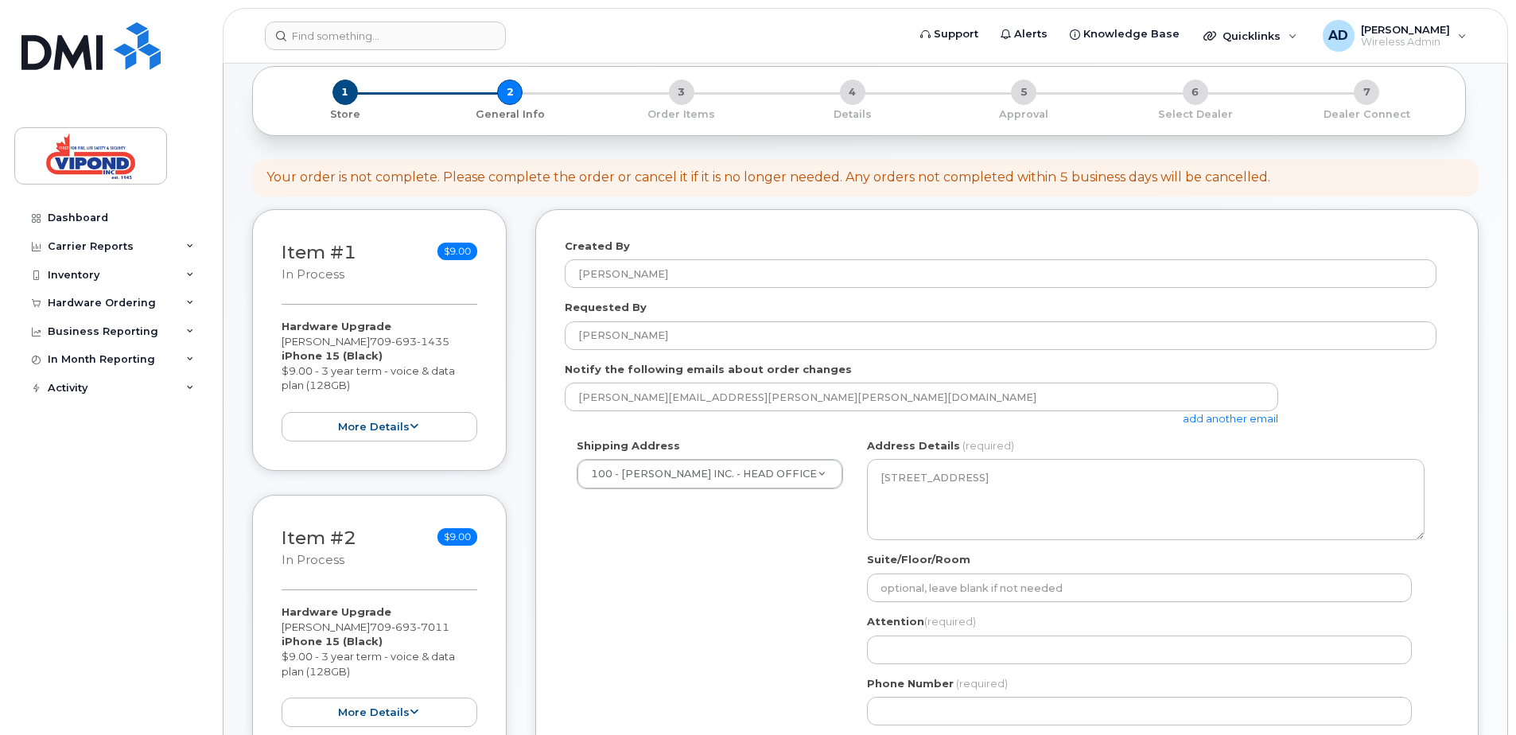
click at [559, 583] on div "Created By Andrew Dawe Requested By Andrew Dawe Notify the following emails abo…" at bounding box center [1006, 594] width 943 height 770
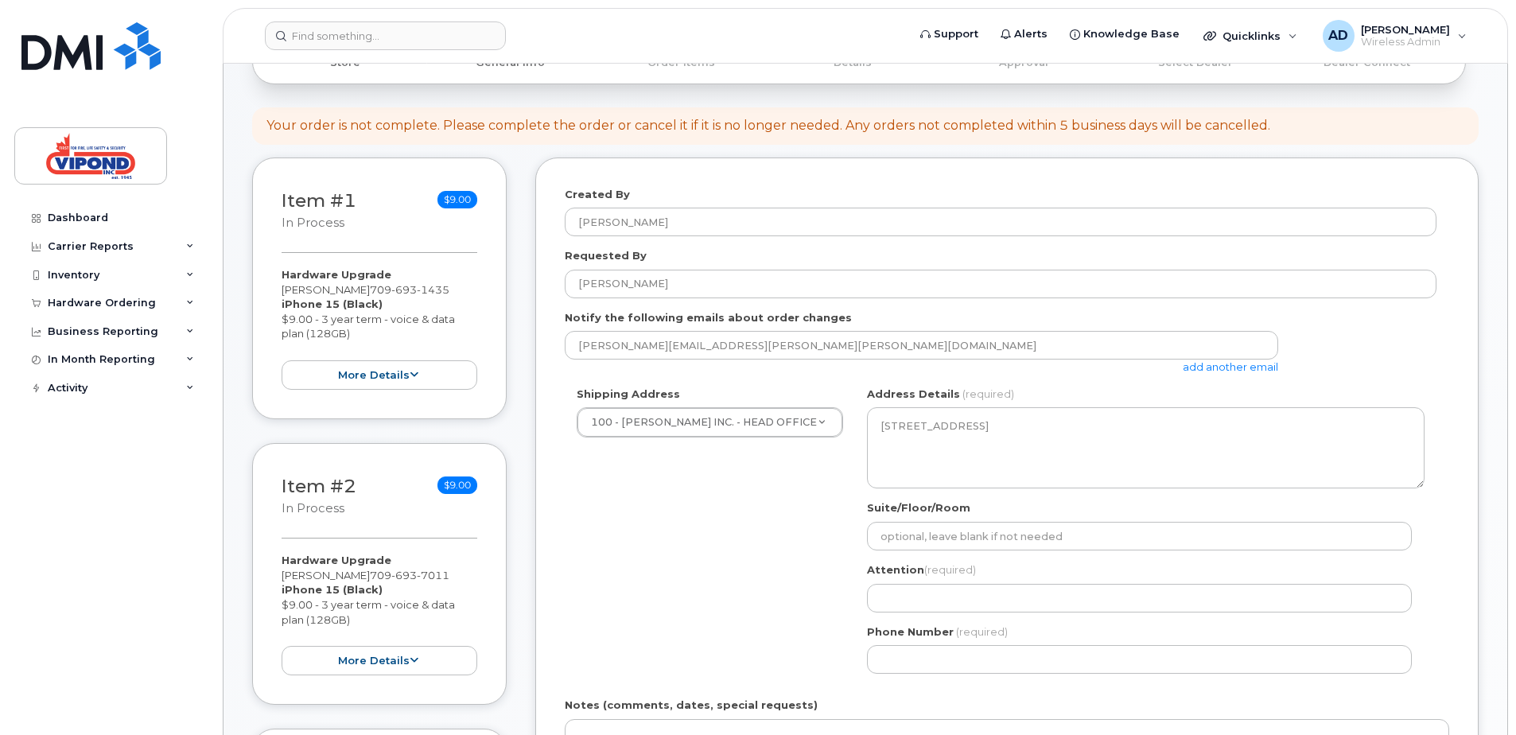
scroll to position [159, 0]
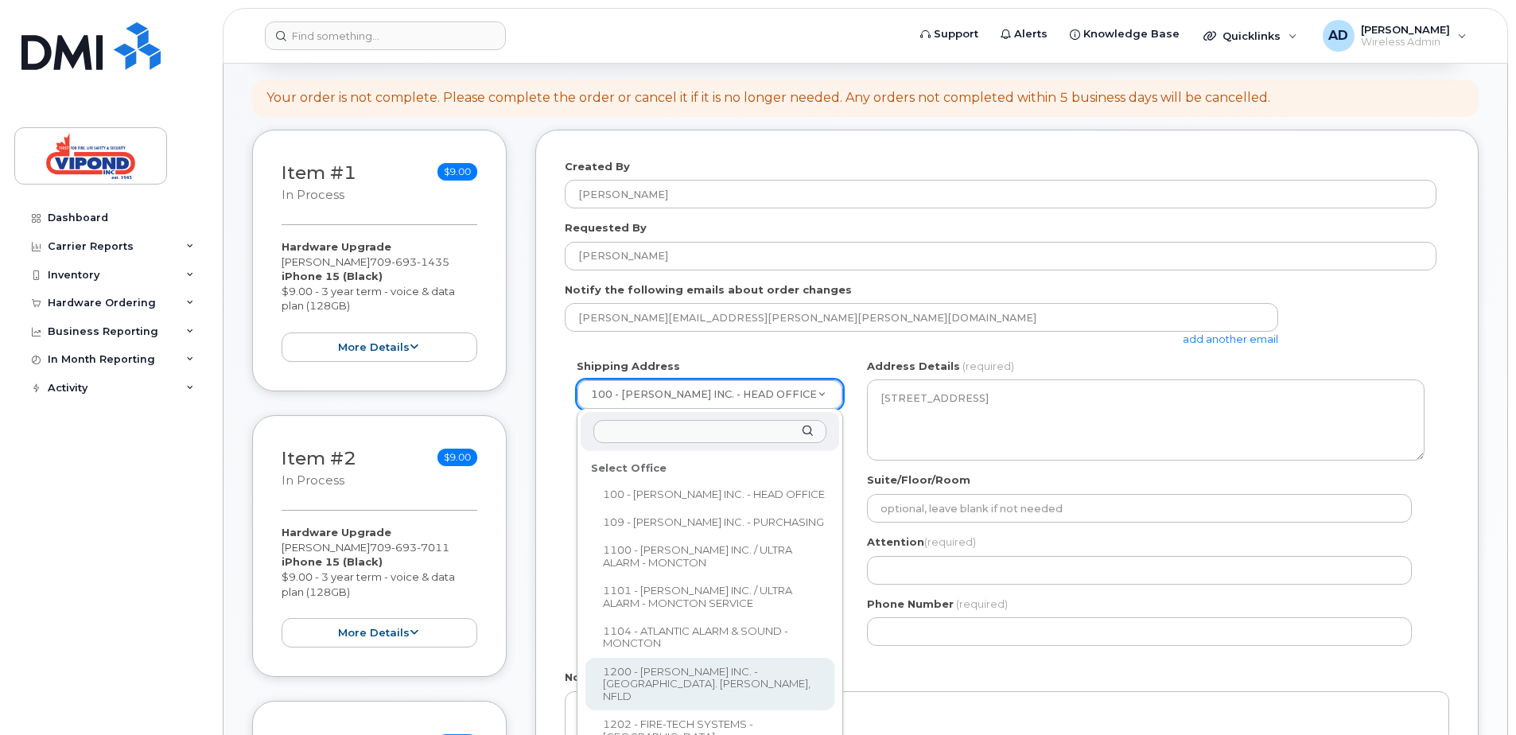
select select
type textarea "51 Sagona Avenue, Unit 4 Mount Pearl Newfoundland A1N 4P9"
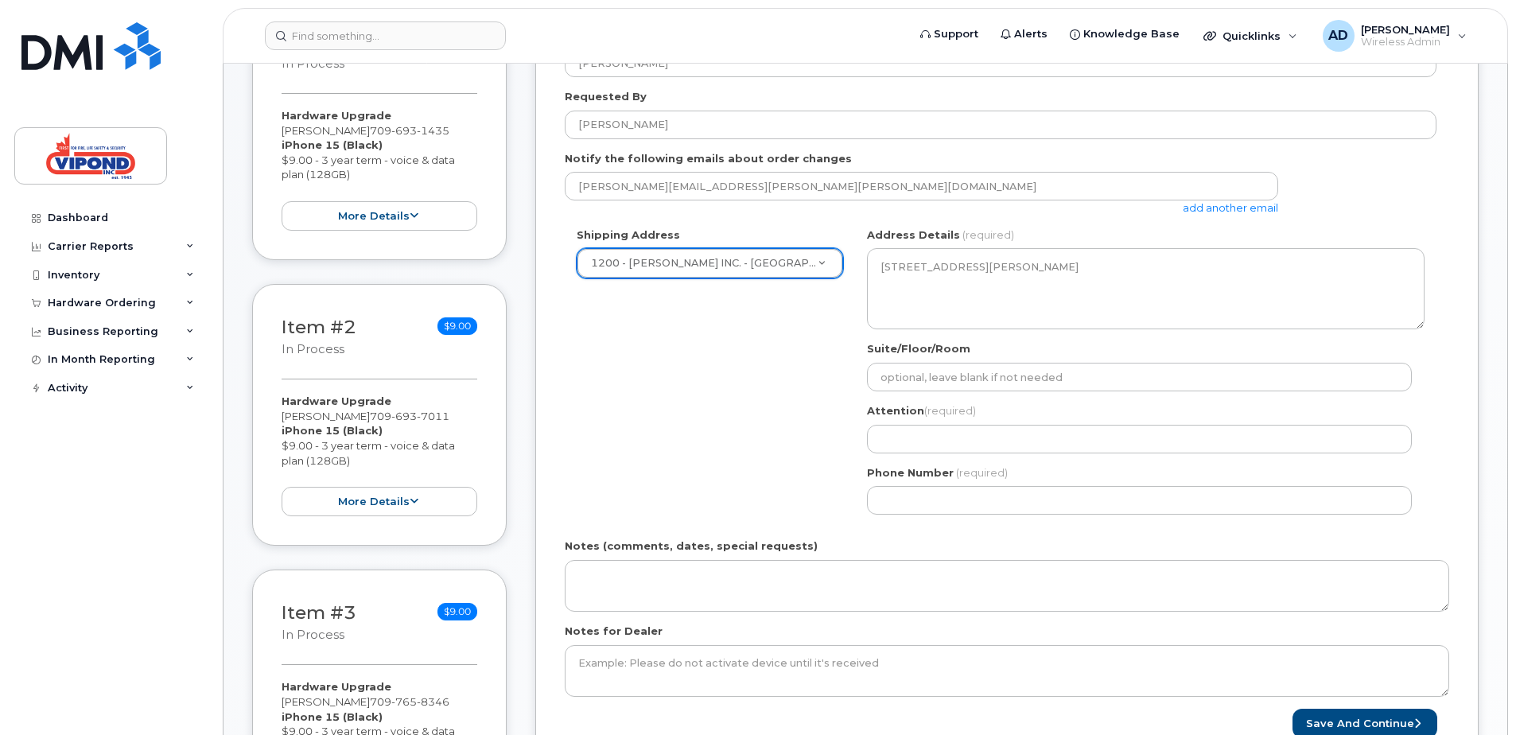
scroll to position [318, 0]
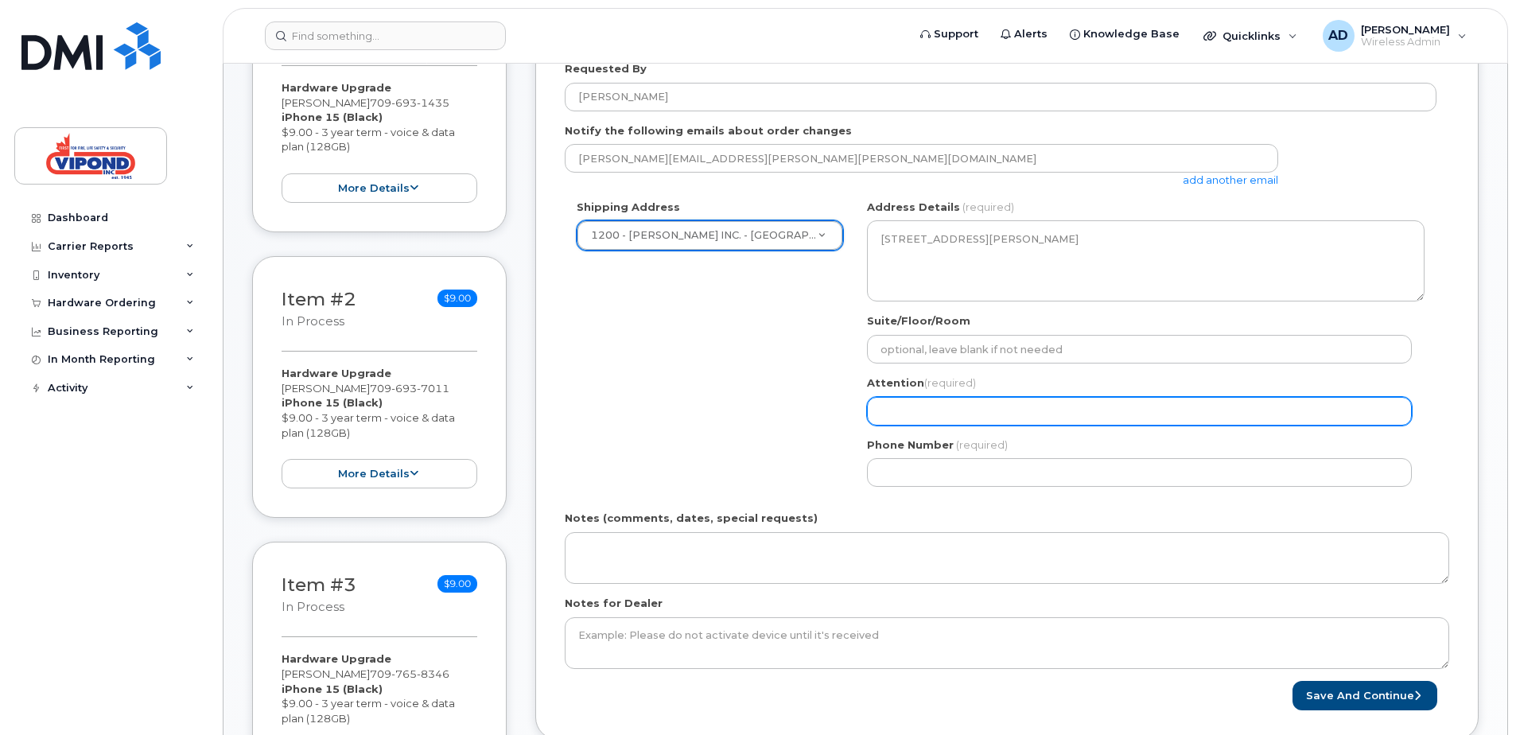
click at [907, 412] on input "Attention (required)" at bounding box center [1139, 411] width 545 height 29
type input "[PERSON_NAME]"
select select
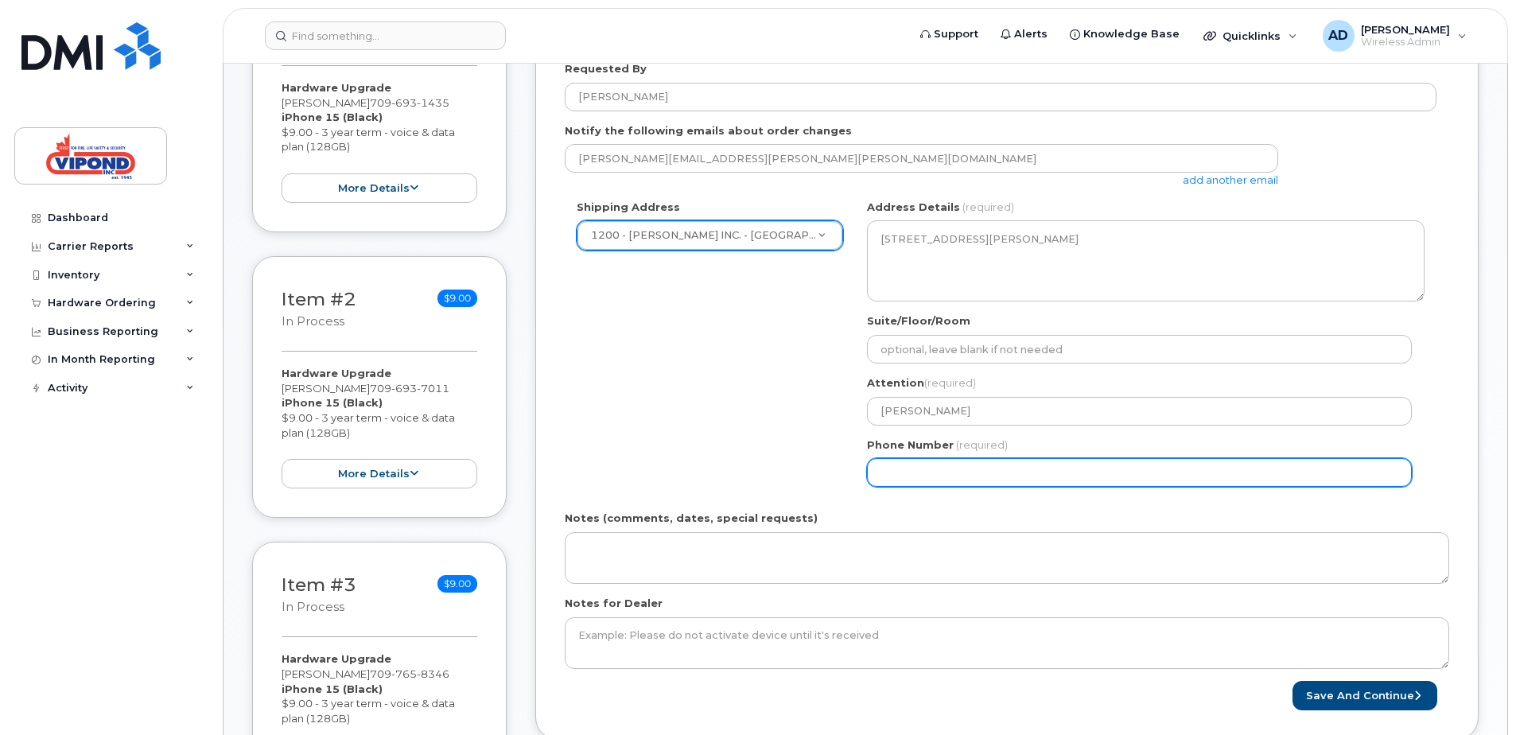
click at [919, 473] on input "Phone Number" at bounding box center [1139, 472] width 545 height 29
type input "7096991108"
select select
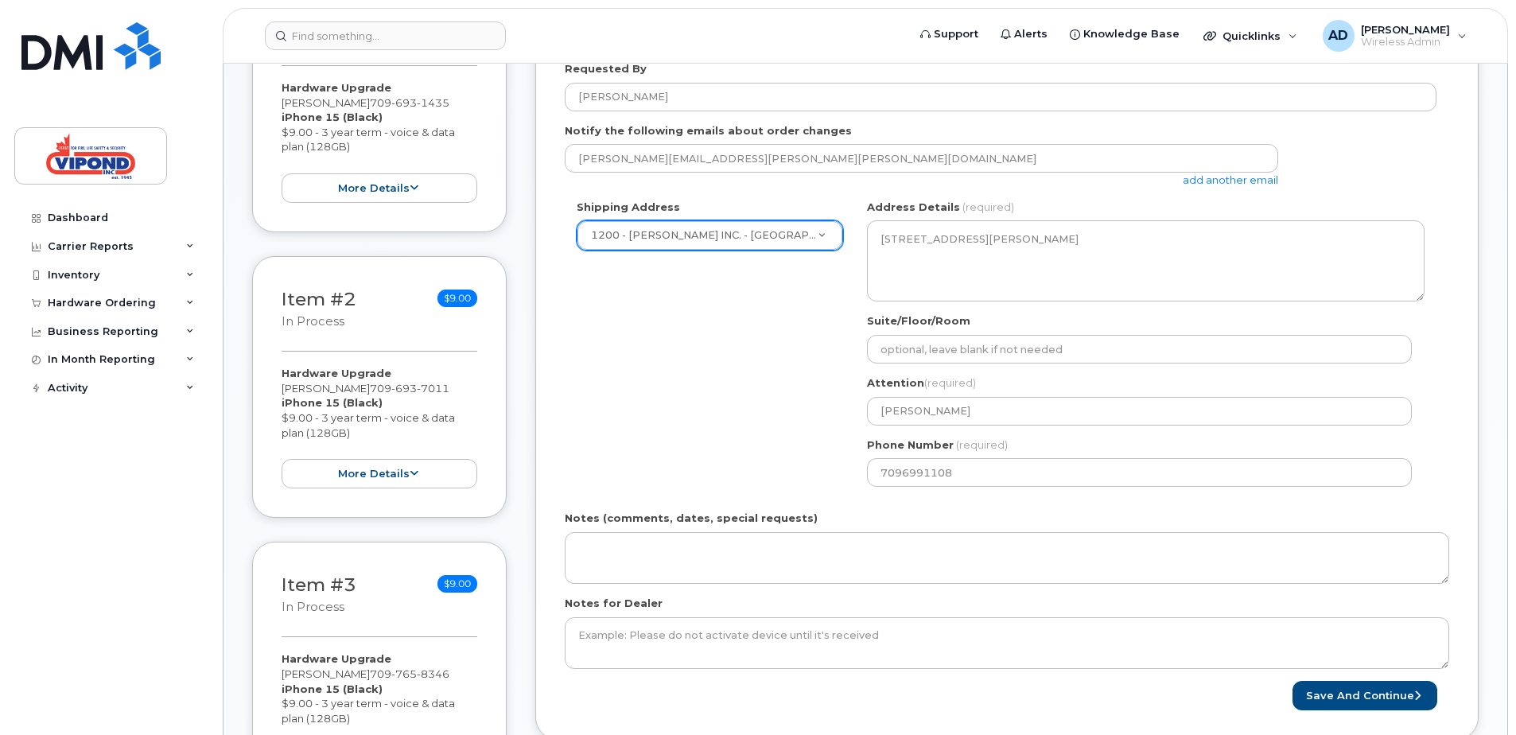
click at [768, 447] on div "Shipping Address 1200 - VIPOND INC. - ST. JOHN, NFLD 100 - VIPOND INC. - HEAD O…" at bounding box center [1001, 349] width 872 height 299
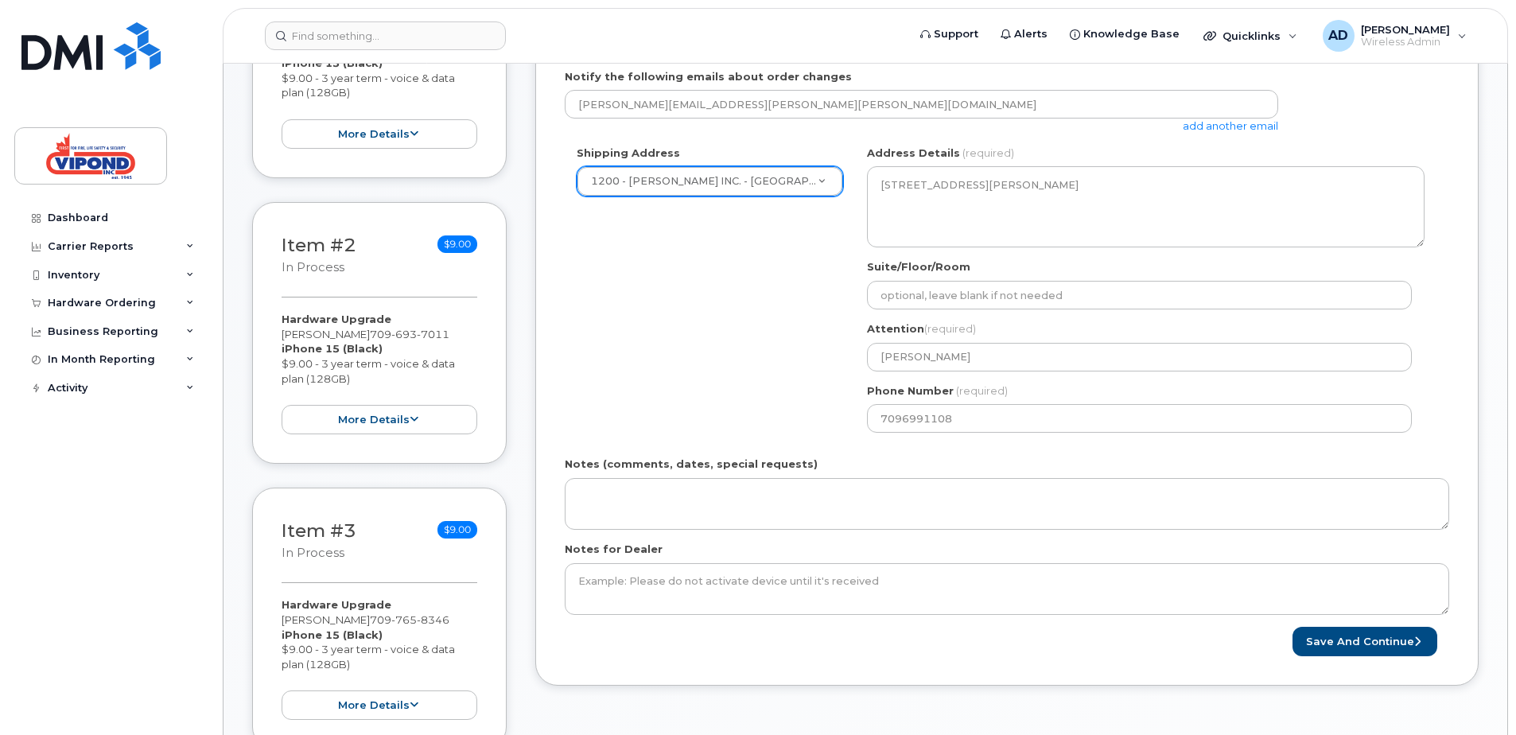
scroll to position [398, 0]
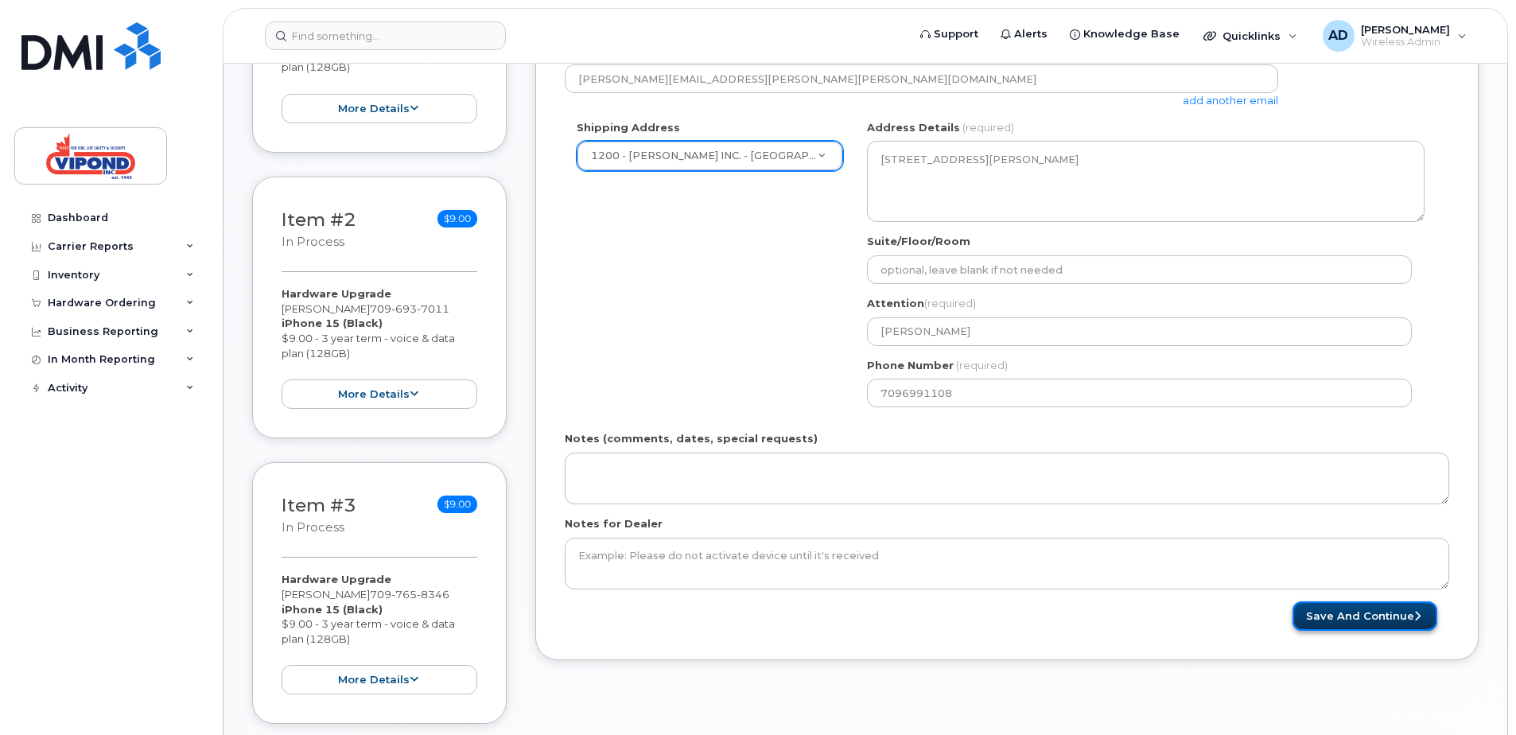
click at [1320, 619] on button "Save and Continue" at bounding box center [1365, 615] width 145 height 29
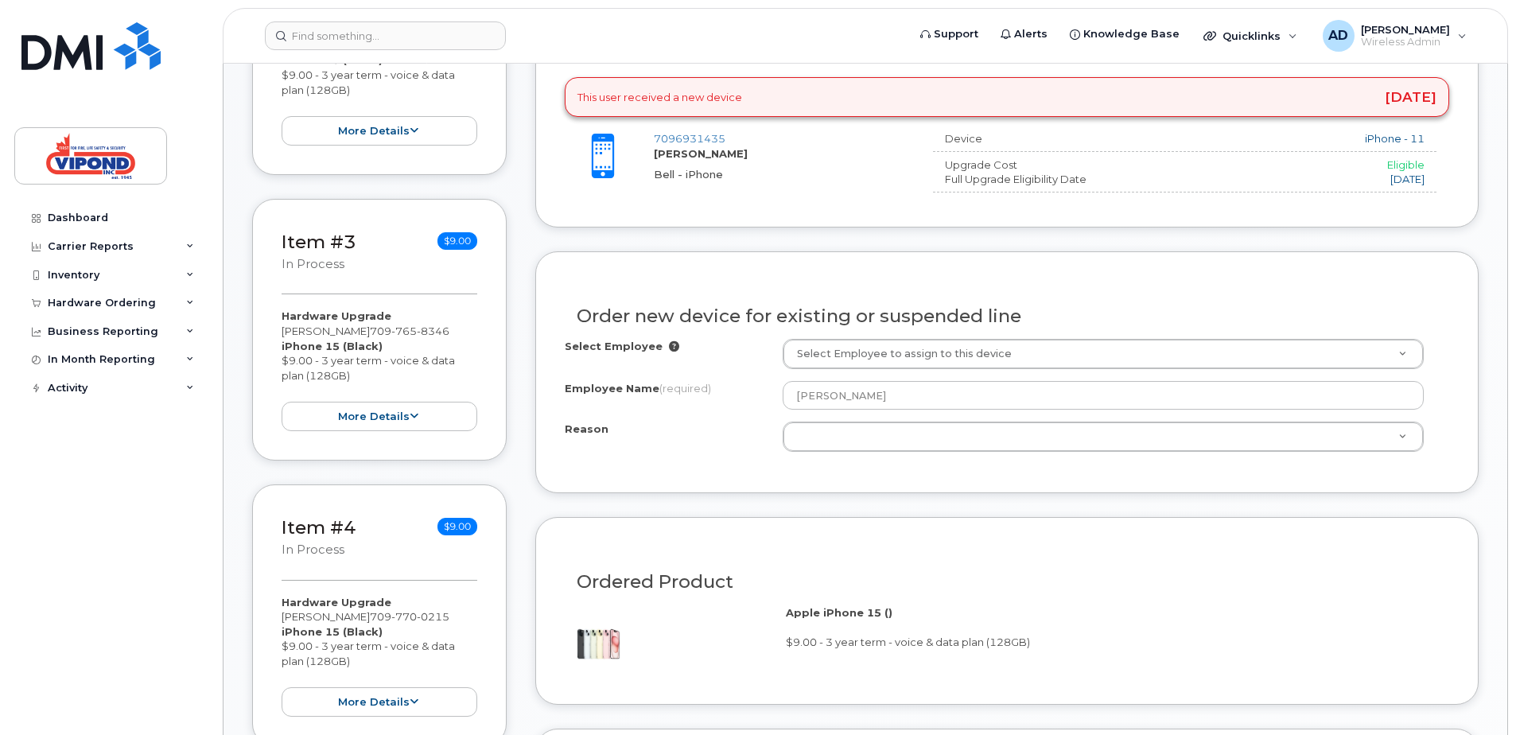
scroll to position [636, 0]
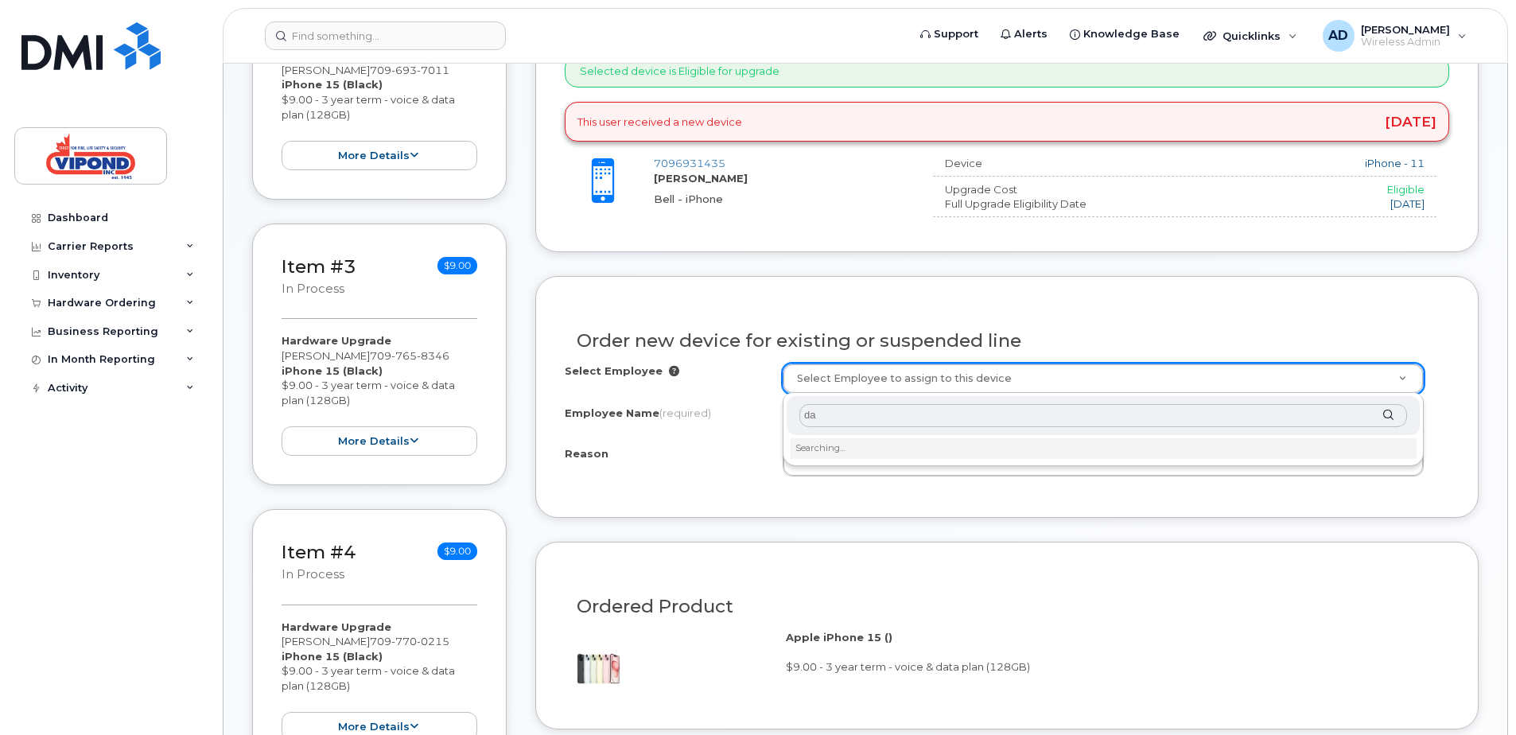
type input "d"
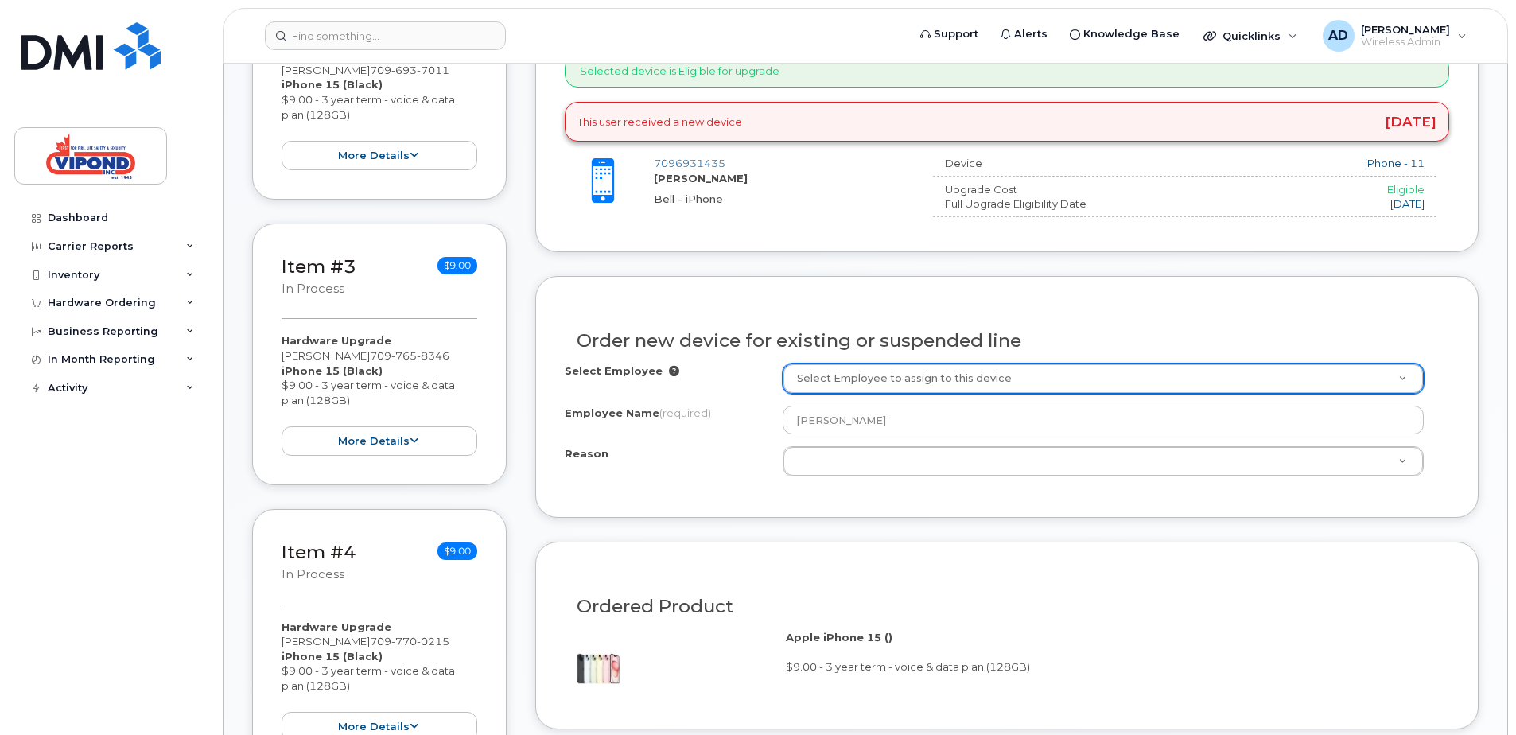
scroll to position [716, 0]
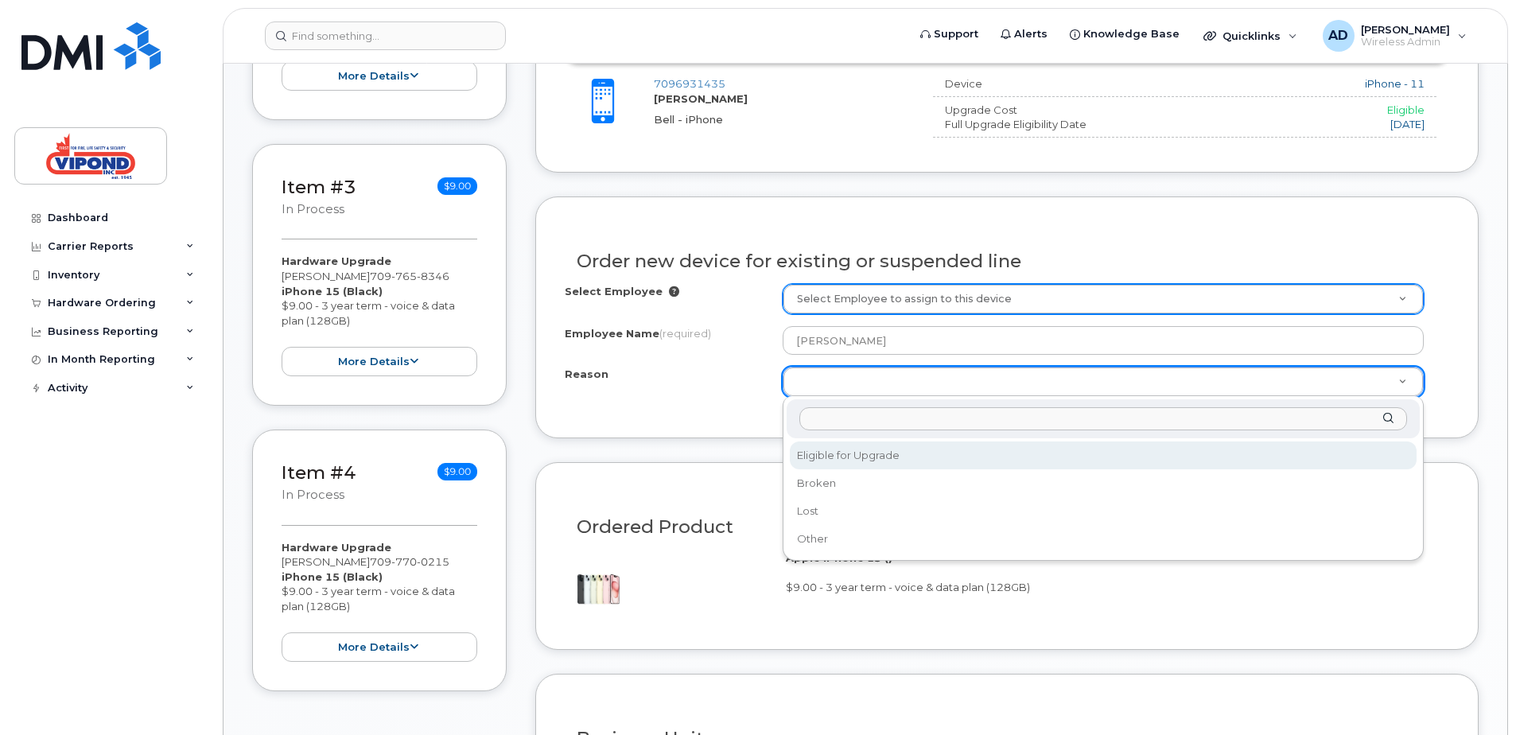
select select "eligible_for_upgrade"
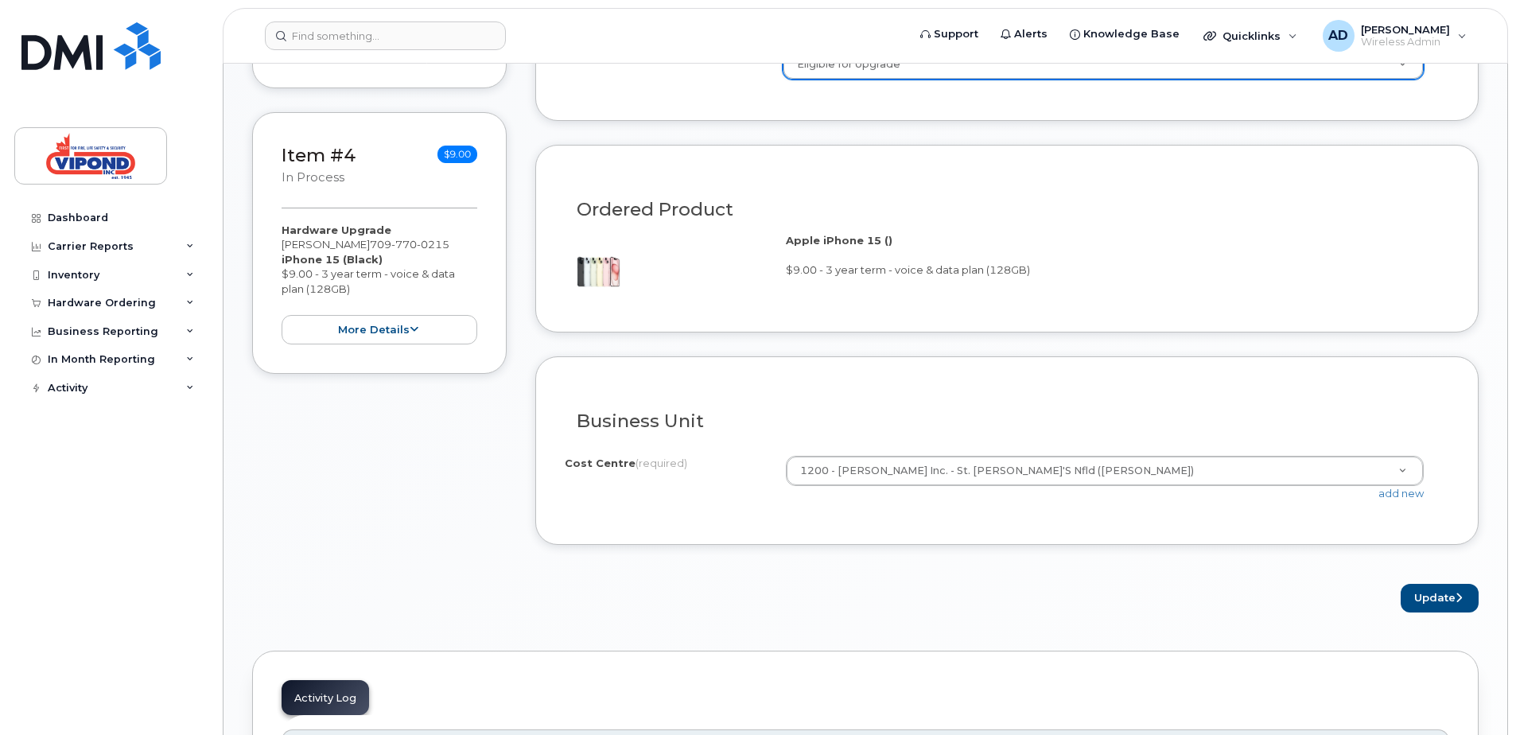
scroll to position [1034, 0]
click at [1427, 600] on button "Update" at bounding box center [1440, 597] width 78 height 29
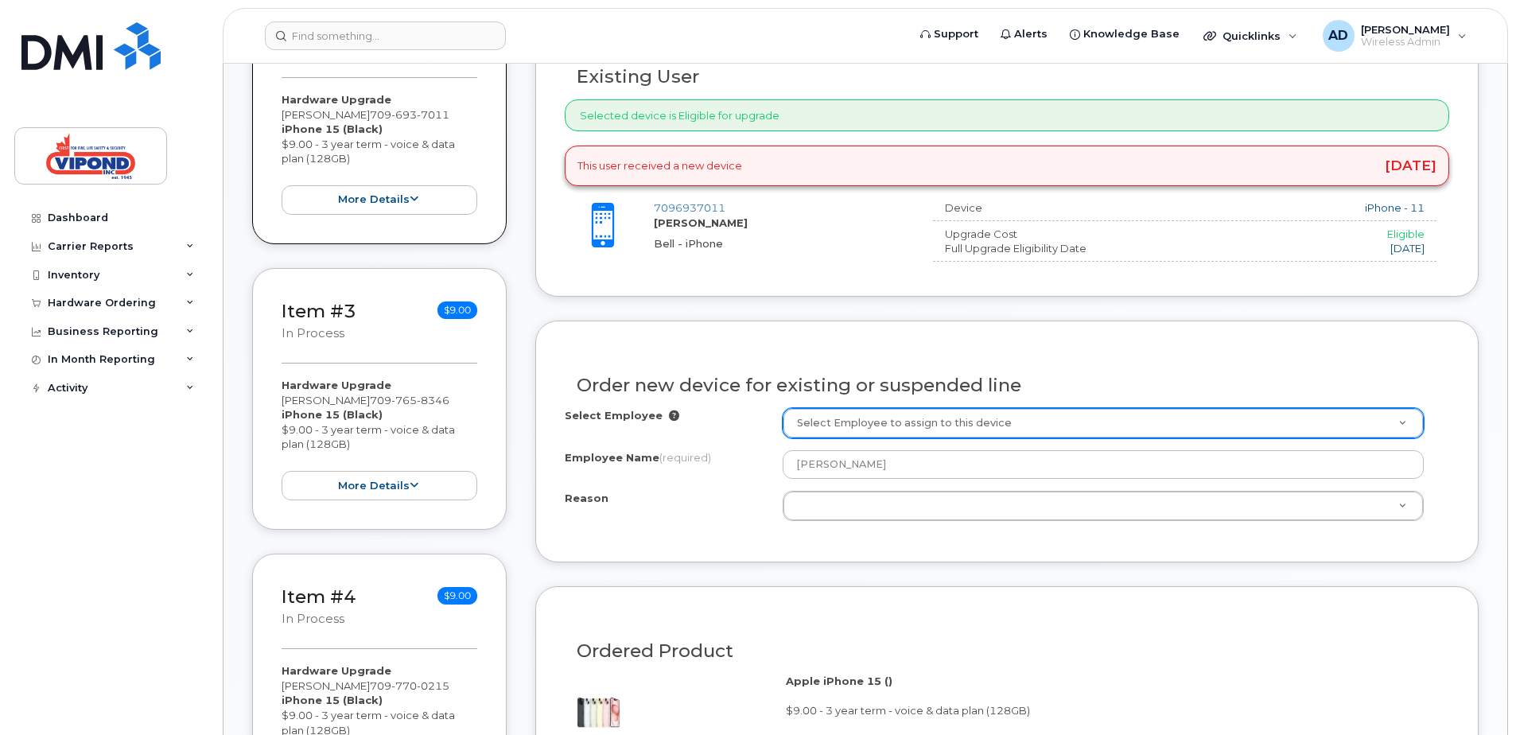
scroll to position [716, 0]
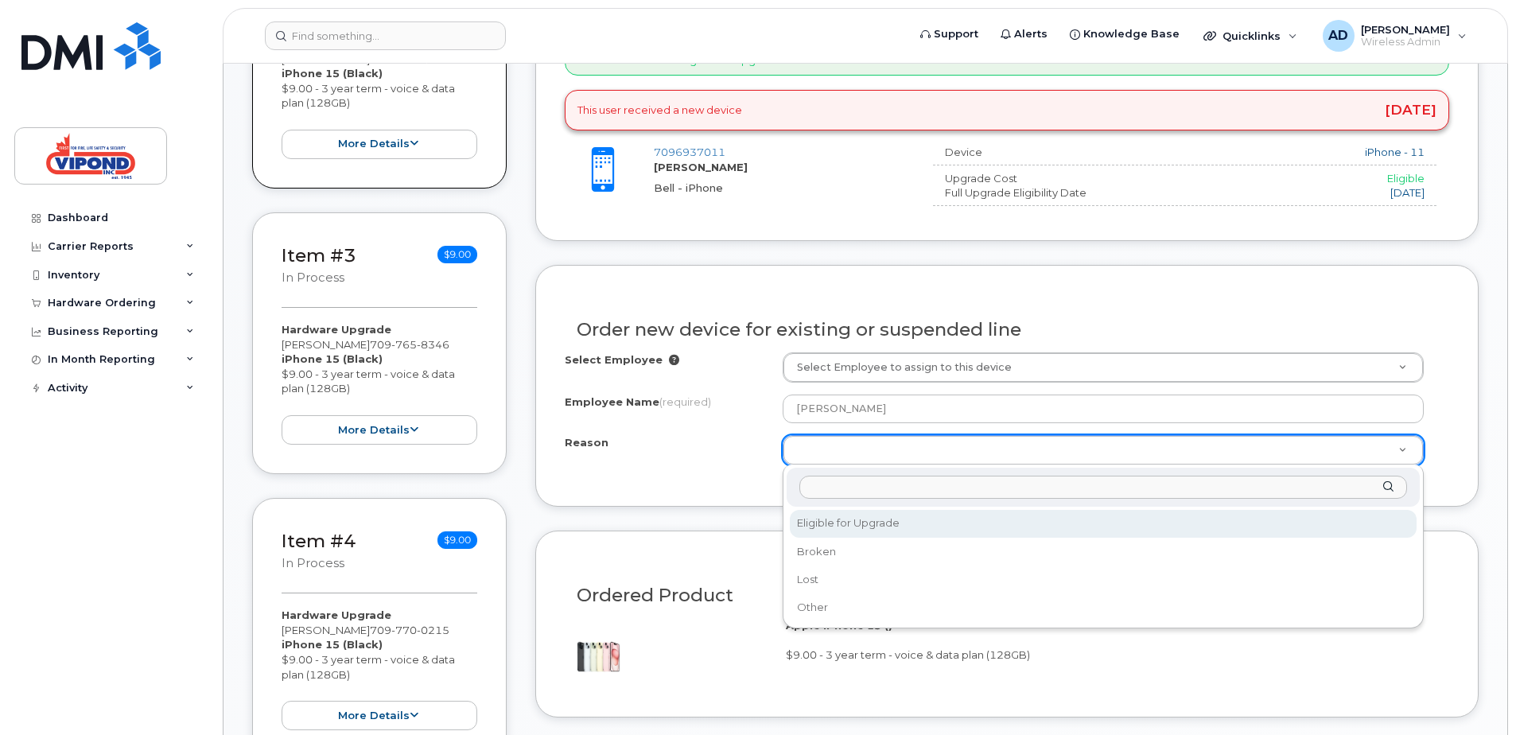
select select "eligible_for_upgrade"
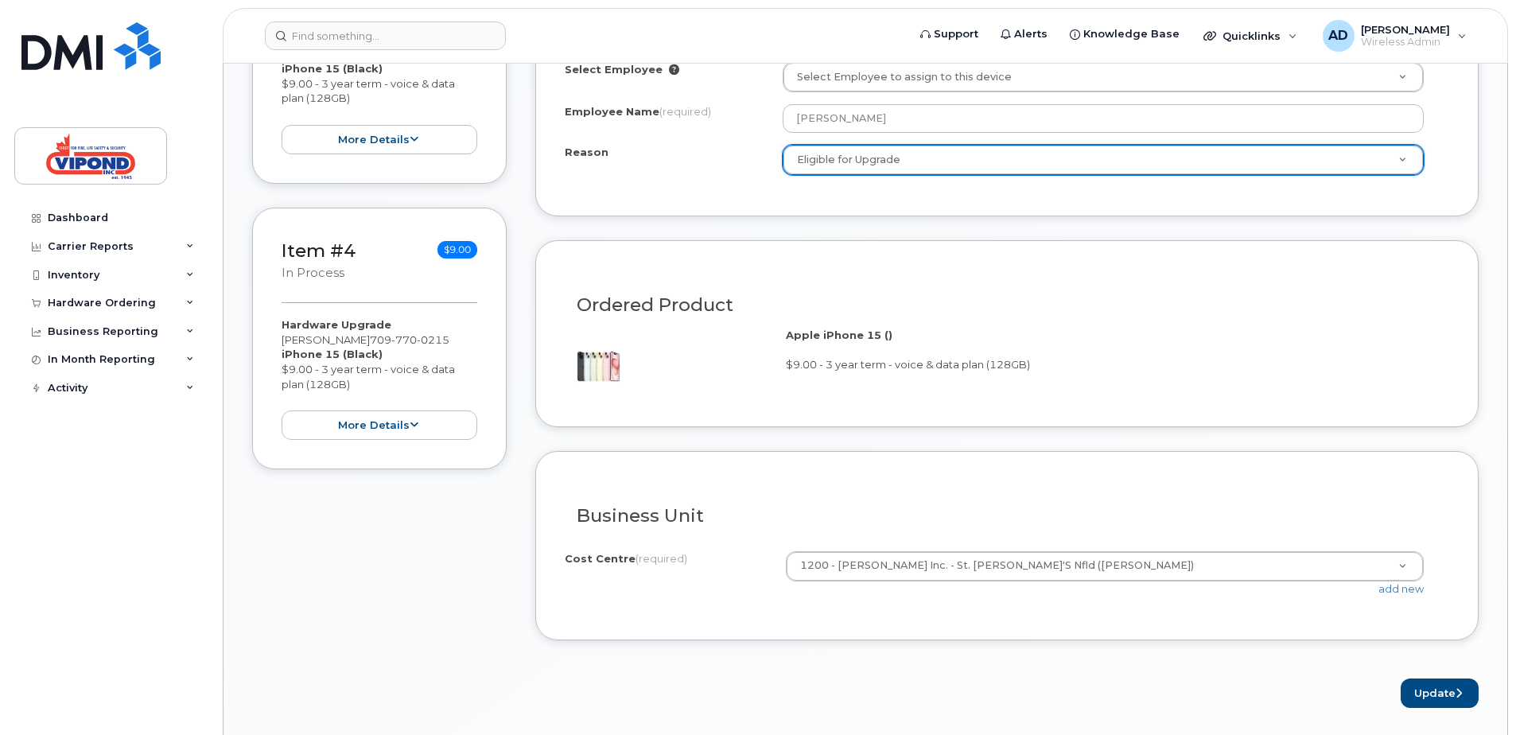
scroll to position [1034, 0]
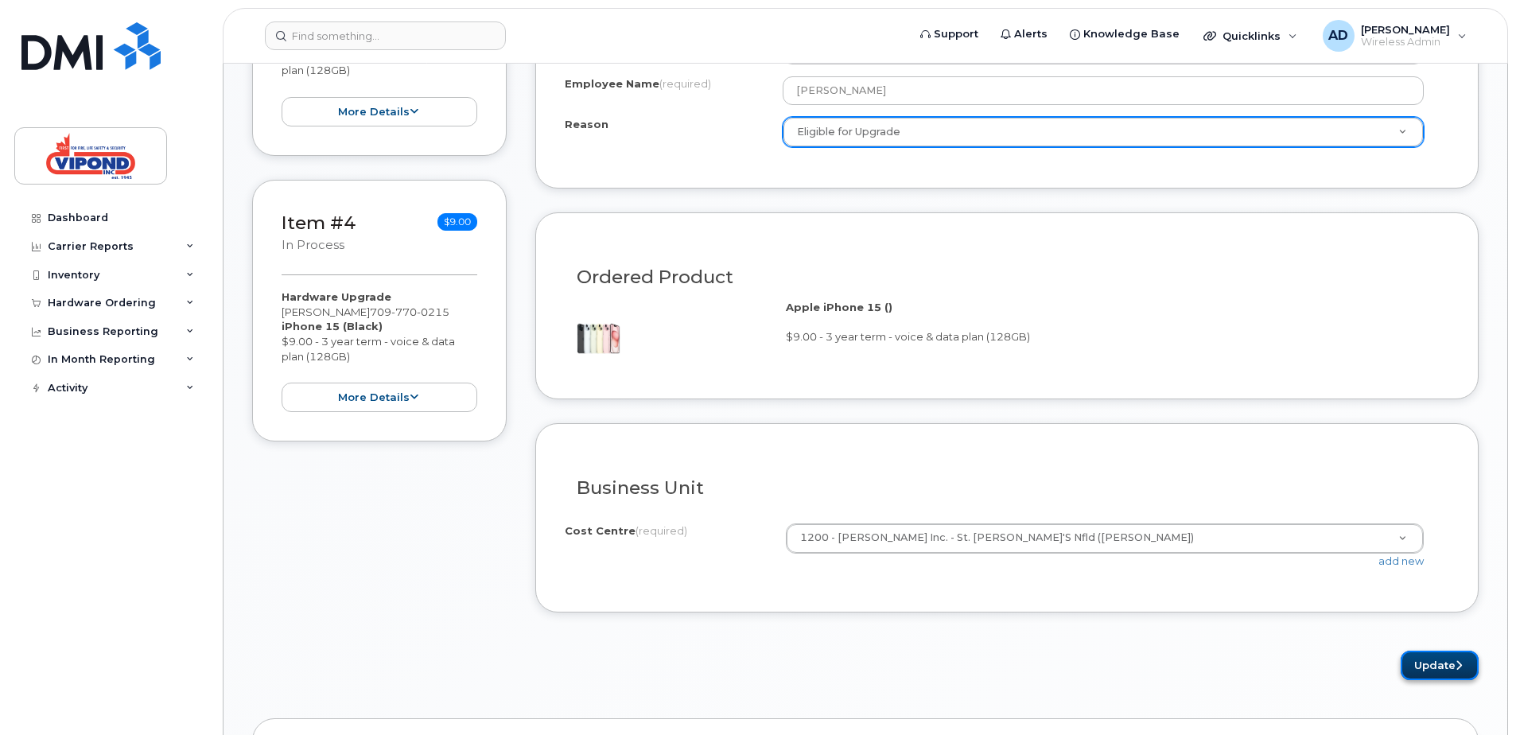
click at [1426, 667] on button "Update" at bounding box center [1440, 665] width 78 height 29
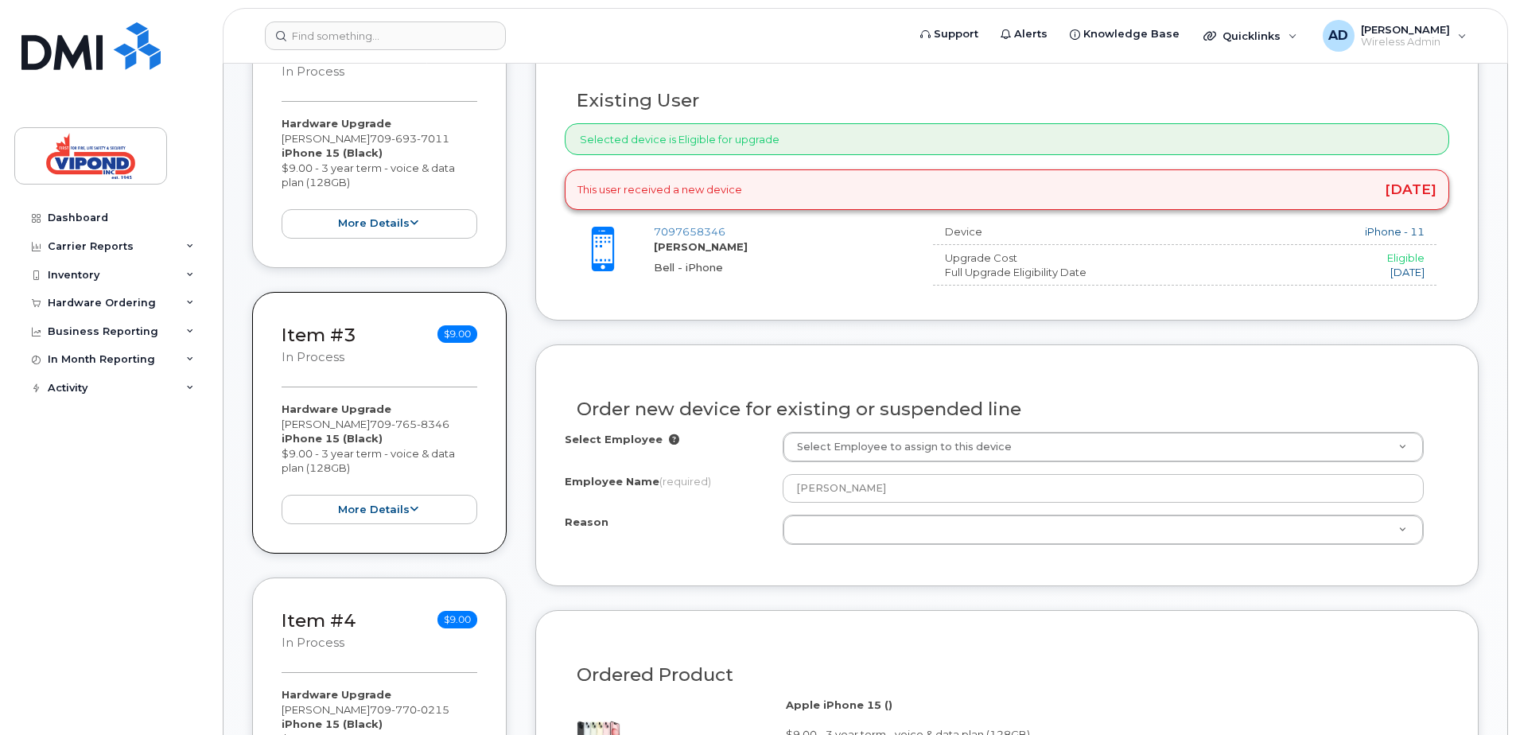
scroll to position [716, 0]
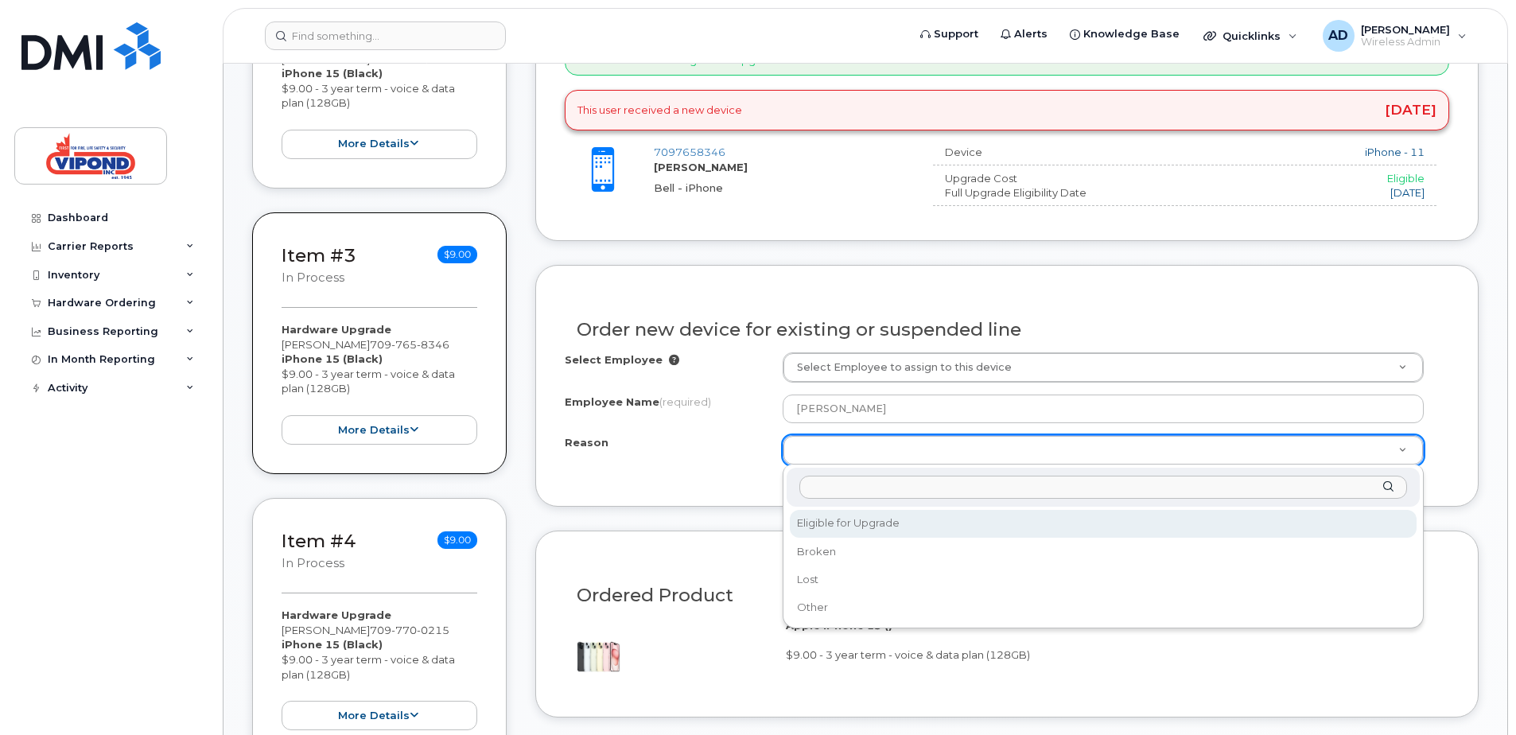
select select "eligible_for_upgrade"
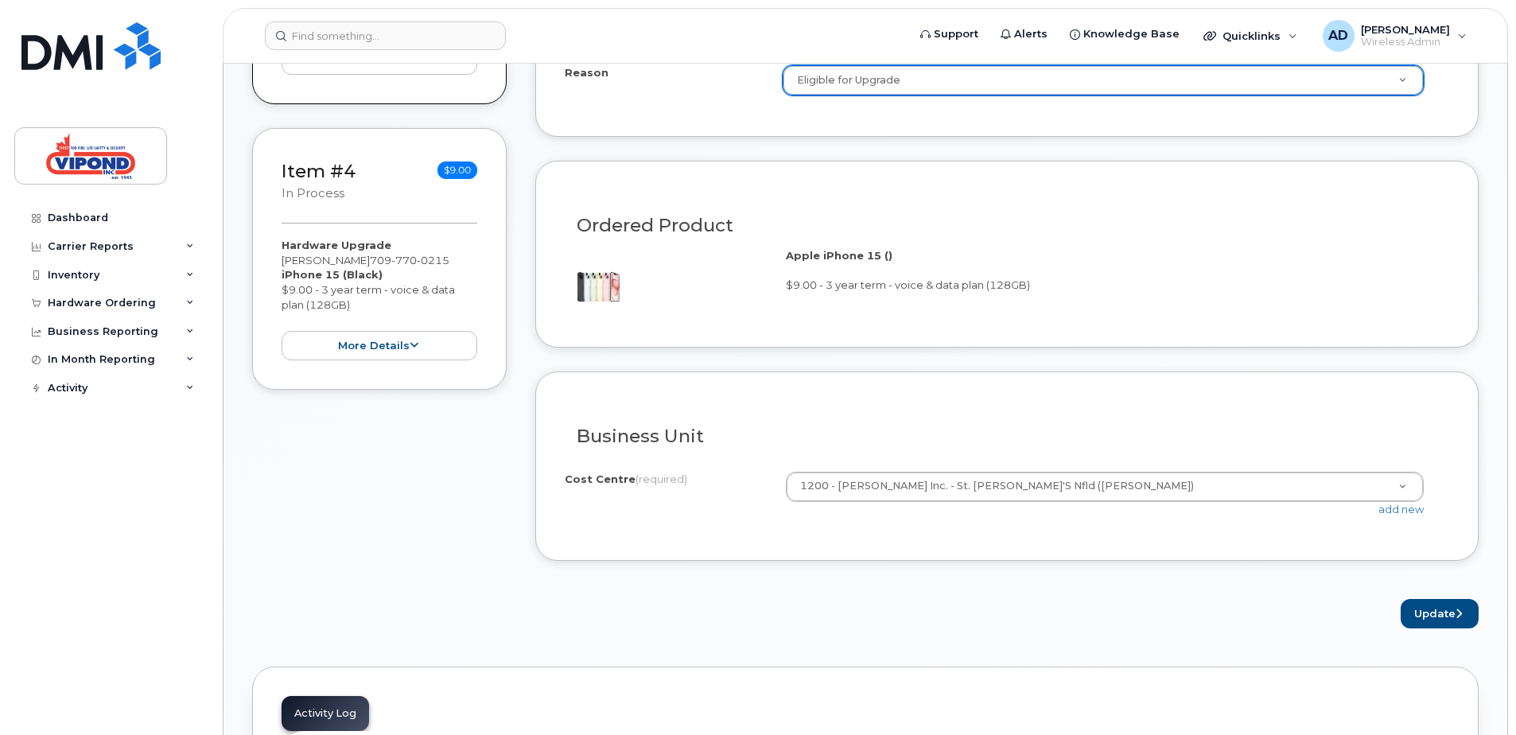
scroll to position [1114, 0]
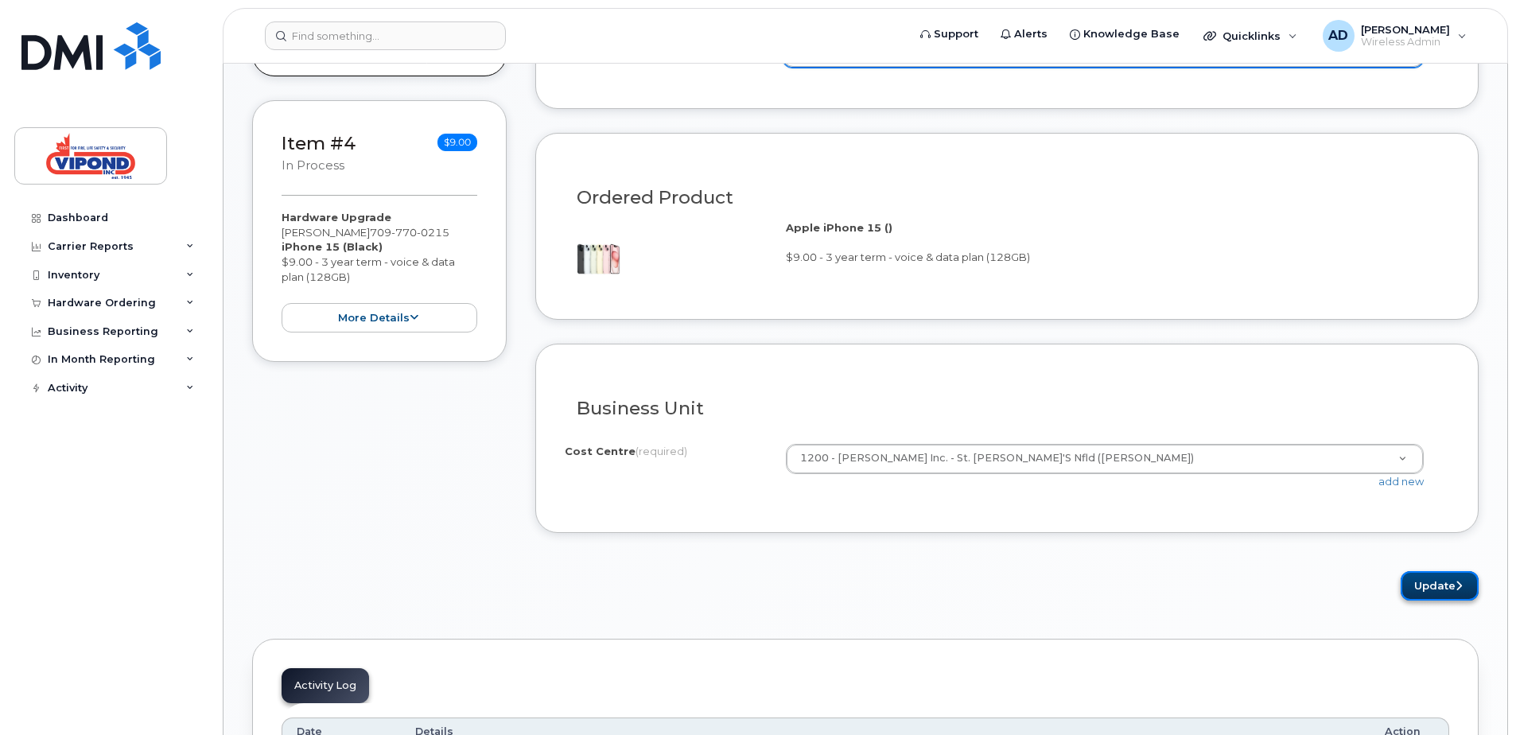
click at [1424, 588] on button "Update" at bounding box center [1440, 585] width 78 height 29
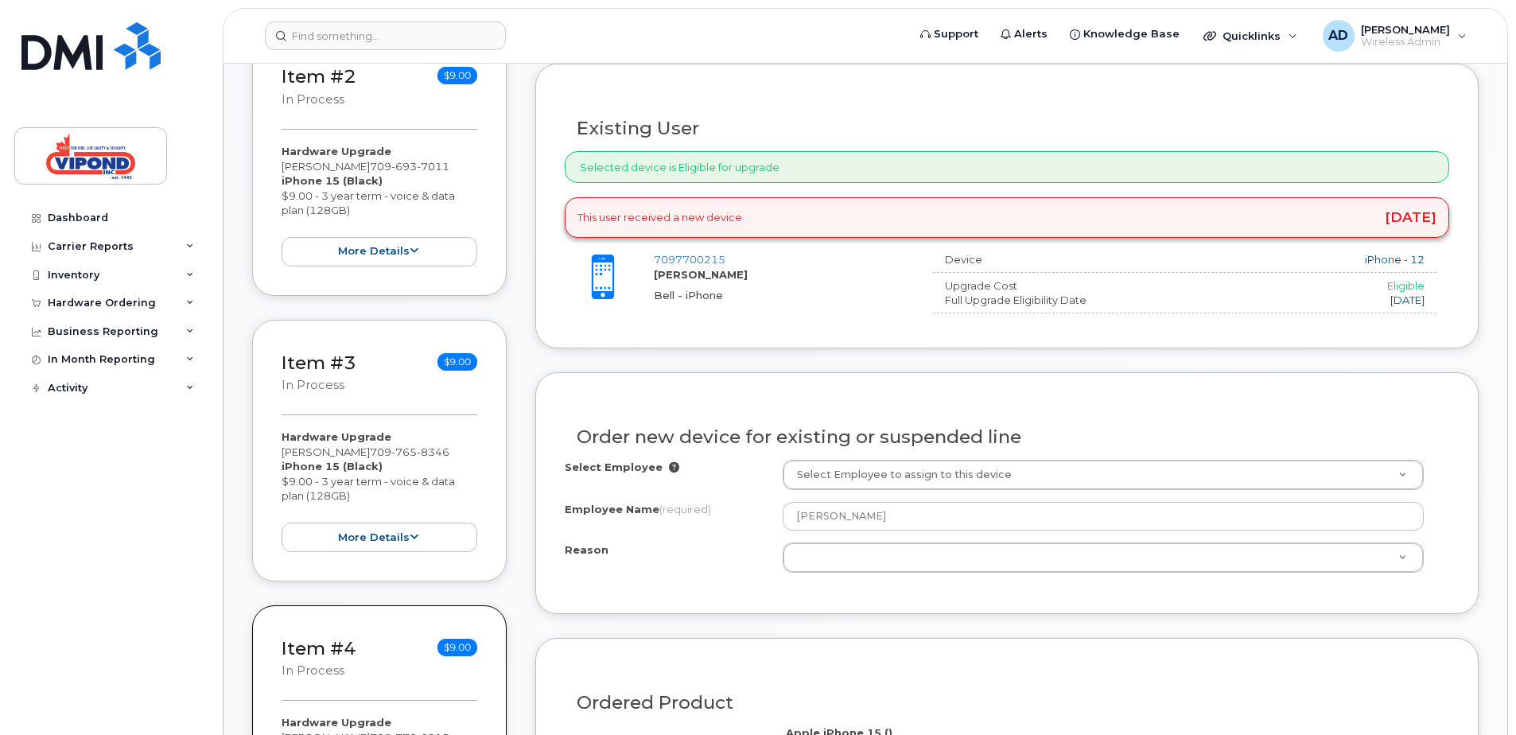
scroll to position [636, 0]
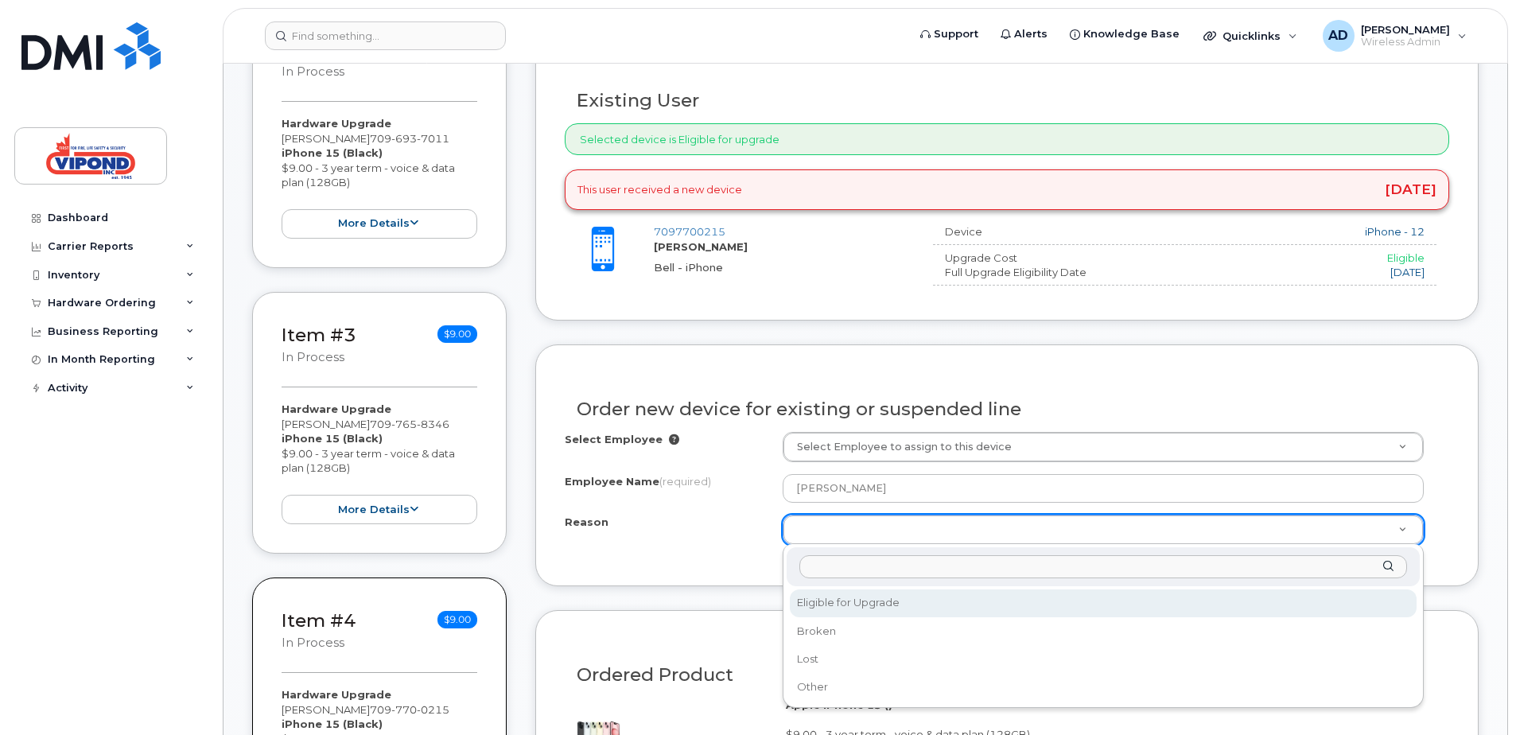
select select "eligible_for_upgrade"
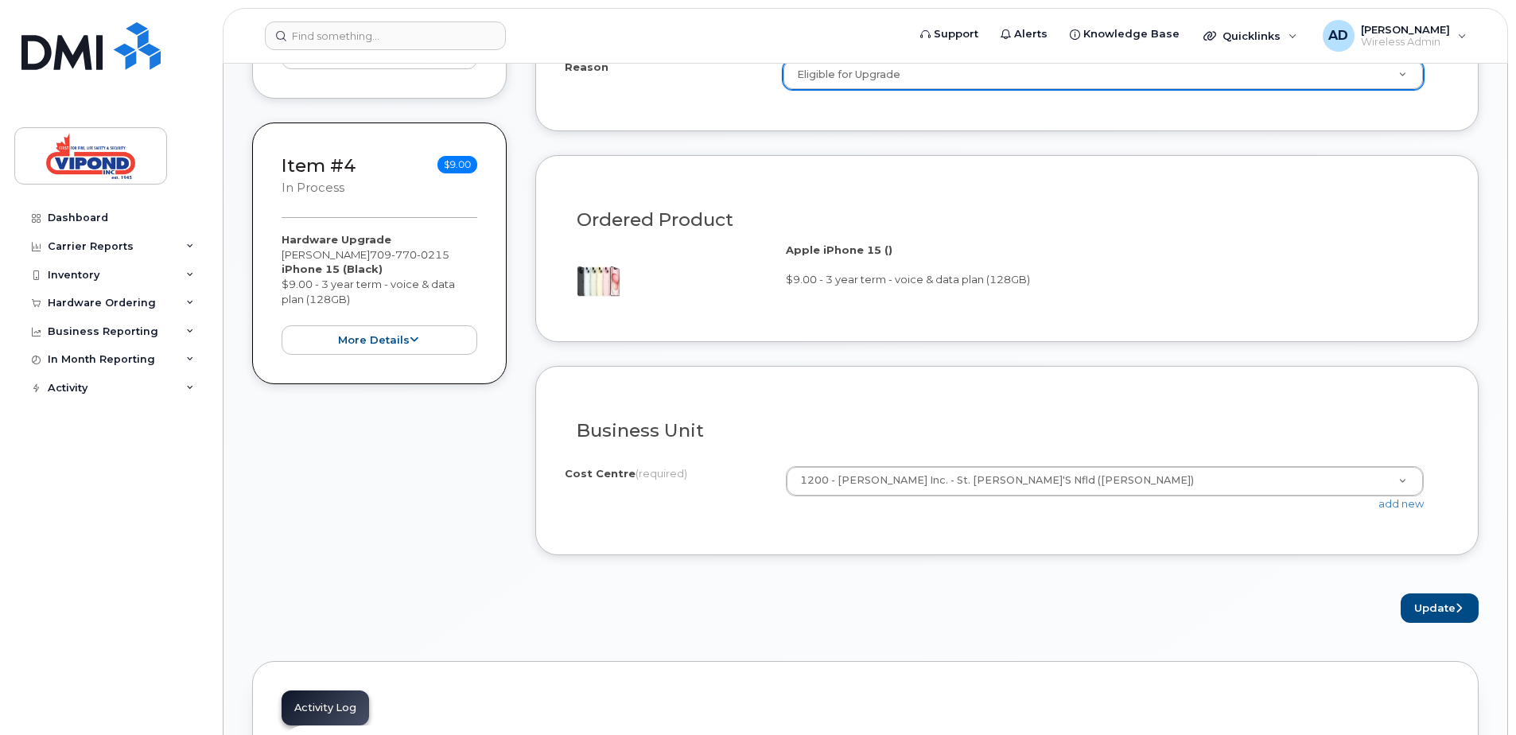
scroll to position [1114, 0]
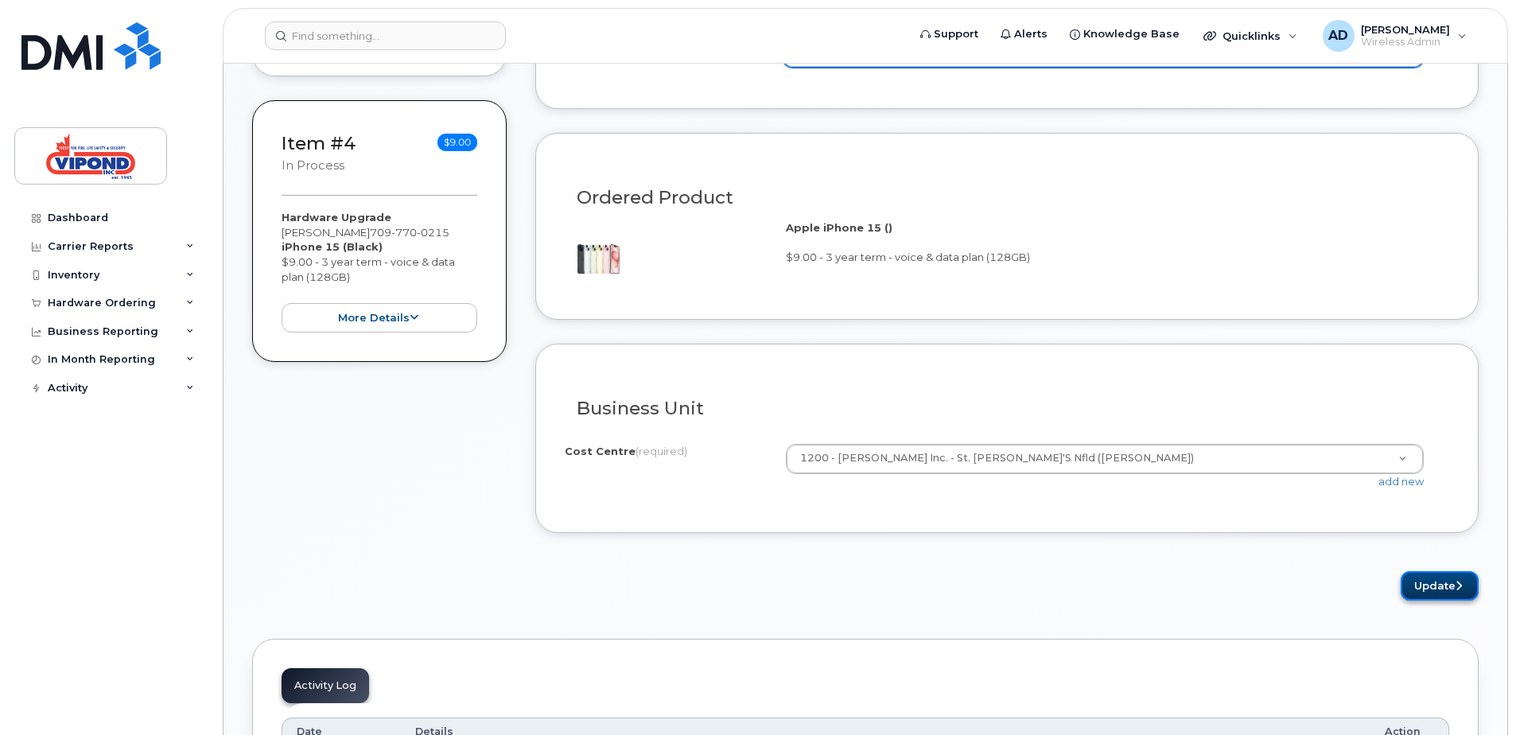
click at [1425, 585] on button "Update" at bounding box center [1440, 585] width 78 height 29
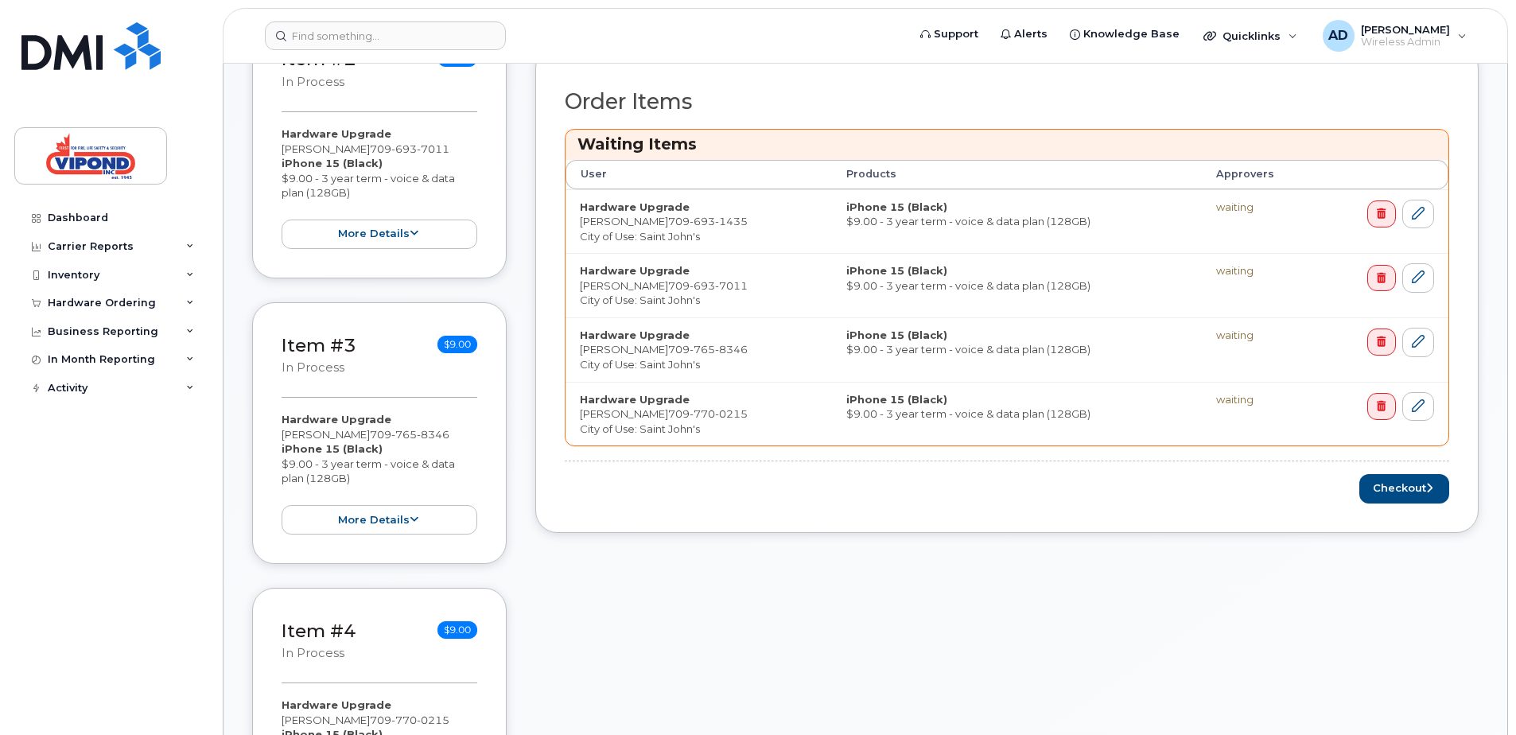
scroll to position [636, 0]
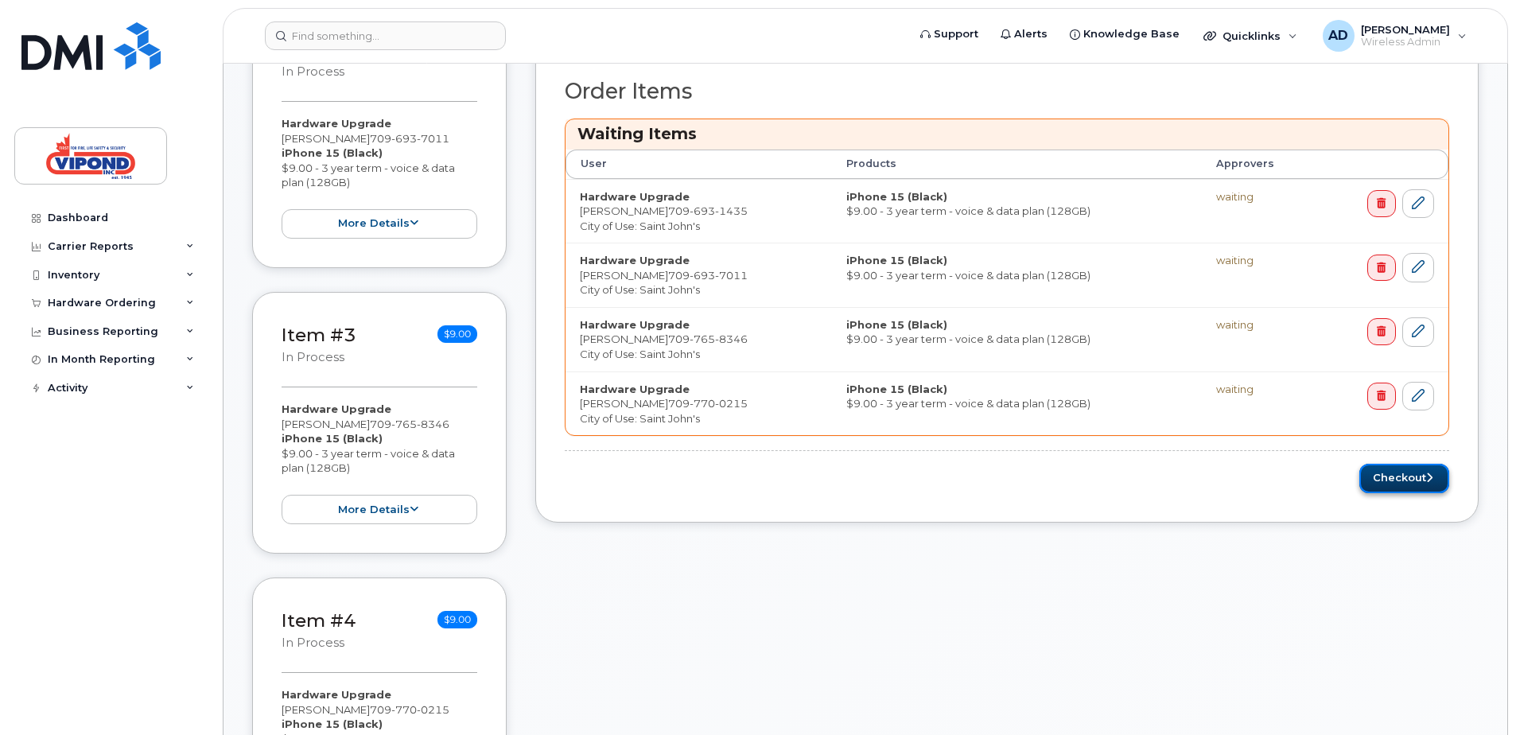
click at [1389, 477] on button "Checkout" at bounding box center [1405, 478] width 90 height 29
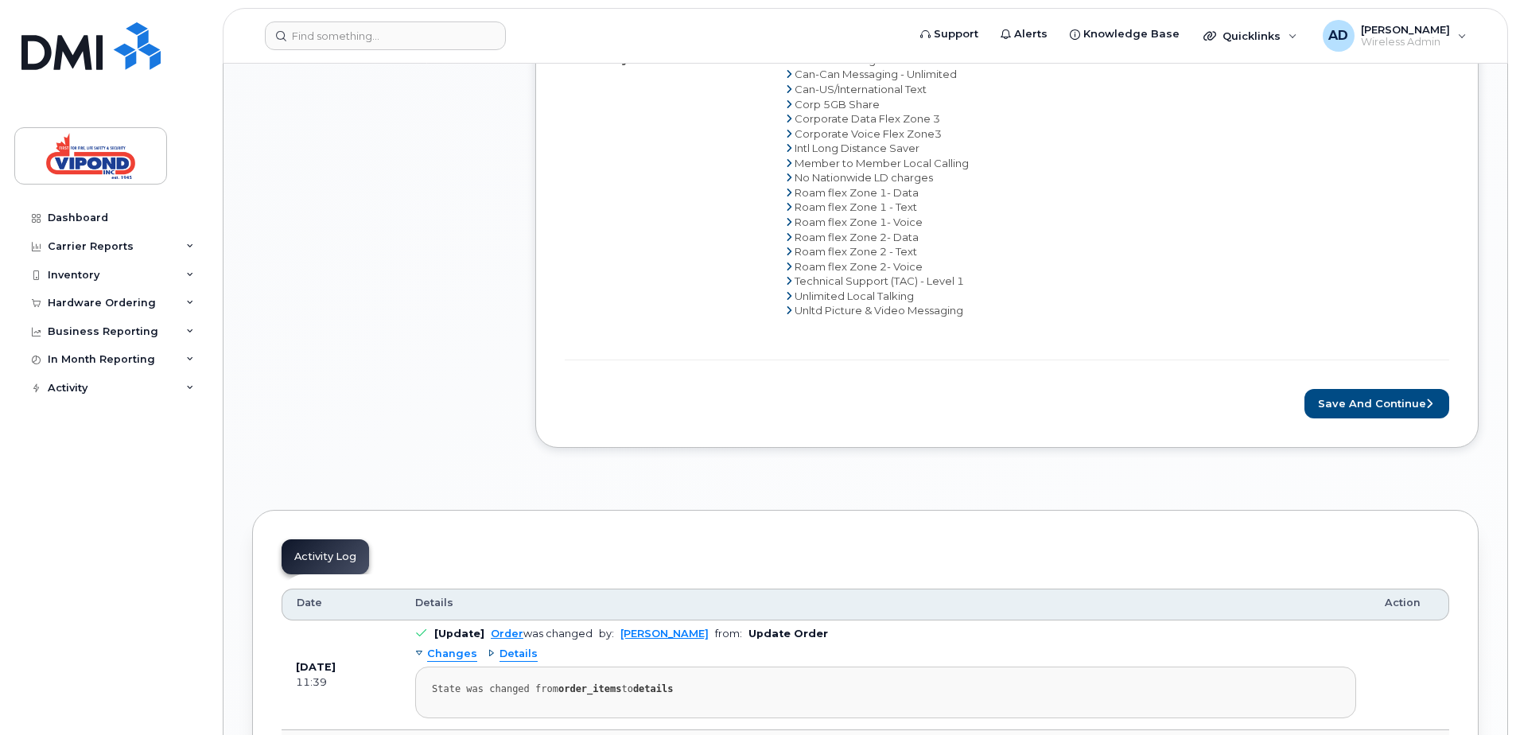
scroll to position [2307, 0]
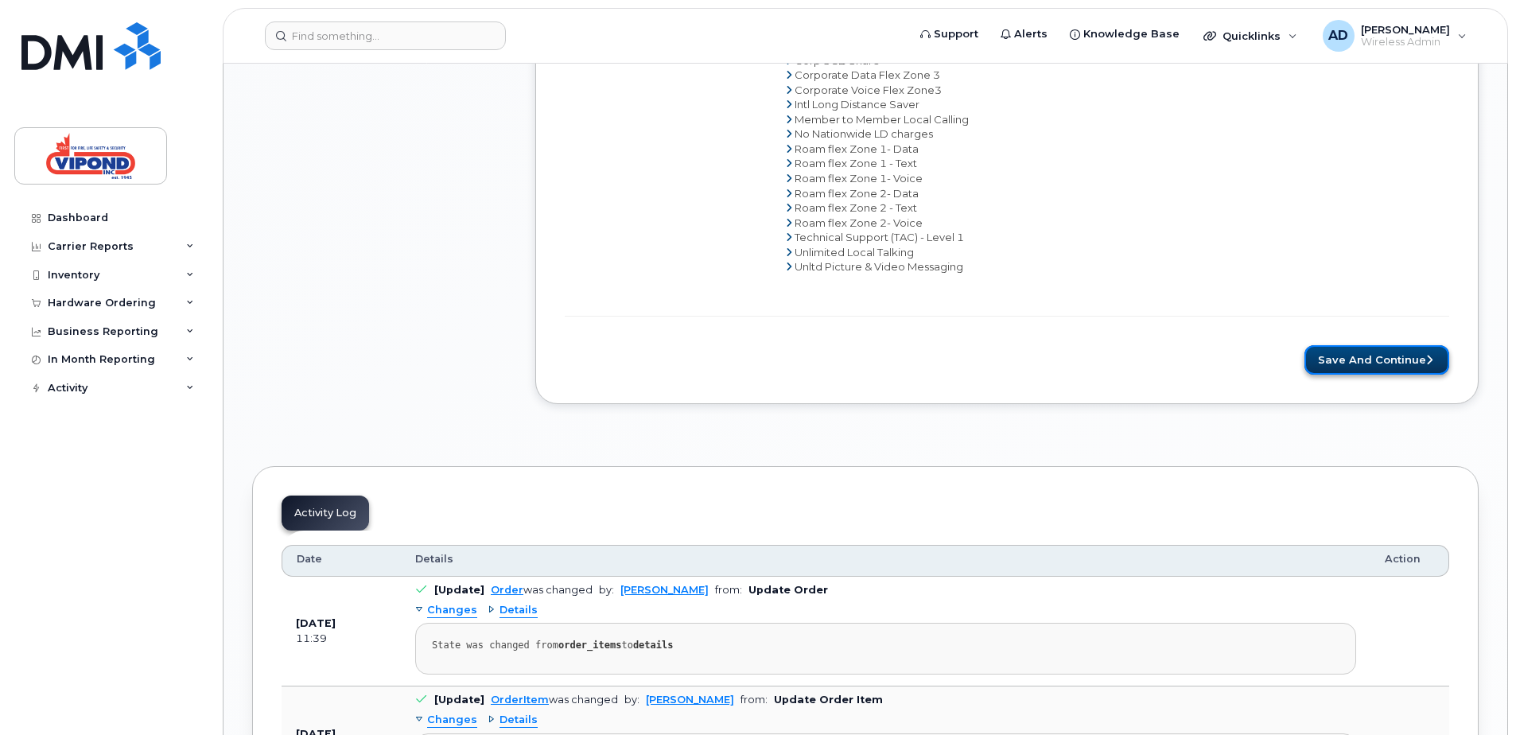
click at [1332, 361] on button "Save and Continue" at bounding box center [1377, 359] width 145 height 29
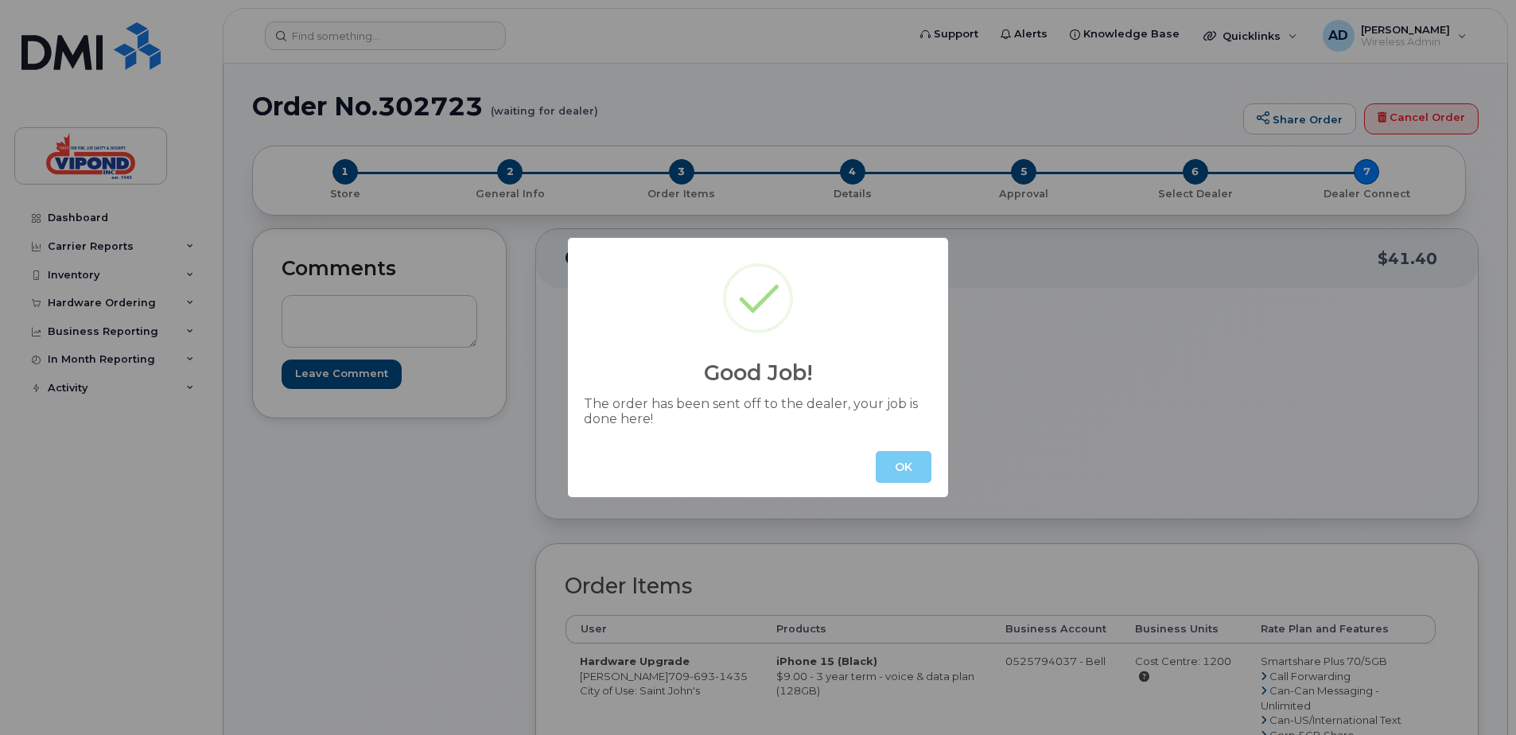
click at [899, 465] on button "OK" at bounding box center [904, 467] width 56 height 32
